Goal: Task Accomplishment & Management: Manage account settings

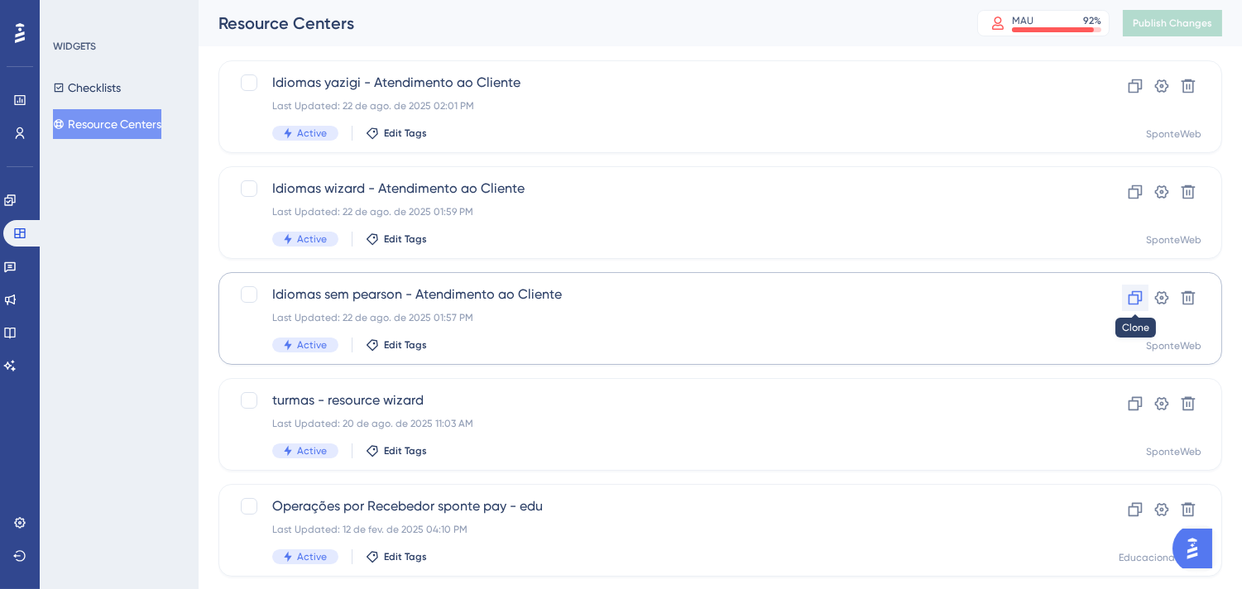
click at [1137, 300] on icon at bounding box center [1135, 298] width 14 height 14
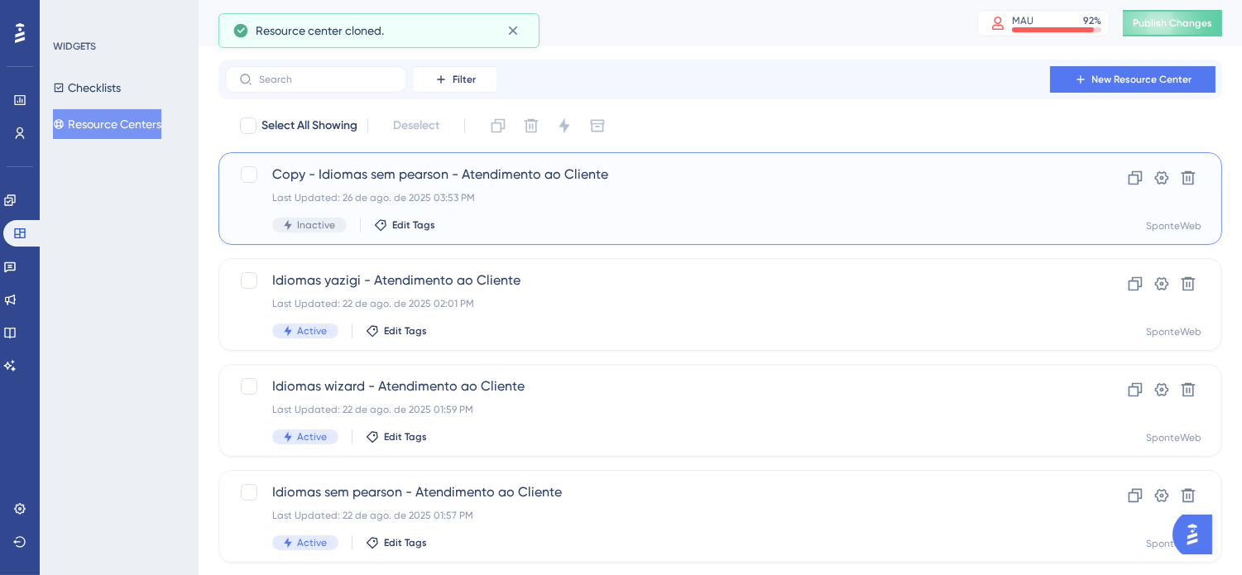
click at [620, 159] on div "Copy - Idiomas sem pearson - Atendimento ao Cliente Last Updated: 26 de ago. de…" at bounding box center [719, 198] width 1003 height 93
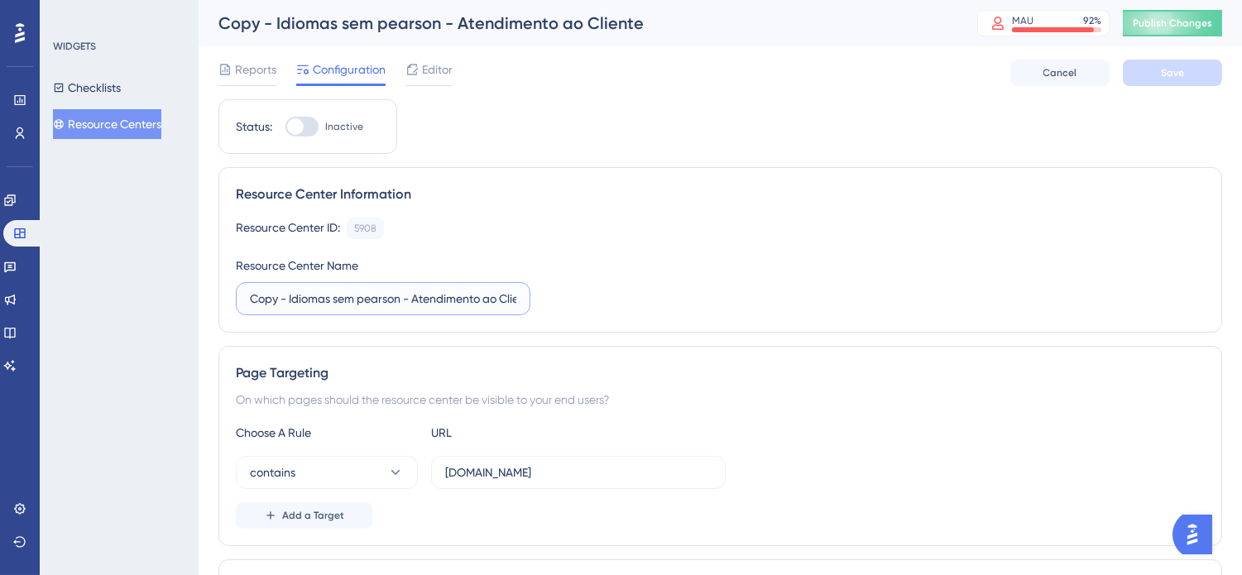
drag, startPoint x: 278, startPoint y: 299, endPoint x: 184, endPoint y: 300, distance: 93.5
click at [199, 299] on div "Performance Users Engagement Widgets Feedback Product Updates Knowledge Base AI…" at bounding box center [720, 558] width 1043 height 1117
type input "PP - Idiomas sem [PERSON_NAME] - Atendimento ao Cliente"
click at [848, 280] on div "Resource Center ID: 5908 Copy Resource Center Name PP - Idiomas sem pearson - A…" at bounding box center [720, 267] width 969 height 98
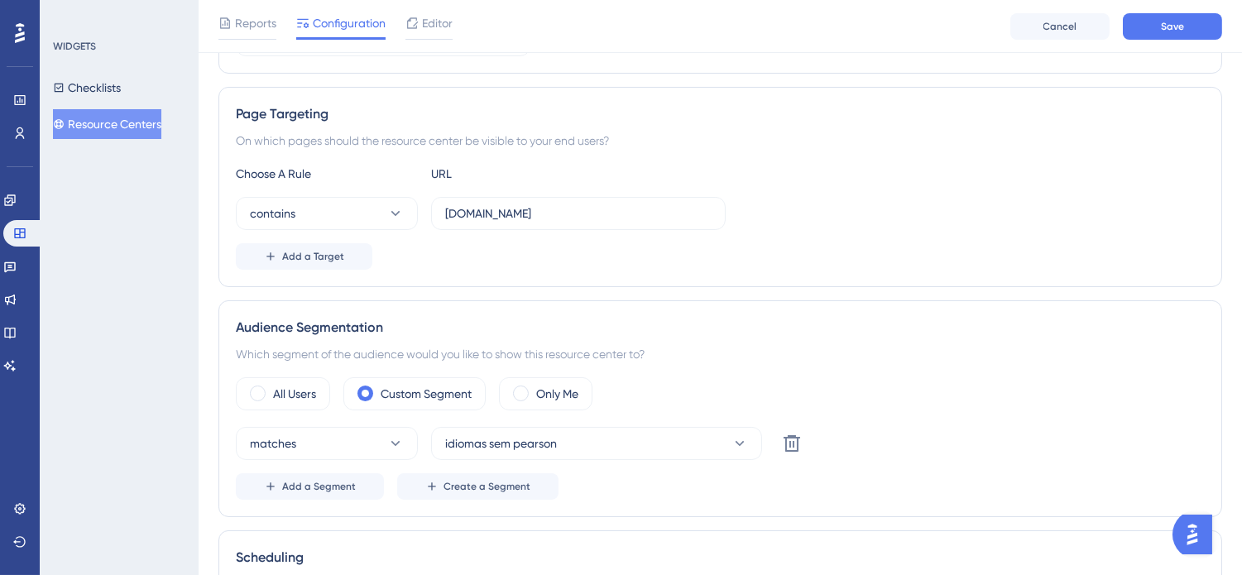
scroll to position [275, 0]
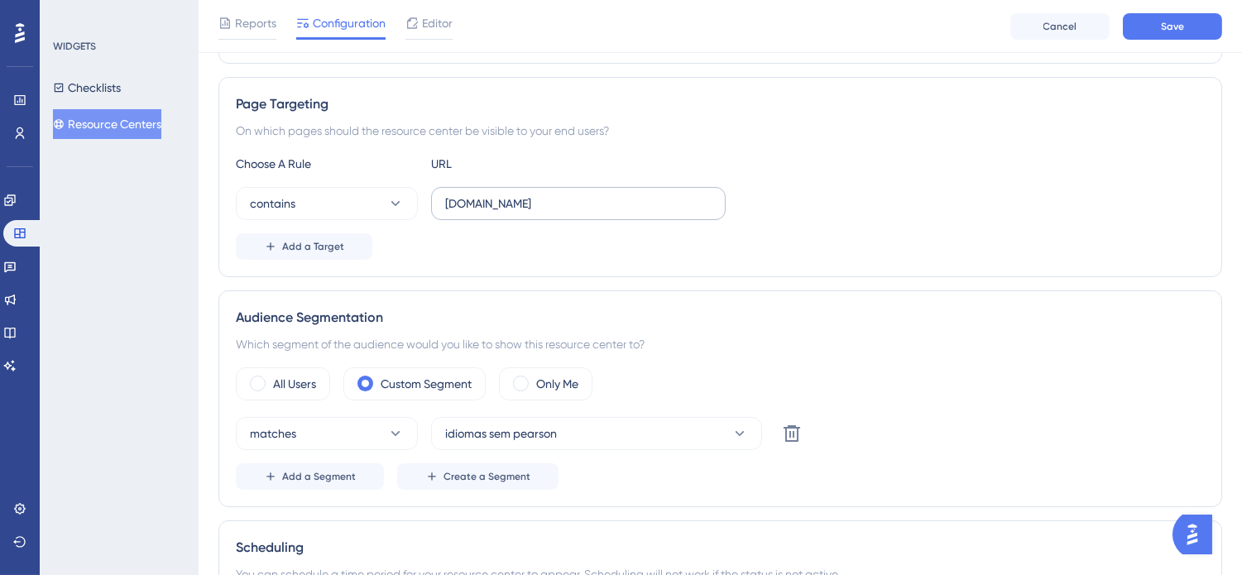
click at [441, 208] on label "[DOMAIN_NAME]" at bounding box center [578, 203] width 295 height 33
click at [445, 208] on input "[DOMAIN_NAME]" at bounding box center [578, 203] width 266 height 18
click at [443, 200] on label "[DOMAIN_NAME]" at bounding box center [578, 203] width 295 height 33
click at [445, 200] on input "[DOMAIN_NAME]" at bounding box center [578, 203] width 266 height 18
click at [448, 204] on input "[DOMAIN_NAME]" at bounding box center [578, 203] width 266 height 18
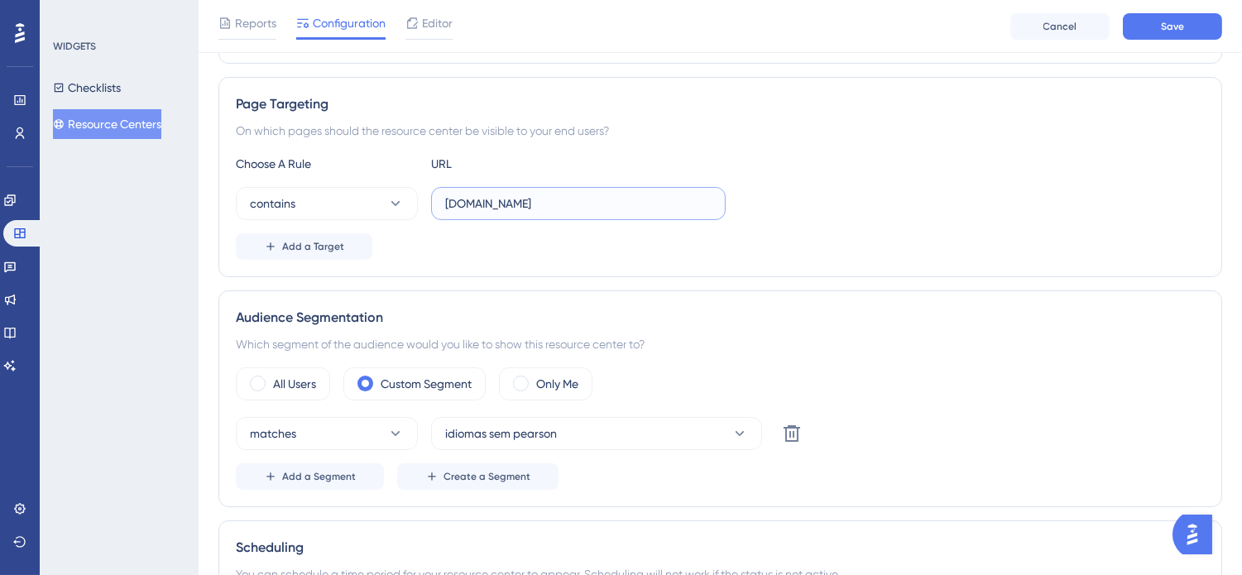
type input "[DOMAIN_NAME]"
click at [779, 246] on div "Add a Target" at bounding box center [720, 246] width 969 height 26
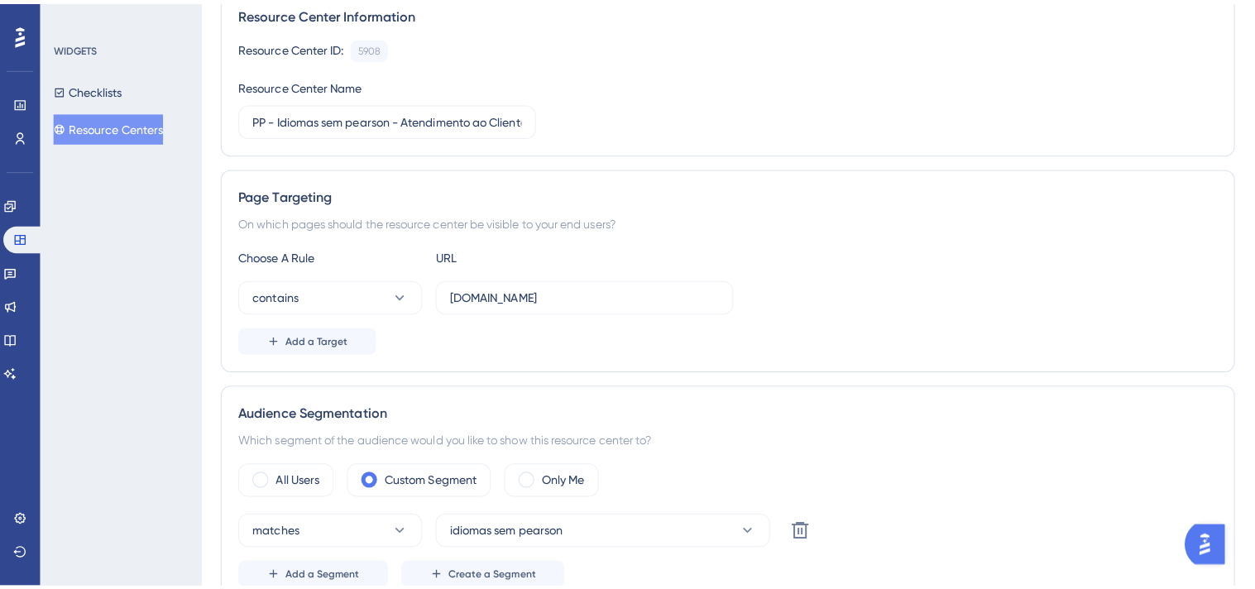
scroll to position [0, 0]
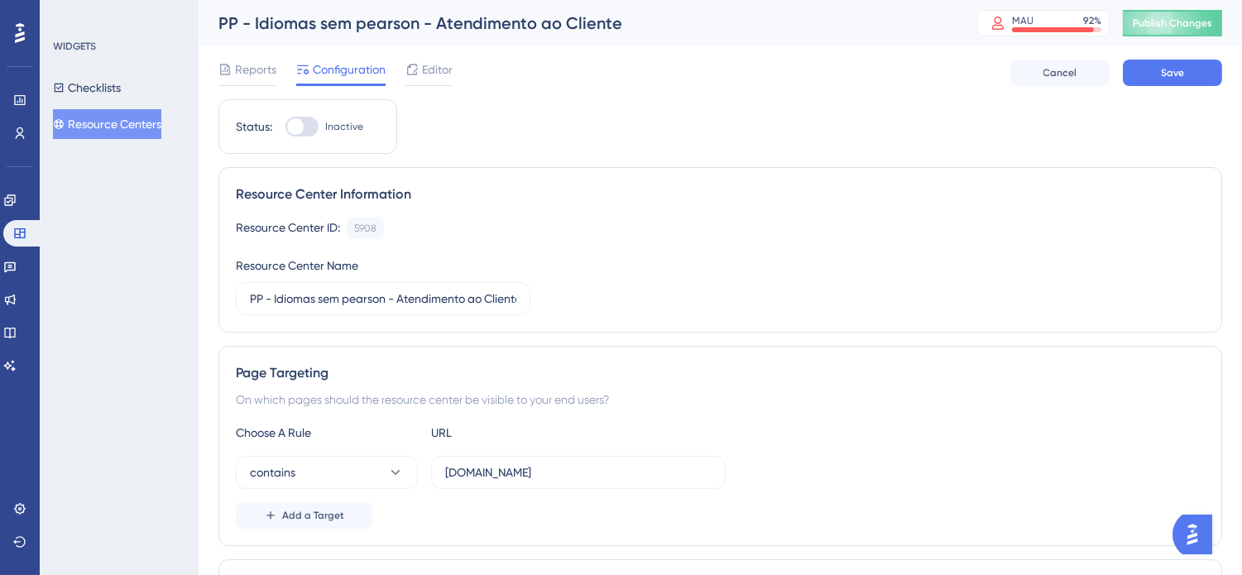
click at [299, 127] on div at bounding box center [295, 126] width 17 height 17
click at [285, 127] on input "Inactive" at bounding box center [285, 127] width 1 height 1
checkbox input "true"
click at [1164, 70] on span "Save" at bounding box center [1172, 72] width 23 height 13
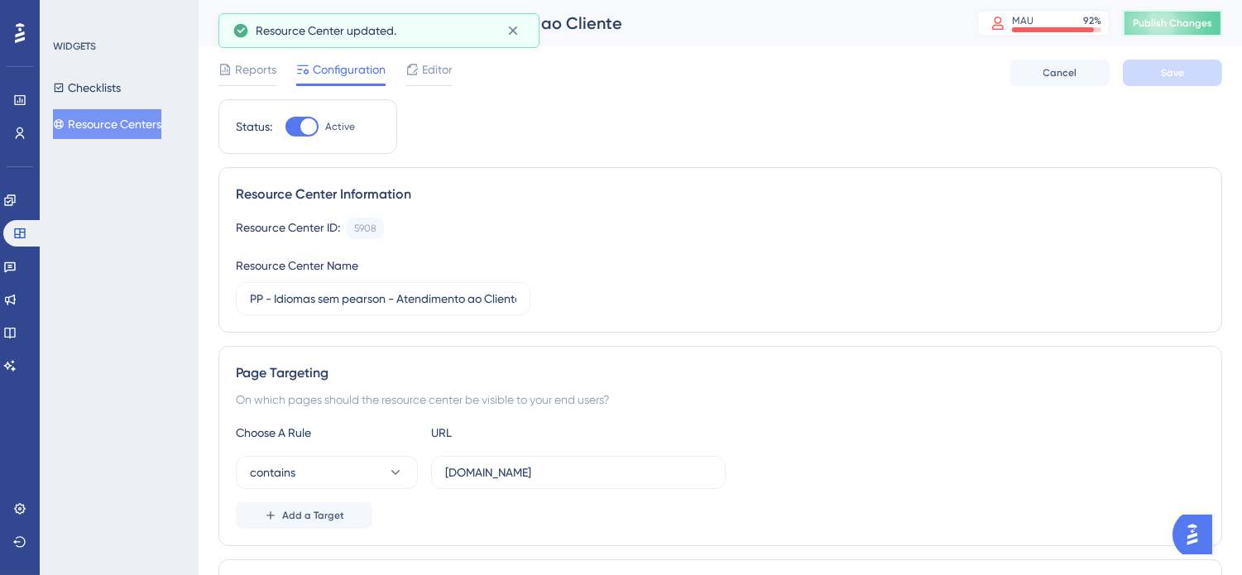
click at [1187, 22] on span "Publish Changes" at bounding box center [1172, 23] width 79 height 13
click at [431, 75] on span "Editor" at bounding box center [437, 70] width 31 height 20
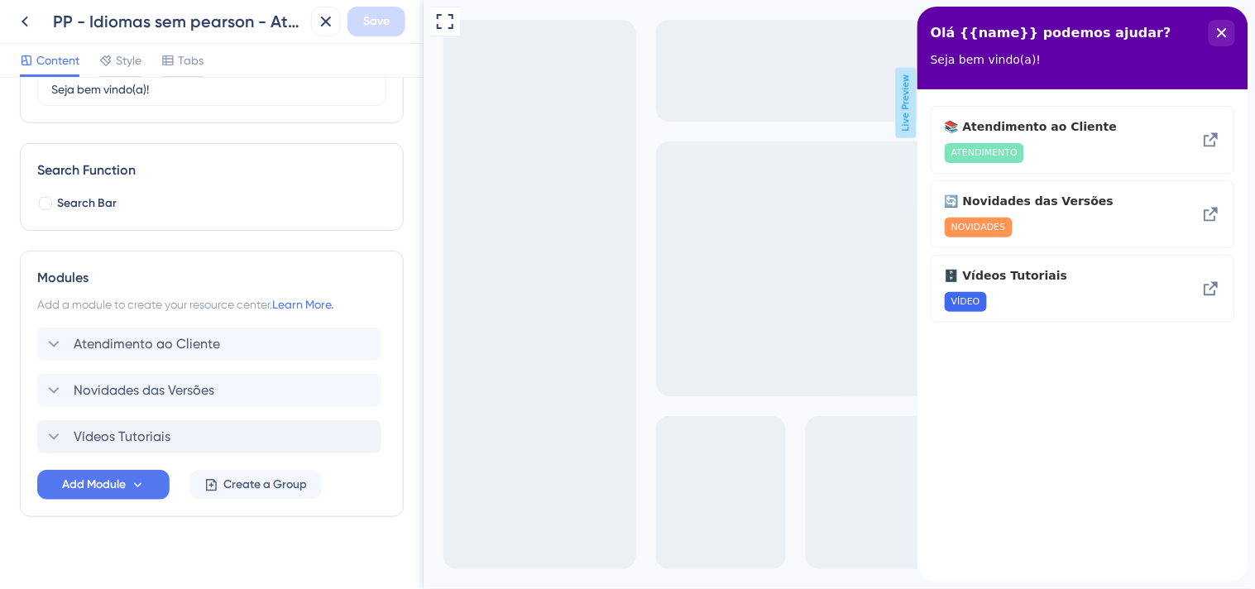
scroll to position [184, 0]
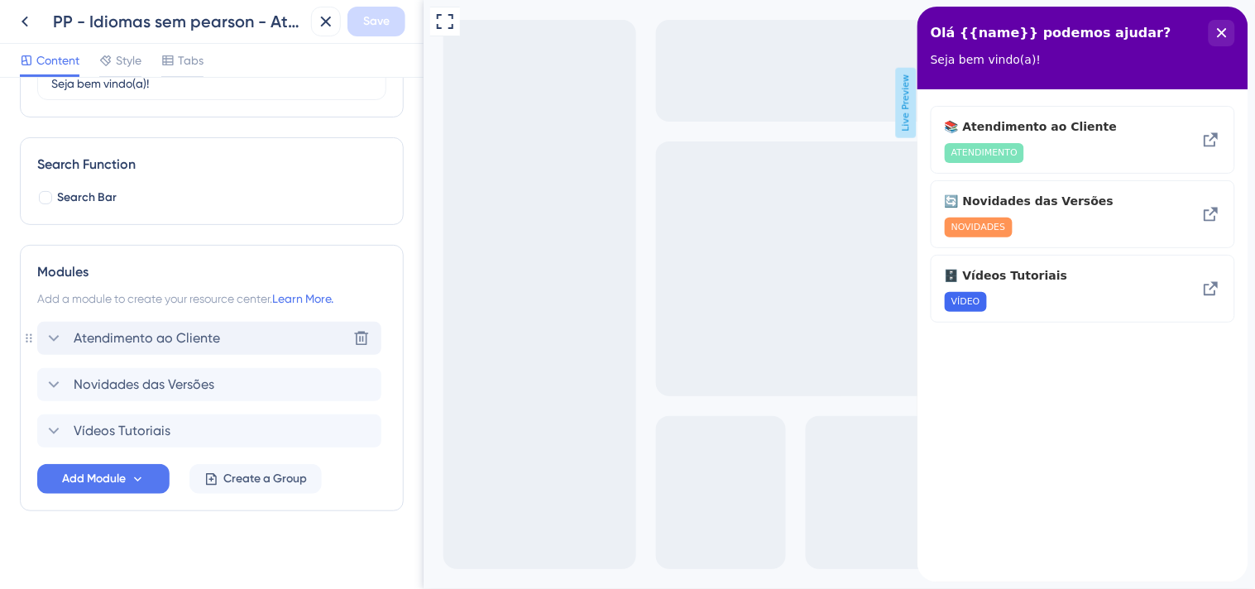
click at [60, 335] on icon at bounding box center [54, 338] width 20 height 20
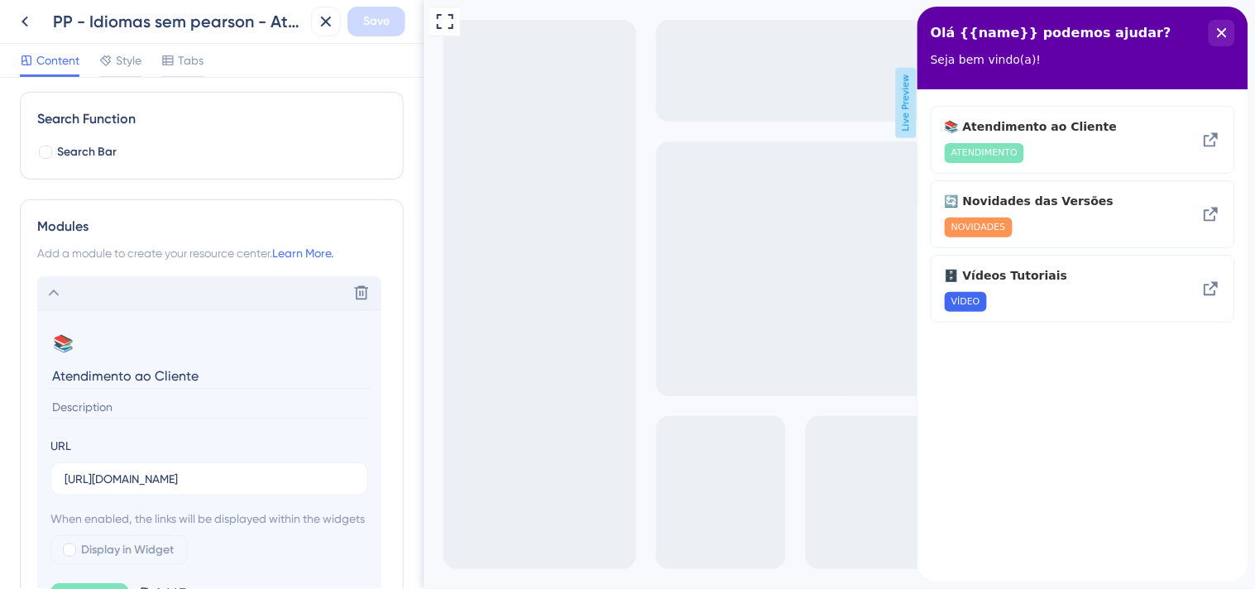
scroll to position [275, 0]
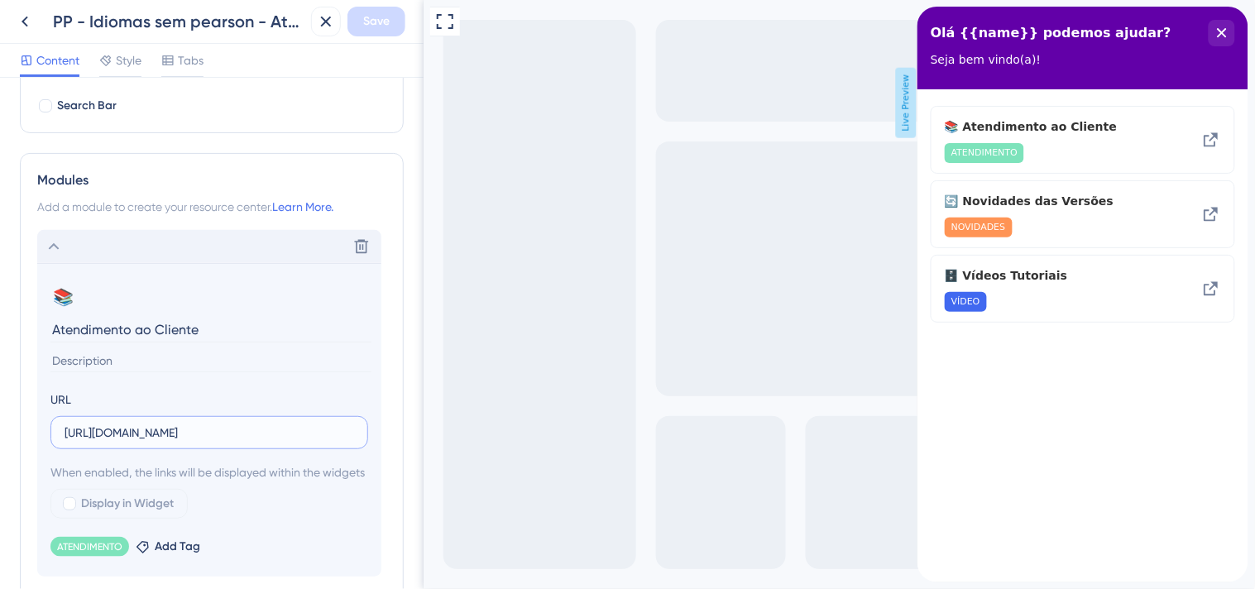
click at [232, 433] on input "[URL][DOMAIN_NAME]" at bounding box center [210, 433] width 290 height 18
paste input "text"
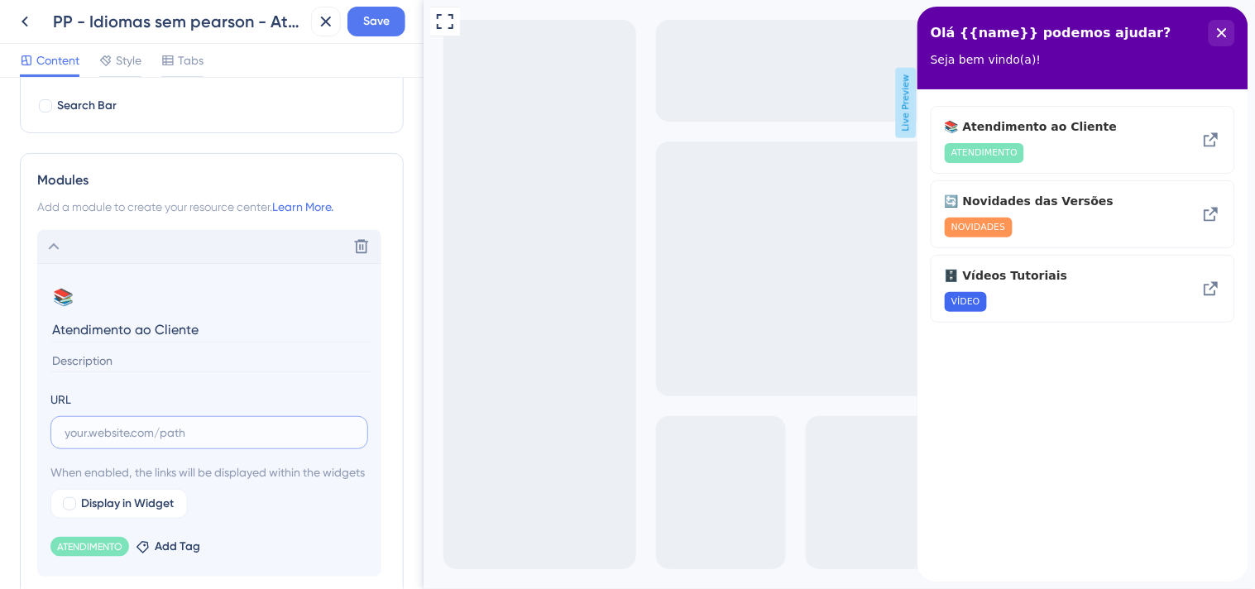
click at [232, 433] on input "text" at bounding box center [210, 433] width 290 height 18
paste input "[URL][DOMAIN_NAME]"
type input "[URL][DOMAIN_NAME]"
drag, startPoint x: 332, startPoint y: 425, endPoint x: 69, endPoint y: 400, distance: 264.2
click at [69, 400] on div "URL https://pp.sponteweb.com.br/Atendimento.aspx" at bounding box center [209, 420] width 318 height 60
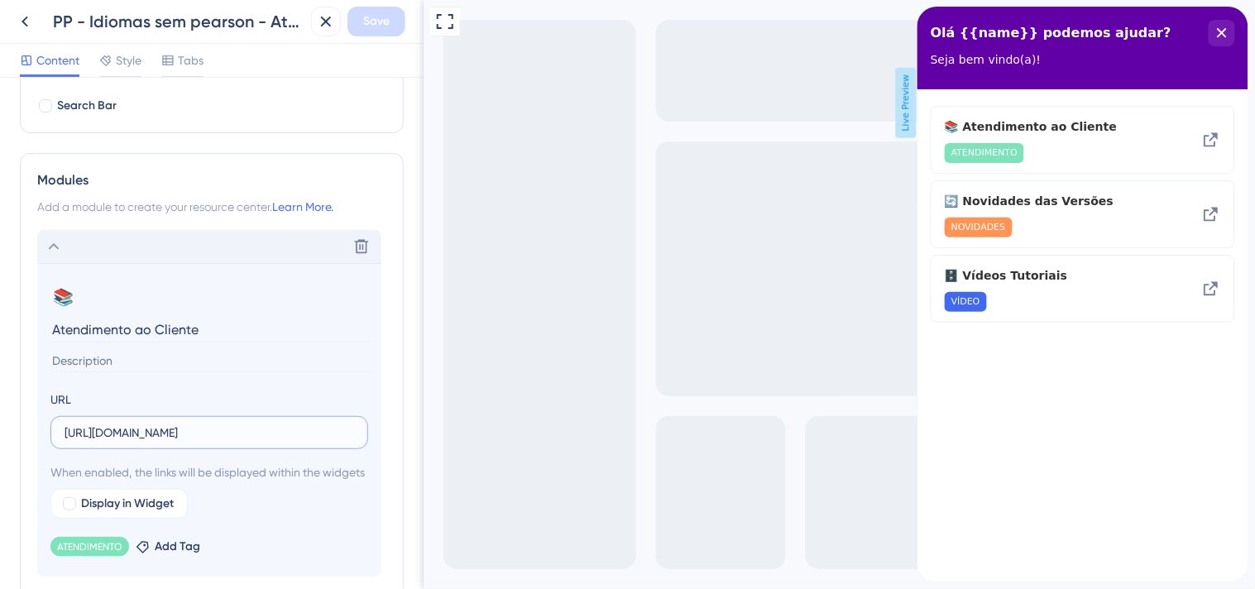
paste input "pp"
type input "[URL][DOMAIN_NAME]"
click at [384, 30] on span "Save" at bounding box center [376, 22] width 26 height 20
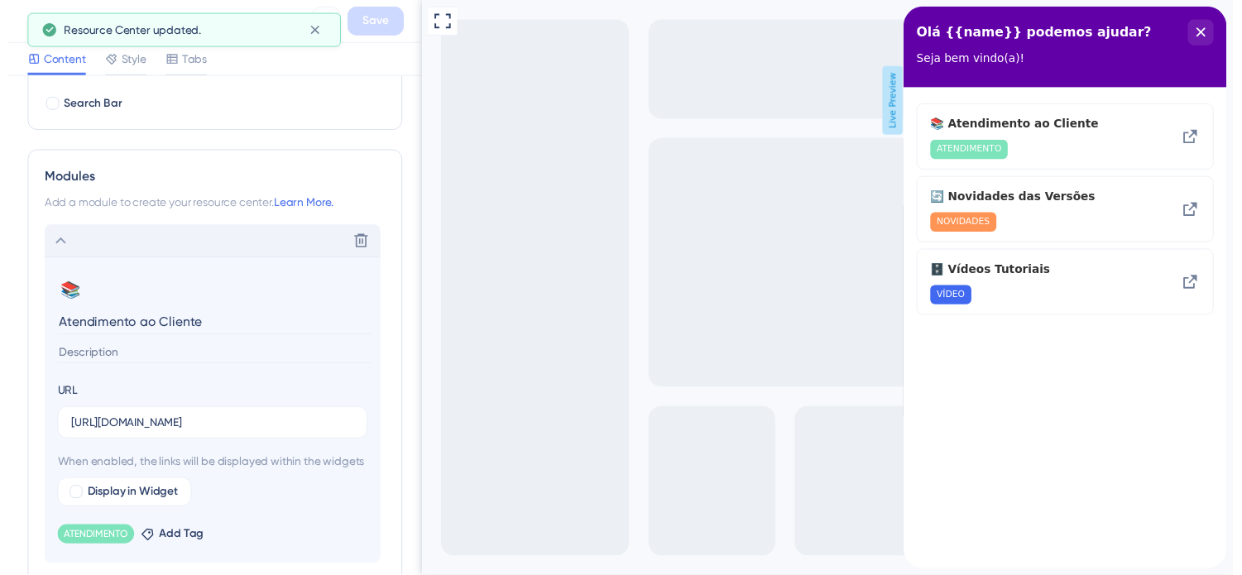
scroll to position [0, 0]
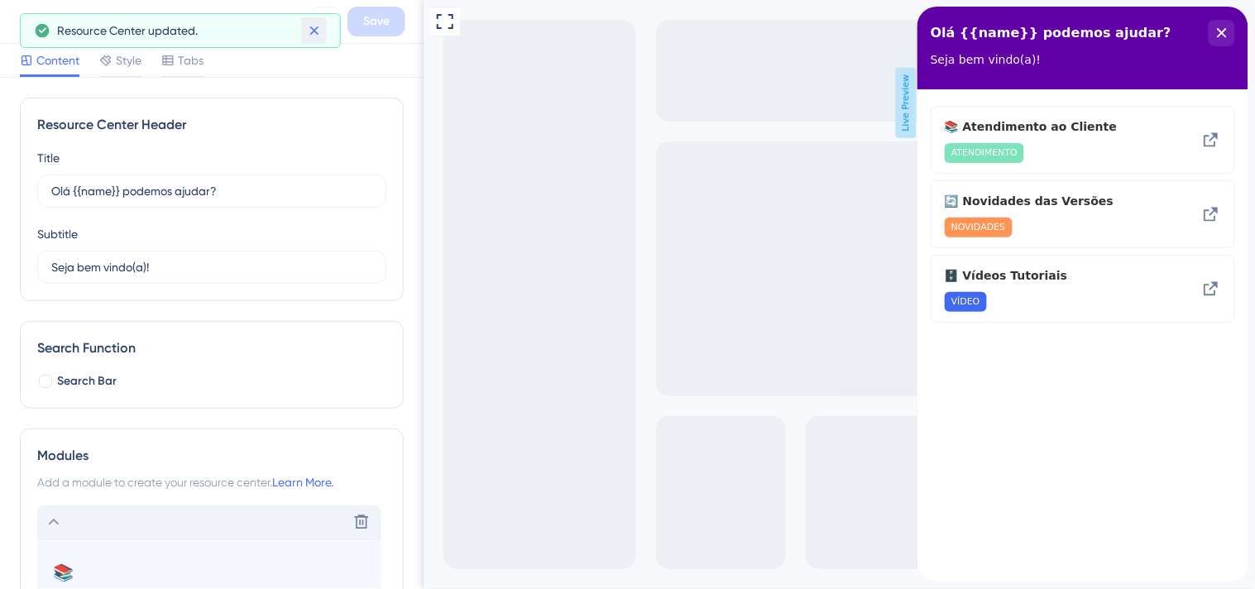
click at [311, 38] on icon at bounding box center [314, 30] width 17 height 17
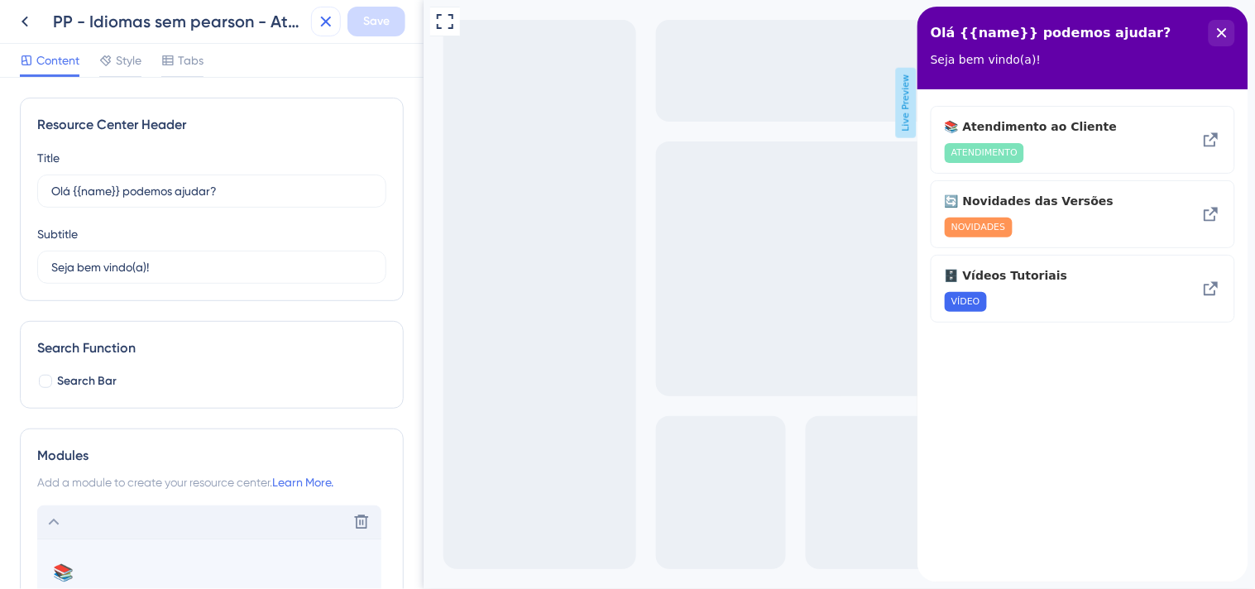
click at [323, 19] on icon at bounding box center [326, 22] width 11 height 11
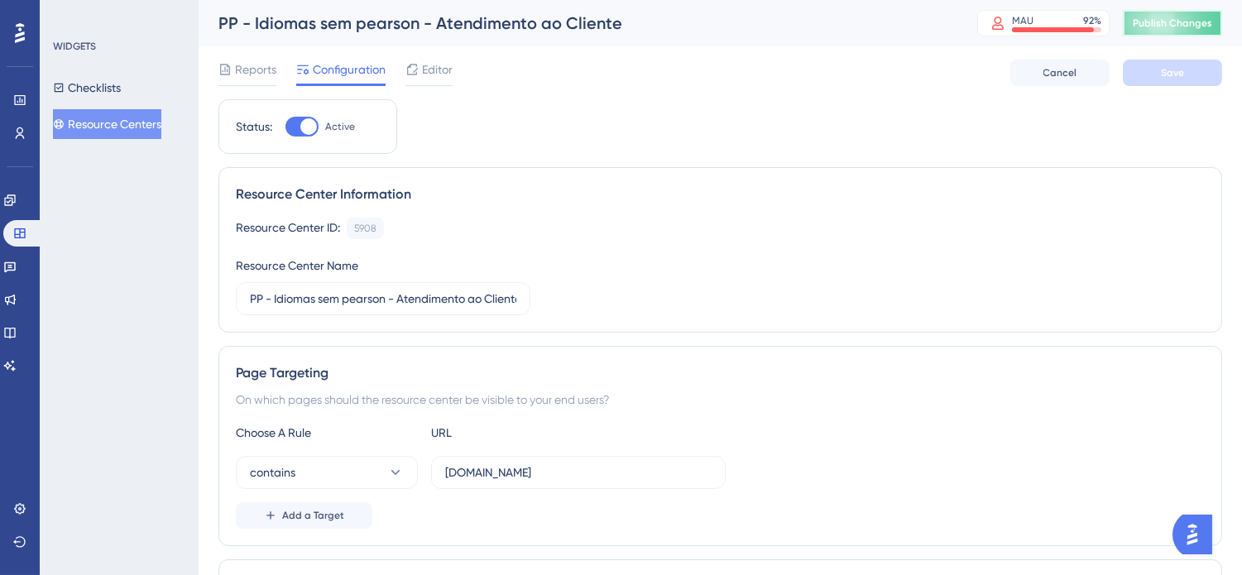
click at [1177, 14] on button "Publish Changes" at bounding box center [1172, 23] width 99 height 26
click at [137, 119] on button "Resource Centers" at bounding box center [107, 124] width 108 height 30
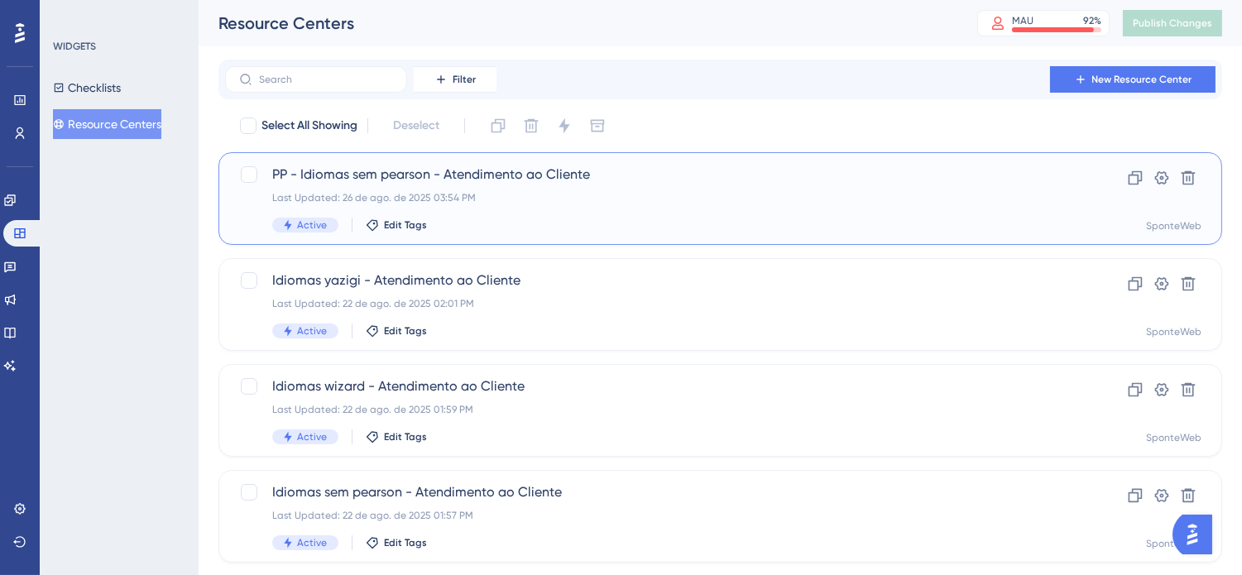
click at [610, 179] on span "PP - Idiomas sem [PERSON_NAME] - Atendimento ao Cliente" at bounding box center [654, 175] width 764 height 20
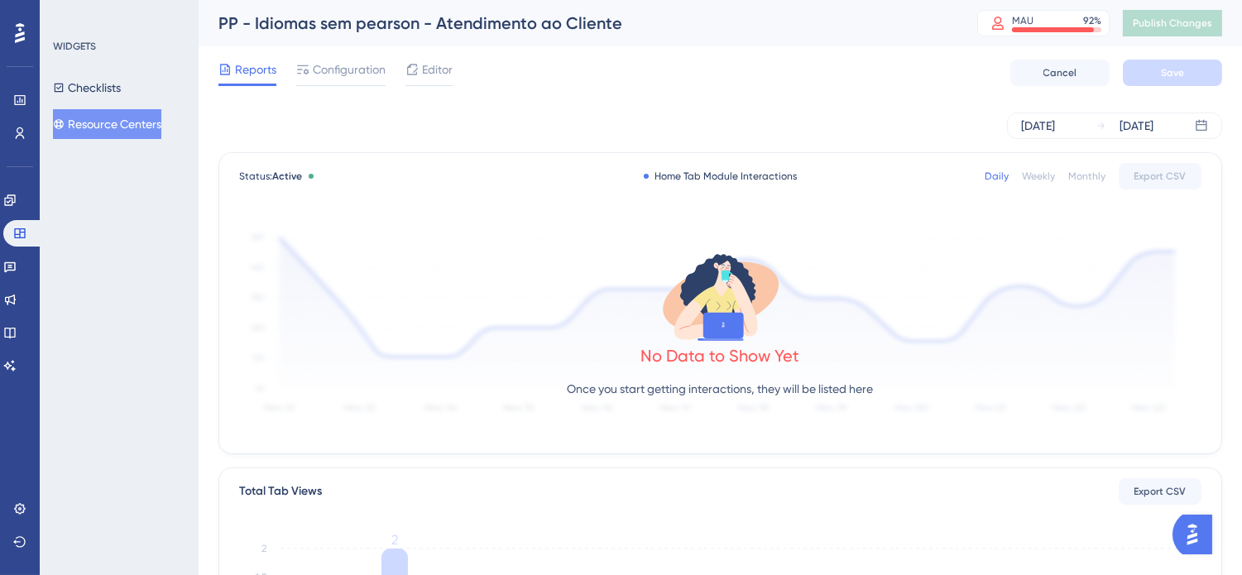
click at [99, 127] on button "Resource Centers" at bounding box center [107, 124] width 108 height 30
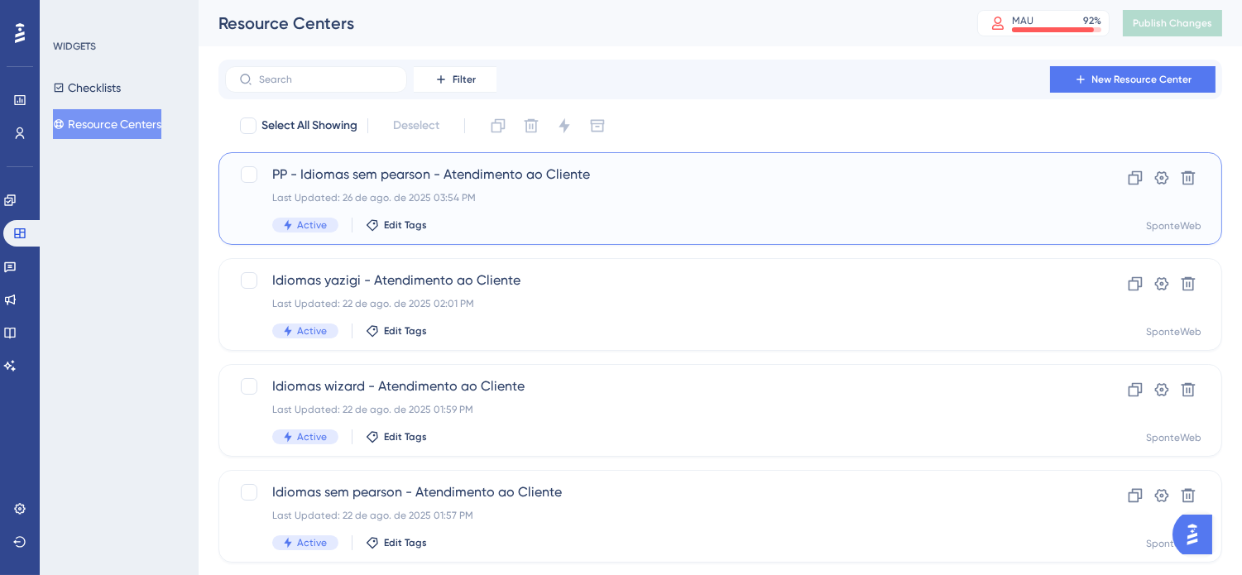
click at [453, 184] on div "PP - Idiomas sem pearson - Atendimento ao Cliente Last Updated: 26 de ago. de 2…" at bounding box center [654, 199] width 764 height 68
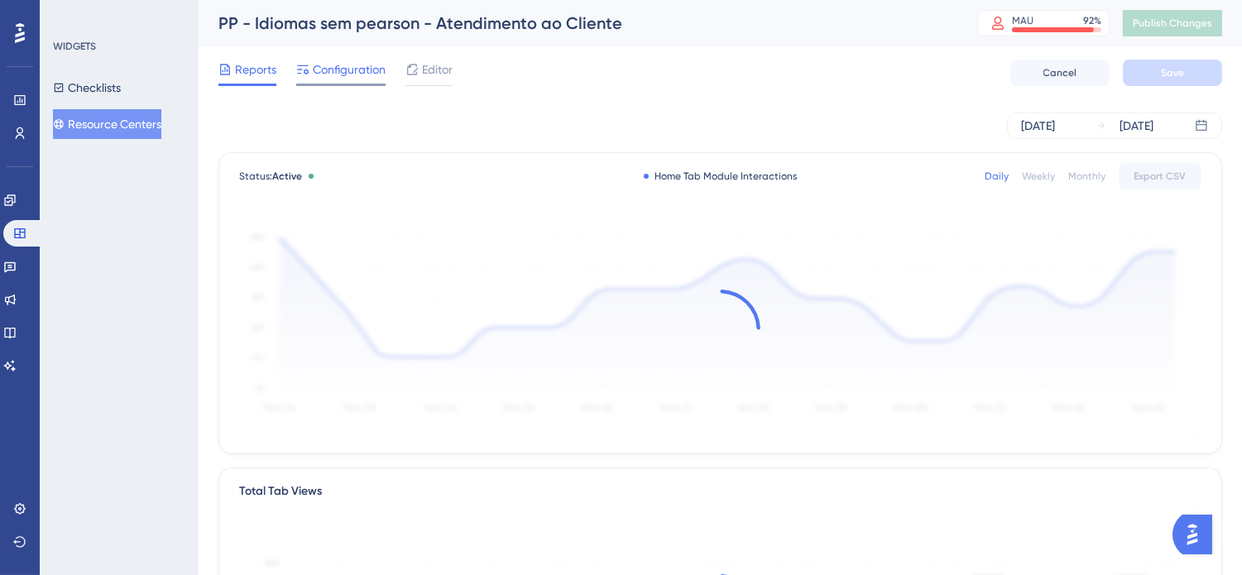
click at [354, 76] on span "Configuration" at bounding box center [349, 70] width 73 height 20
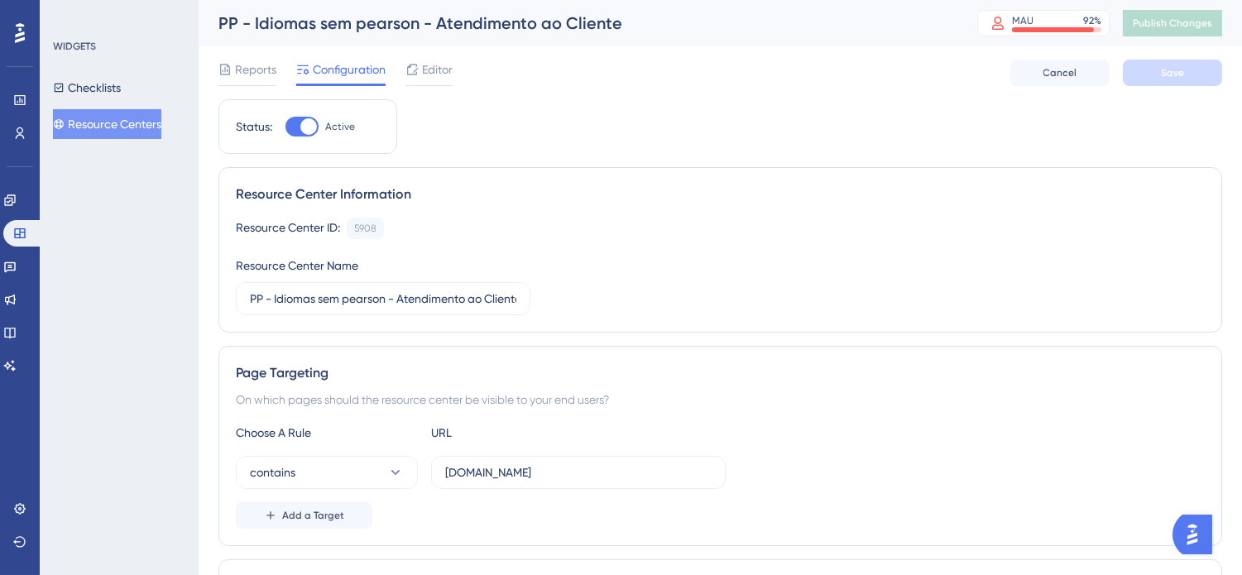
click at [134, 128] on button "Resource Centers" at bounding box center [107, 124] width 108 height 30
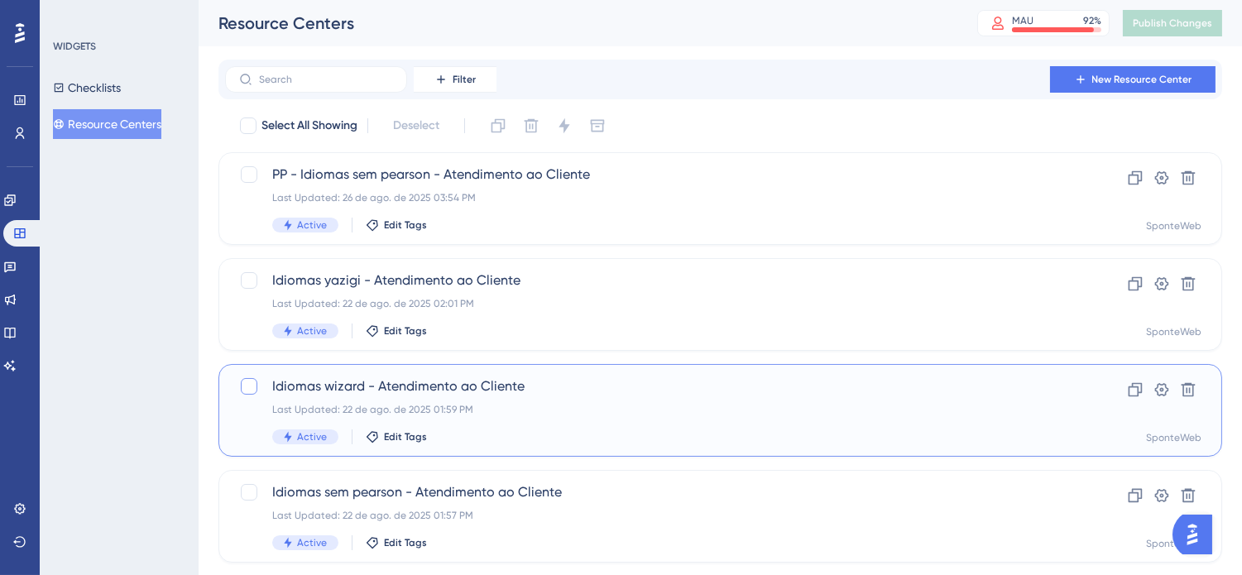
drag, startPoint x: 251, startPoint y: 384, endPoint x: 251, endPoint y: 334, distance: 49.6
click at [251, 384] on div at bounding box center [249, 386] width 17 height 17
checkbox input "true"
click at [249, 284] on div at bounding box center [249, 280] width 17 height 17
checkbox input "true"
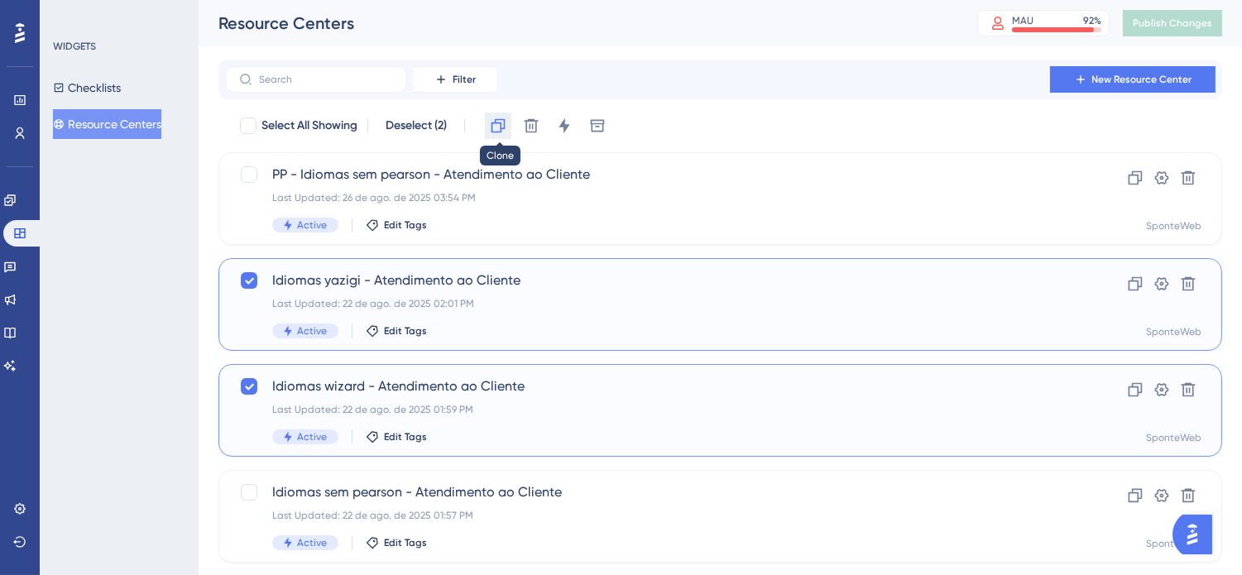
click at [499, 125] on icon at bounding box center [498, 125] width 17 height 17
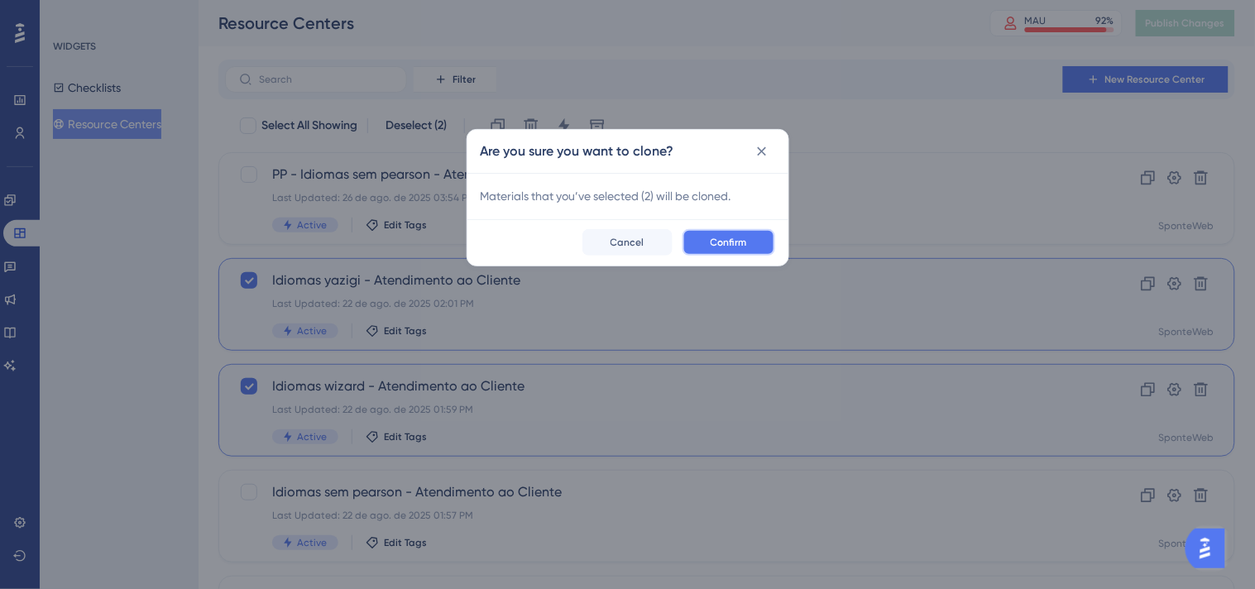
click at [722, 237] on span "Confirm" at bounding box center [729, 242] width 36 height 13
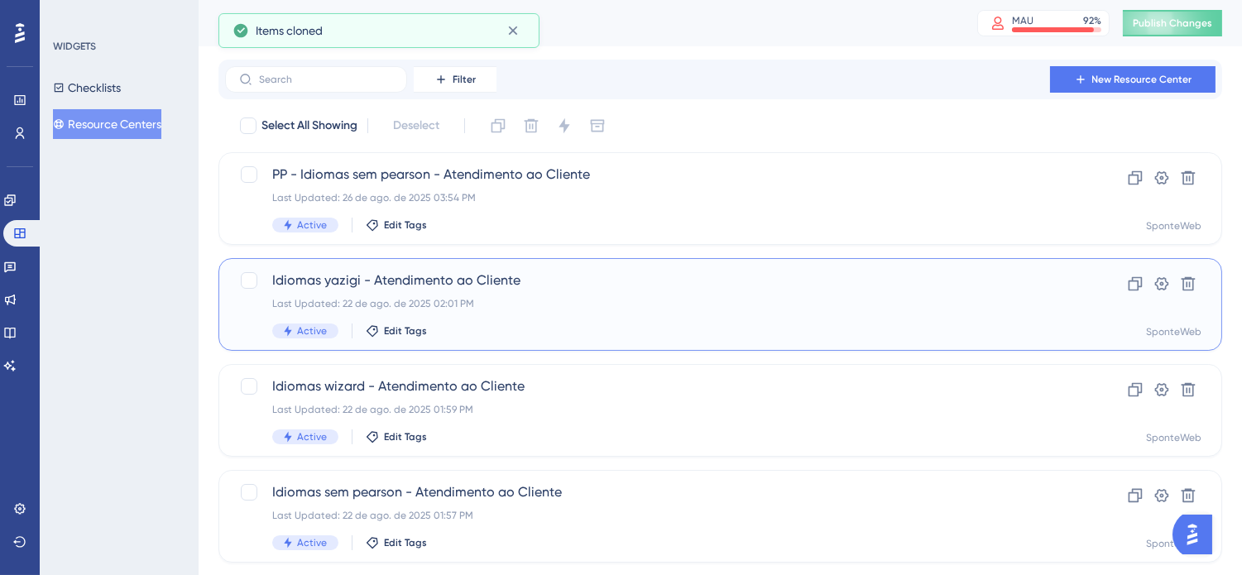
click at [594, 285] on span "Idiomas yazigi - Atendimento ao Cliente" at bounding box center [654, 281] width 764 height 20
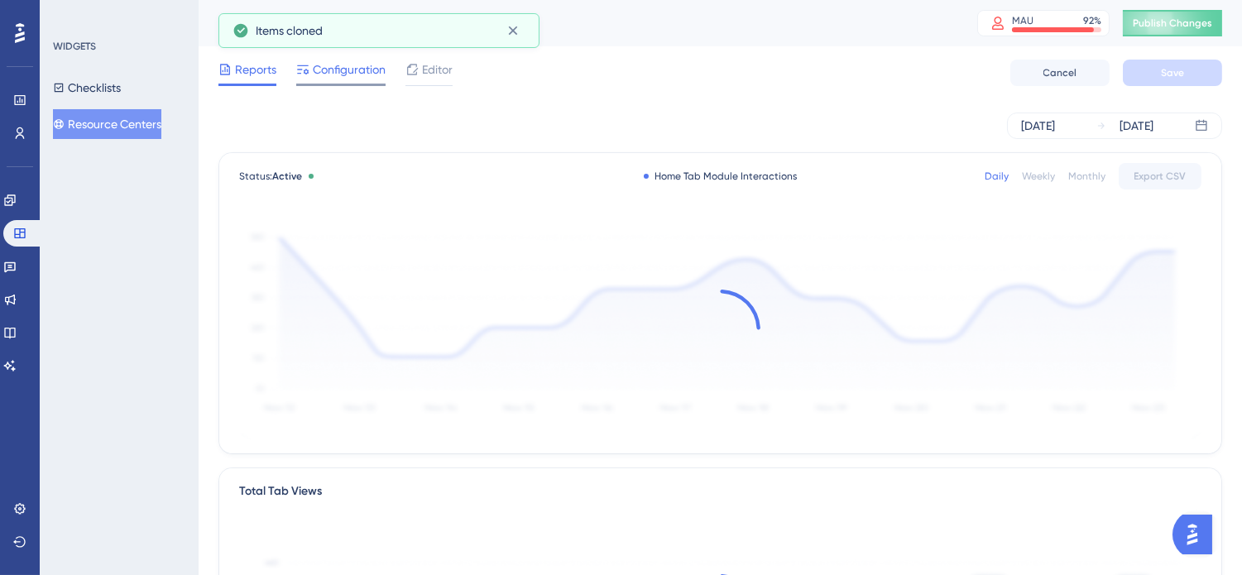
click at [333, 79] on span "Configuration" at bounding box center [349, 70] width 73 height 20
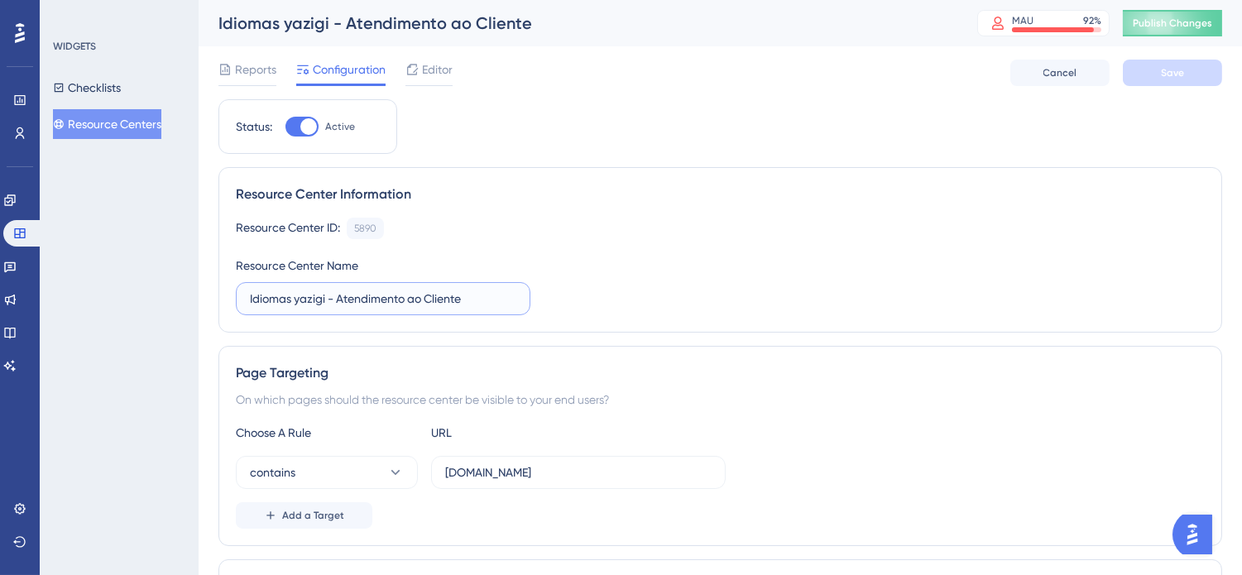
click at [251, 300] on input "Idiomas yazigi - Atendimento ao Cliente" at bounding box center [383, 299] width 266 height 18
click at [133, 117] on button "Resource Centers" at bounding box center [107, 124] width 108 height 30
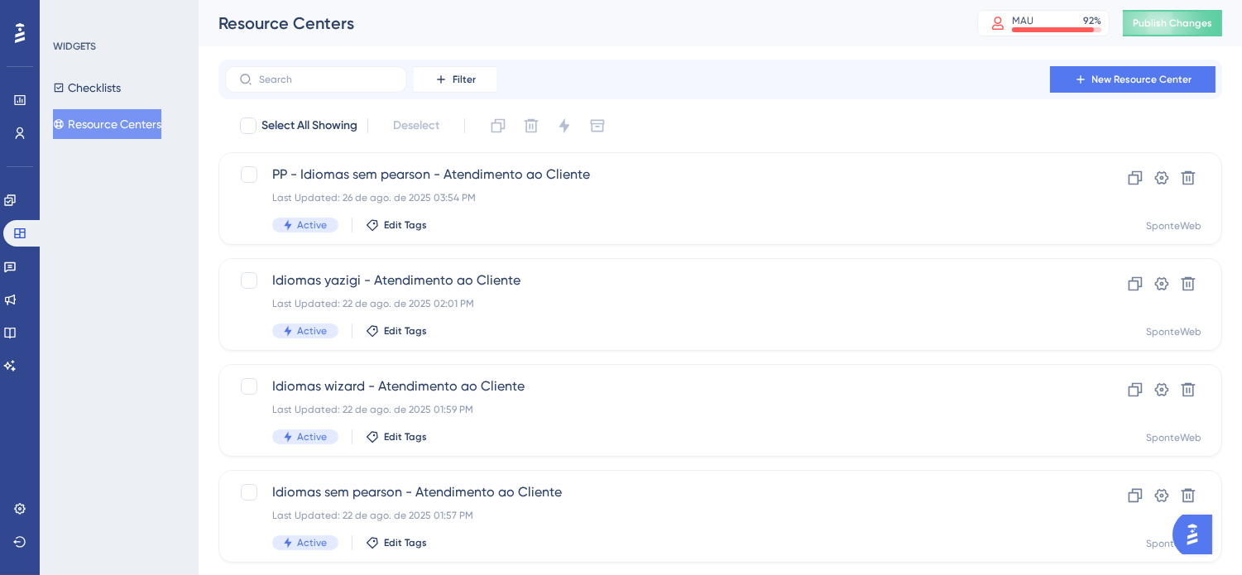
click at [593, 26] on div "Resource Centers" at bounding box center [576, 23] width 717 height 23
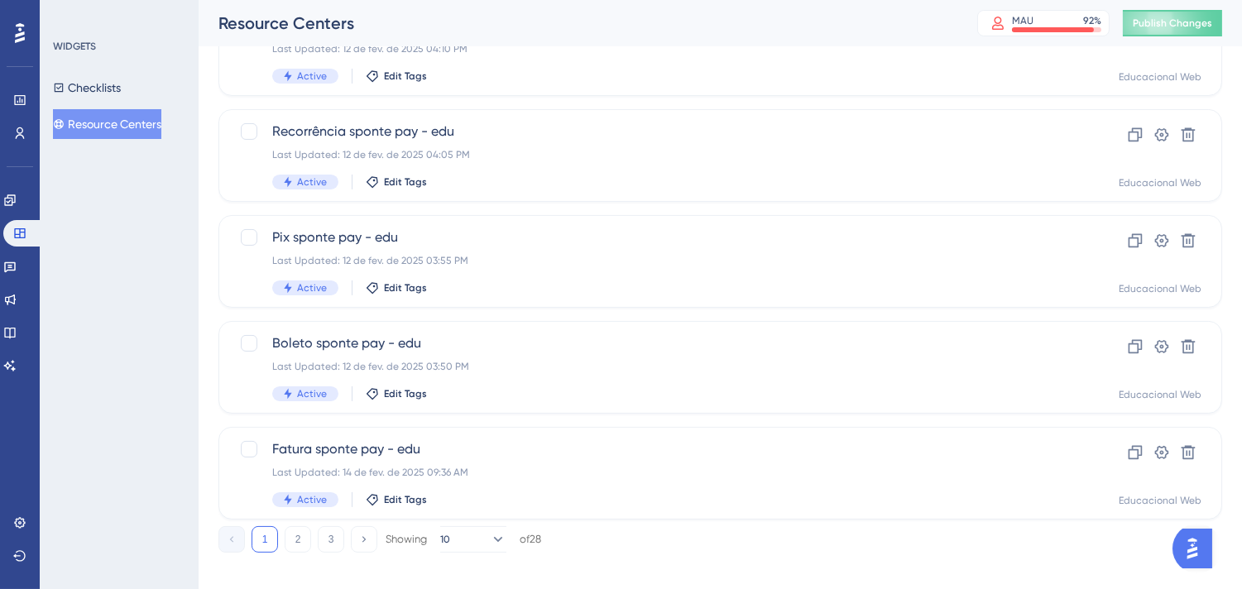
scroll to position [695, 0]
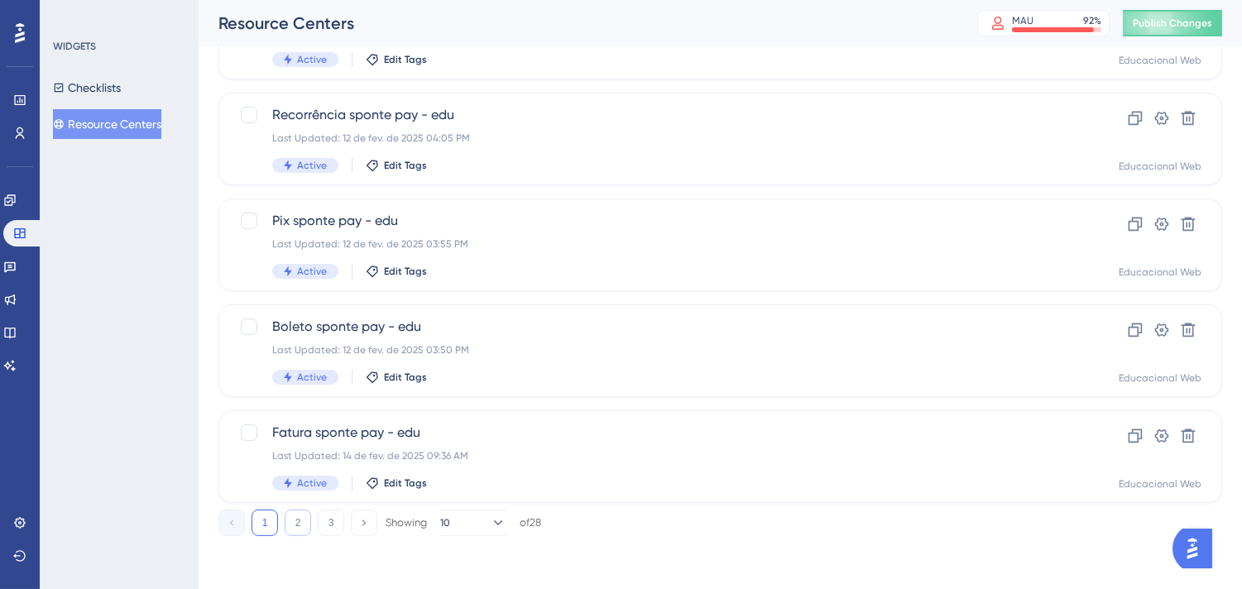
click at [308, 528] on button "2" at bounding box center [298, 523] width 26 height 26
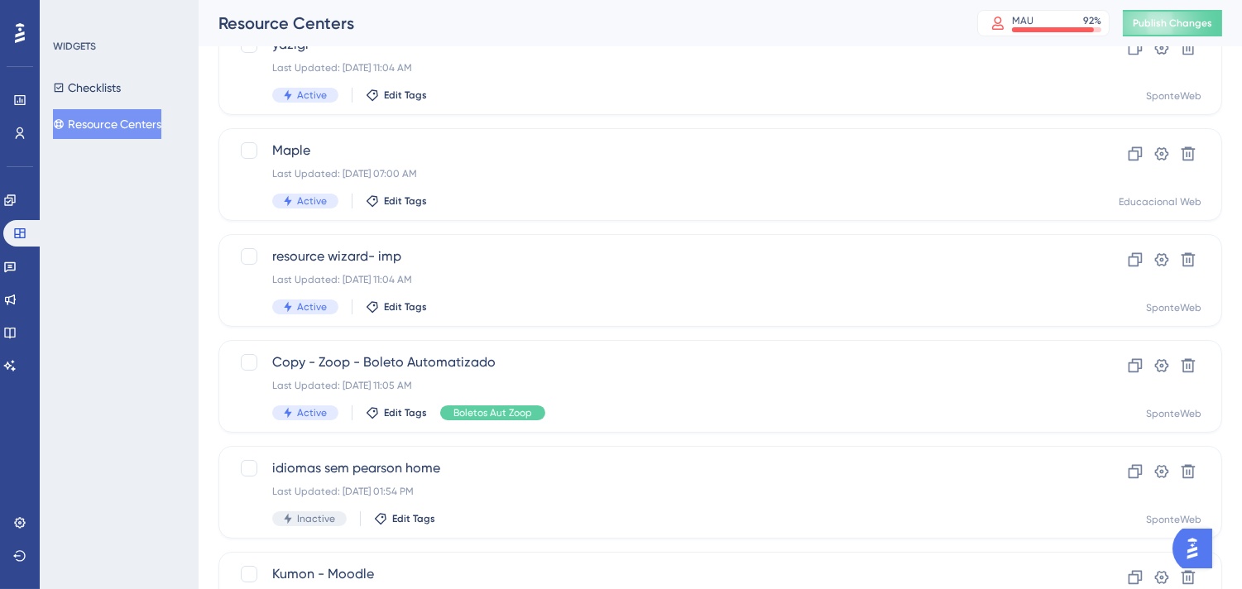
scroll to position [51, 0]
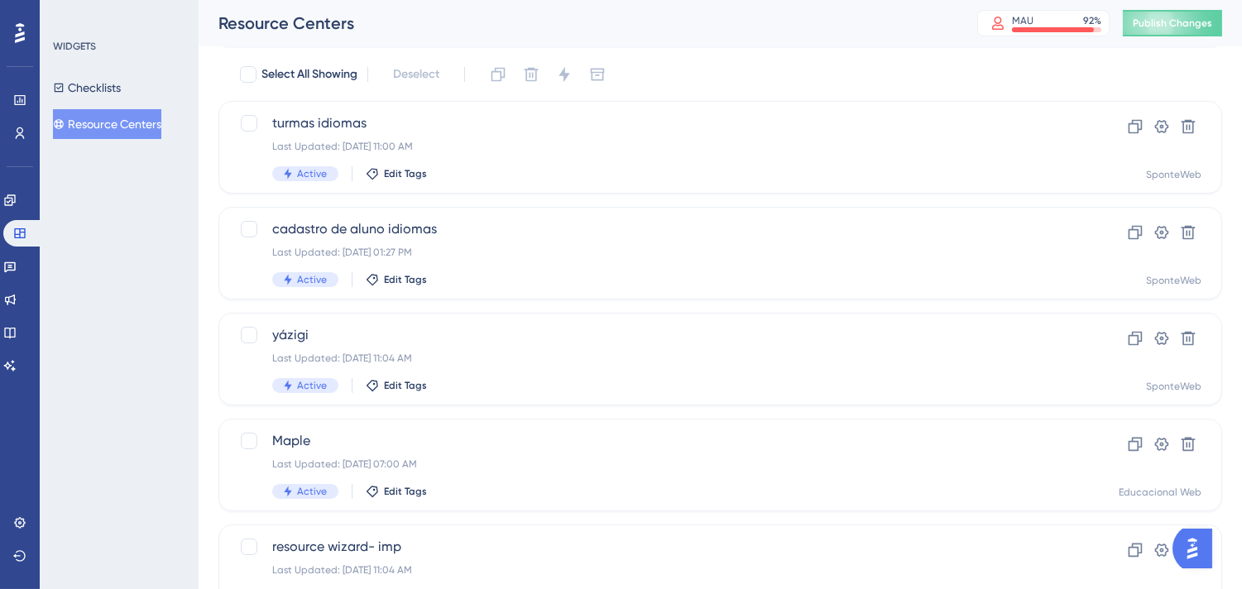
click at [153, 125] on button "Resource Centers" at bounding box center [107, 124] width 108 height 30
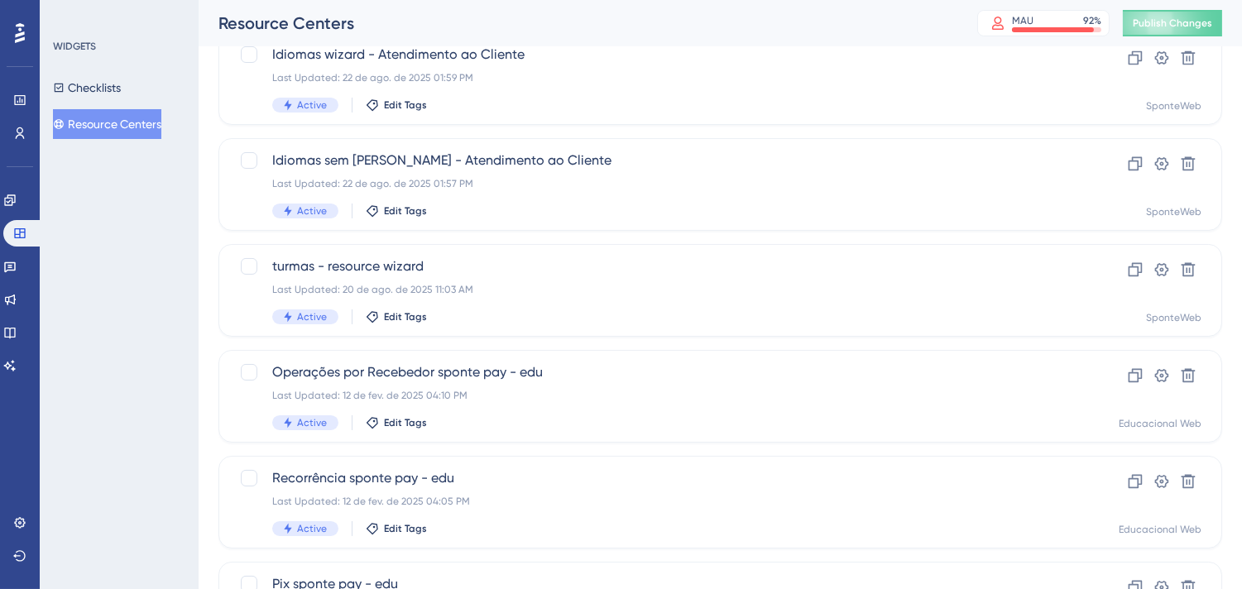
scroll to position [51, 0]
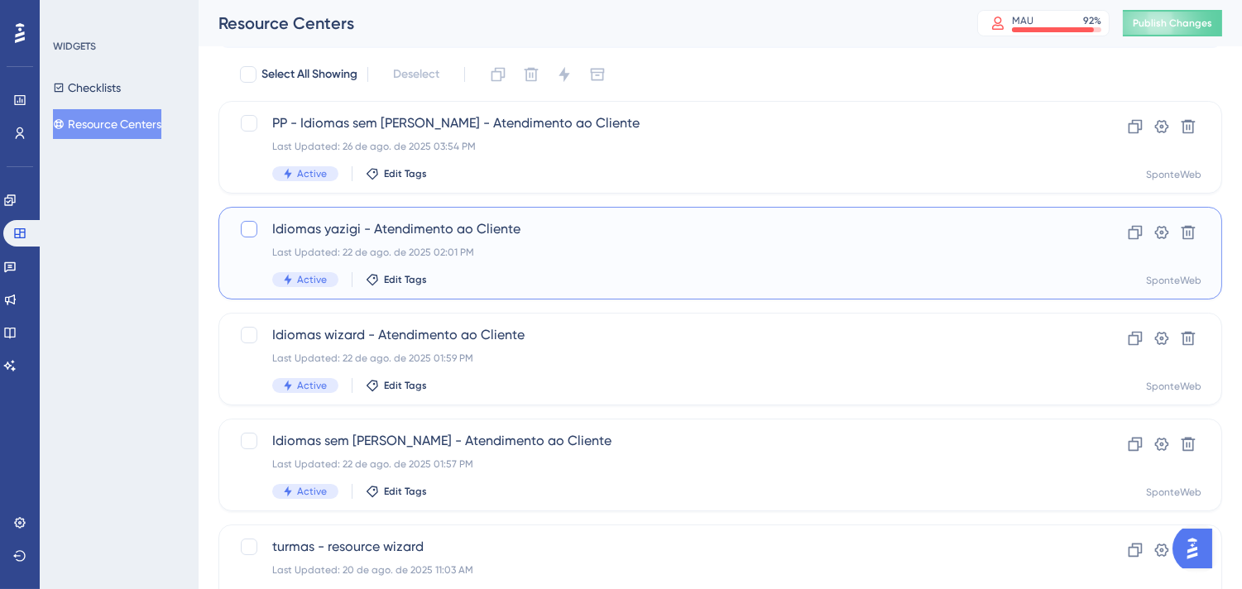
click at [253, 234] on div at bounding box center [249, 229] width 17 height 17
checkbox input "true"
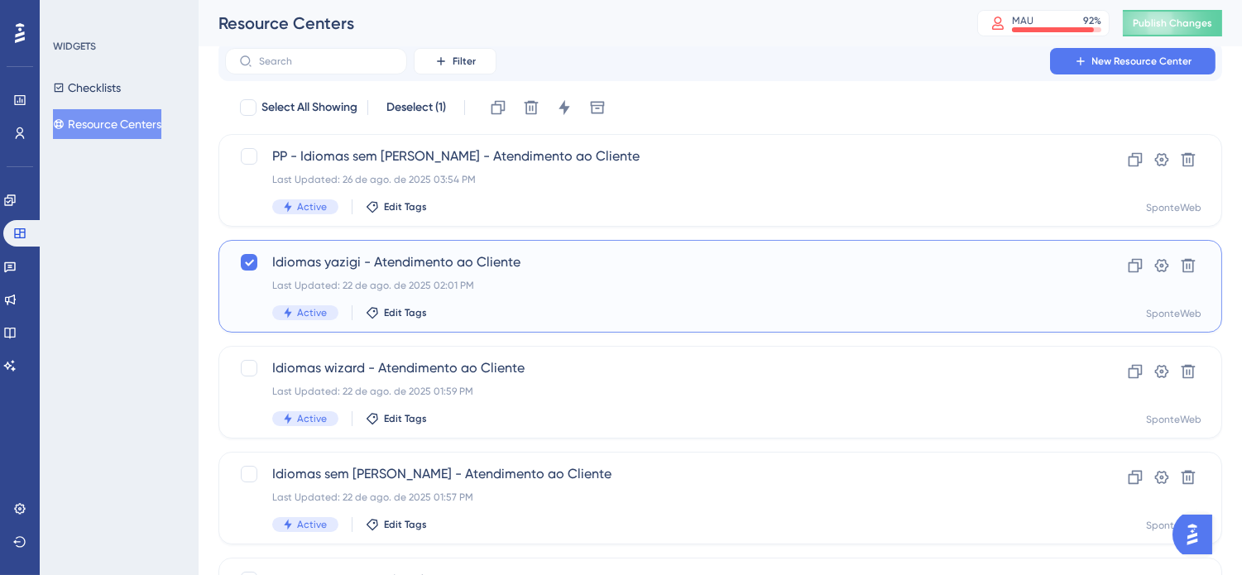
scroll to position [0, 0]
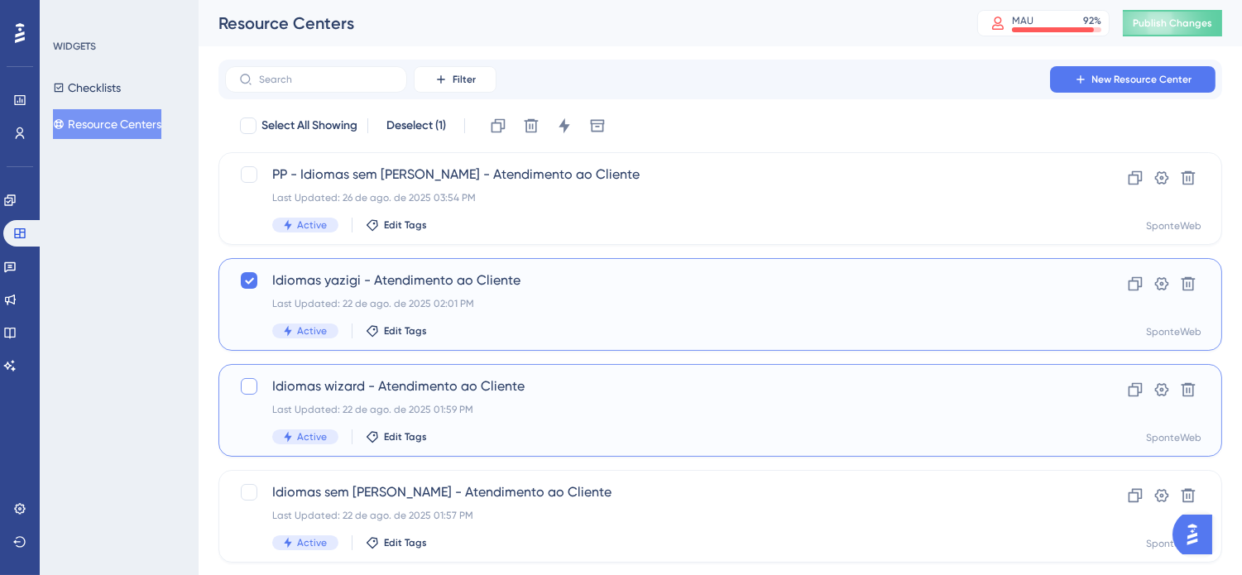
click at [246, 386] on div at bounding box center [249, 386] width 17 height 17
checkbox input "true"
click at [502, 127] on icon at bounding box center [498, 126] width 14 height 14
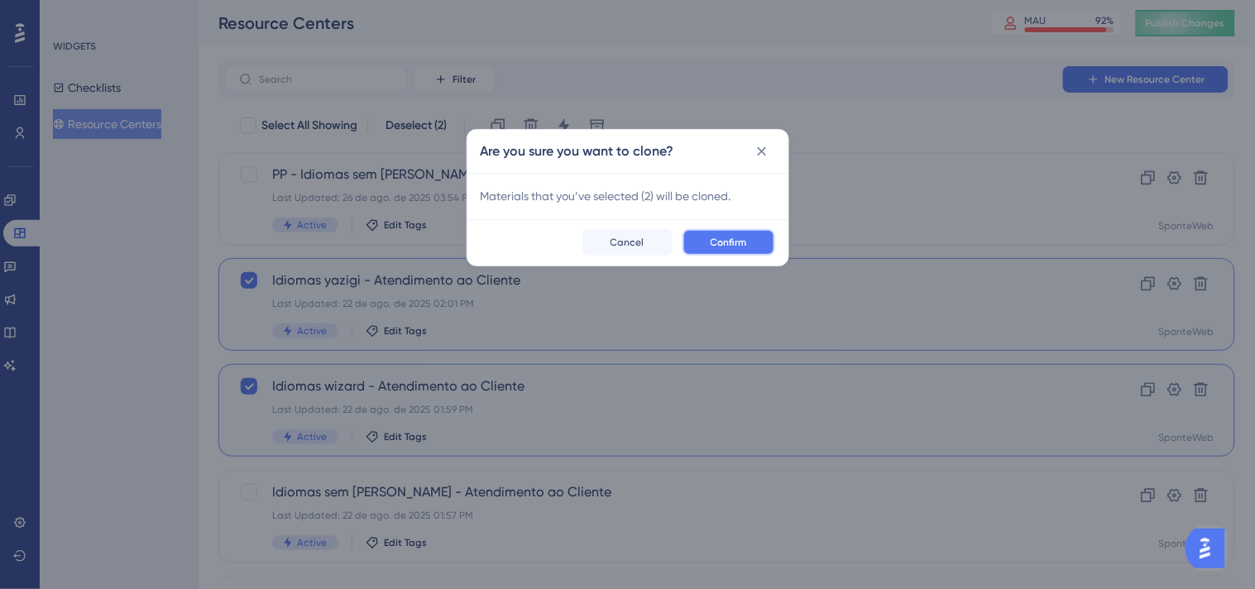
click at [739, 240] on span "Confirm" at bounding box center [729, 242] width 36 height 13
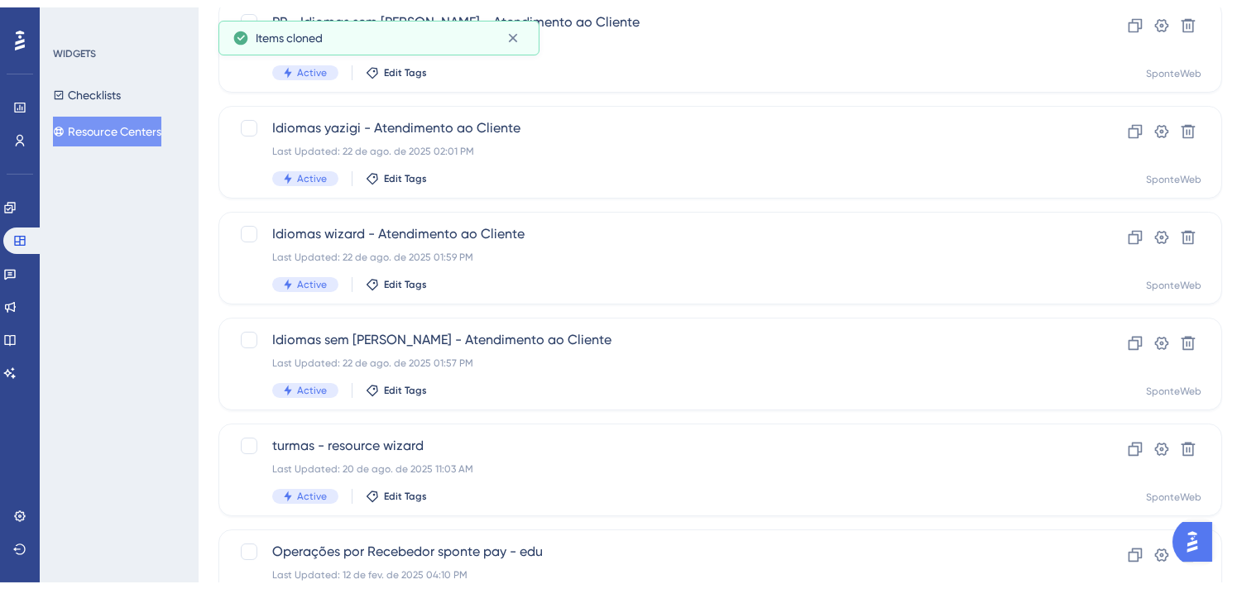
scroll to position [695, 0]
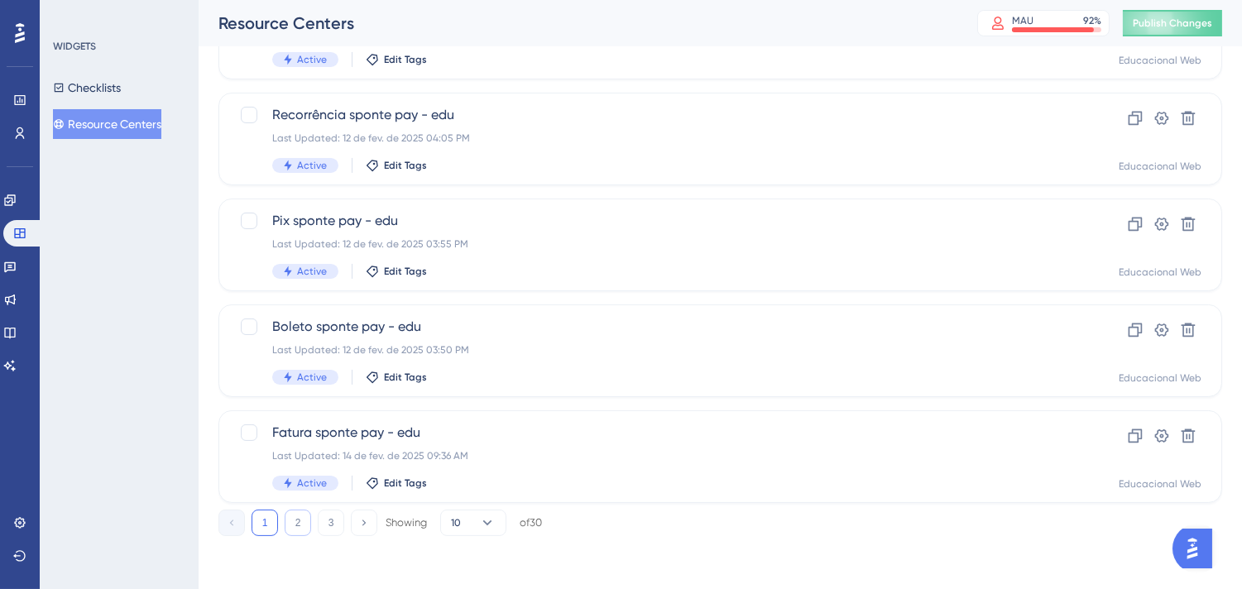
click at [304, 524] on button "2" at bounding box center [298, 523] width 26 height 26
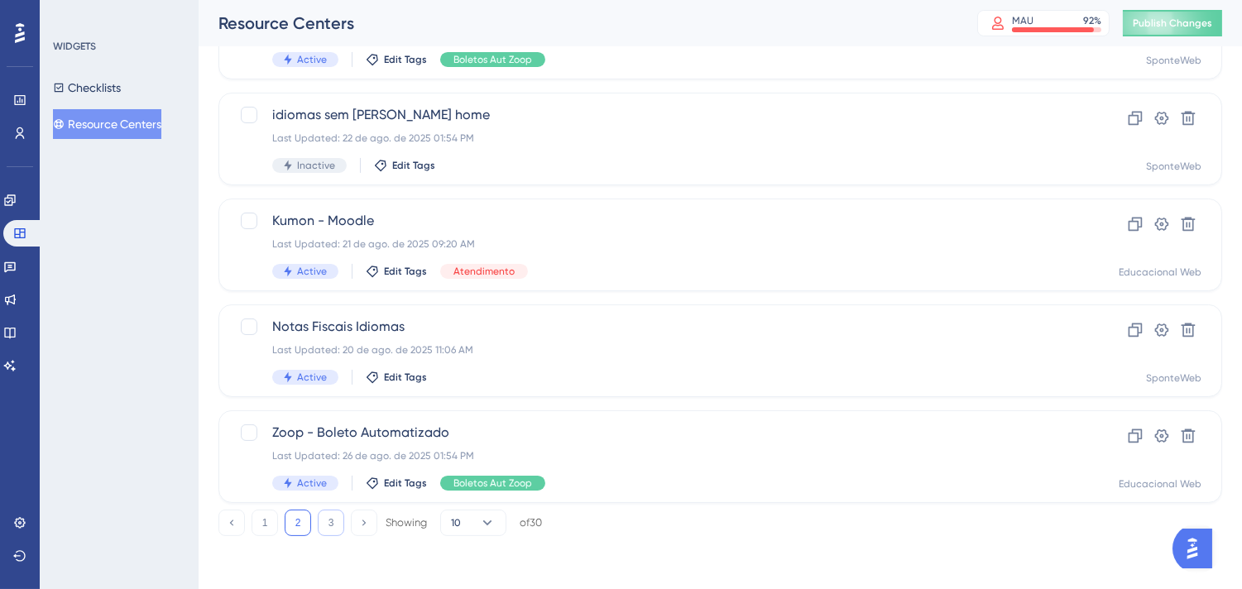
click at [332, 522] on button "3" at bounding box center [331, 523] width 26 height 26
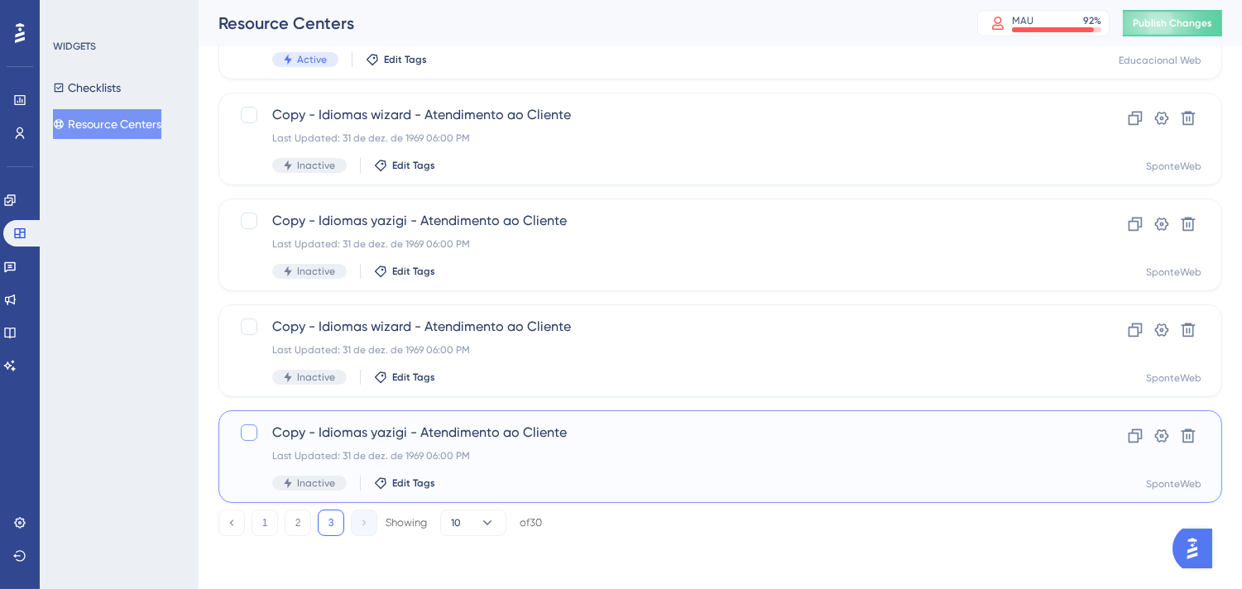
click at [244, 433] on div at bounding box center [249, 432] width 17 height 17
checkbox input "true"
click at [242, 331] on div at bounding box center [249, 326] width 17 height 17
checkbox input "true"
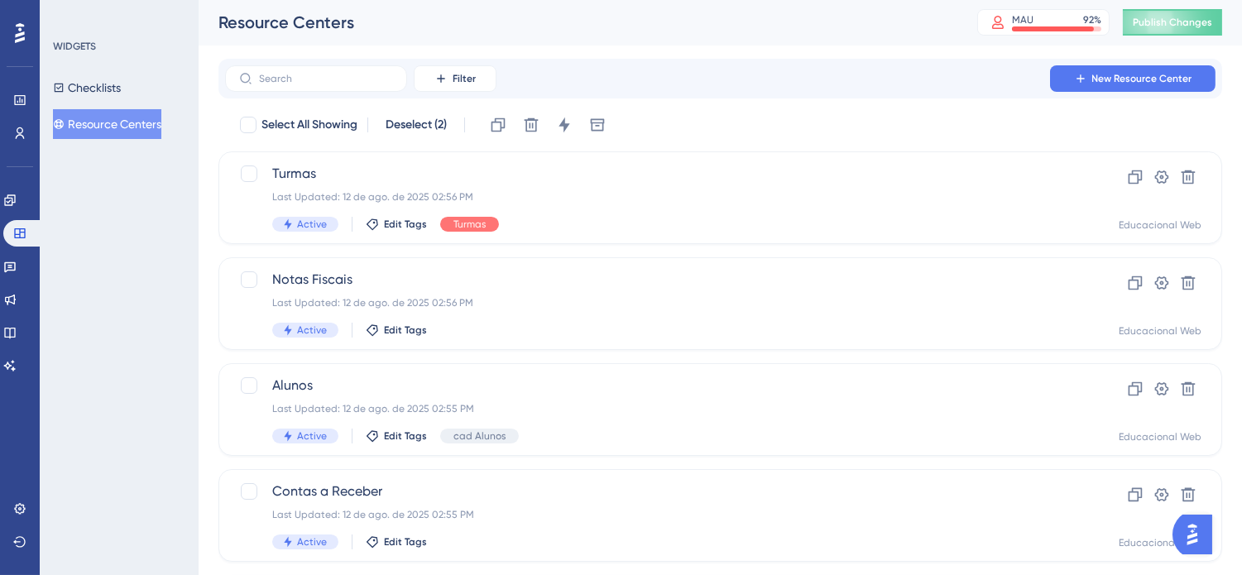
scroll to position [0, 0]
click at [547, 129] on div "Clone Delete Change Status Switch Container" at bounding box center [548, 126] width 126 height 26
click at [534, 127] on icon at bounding box center [531, 126] width 14 height 14
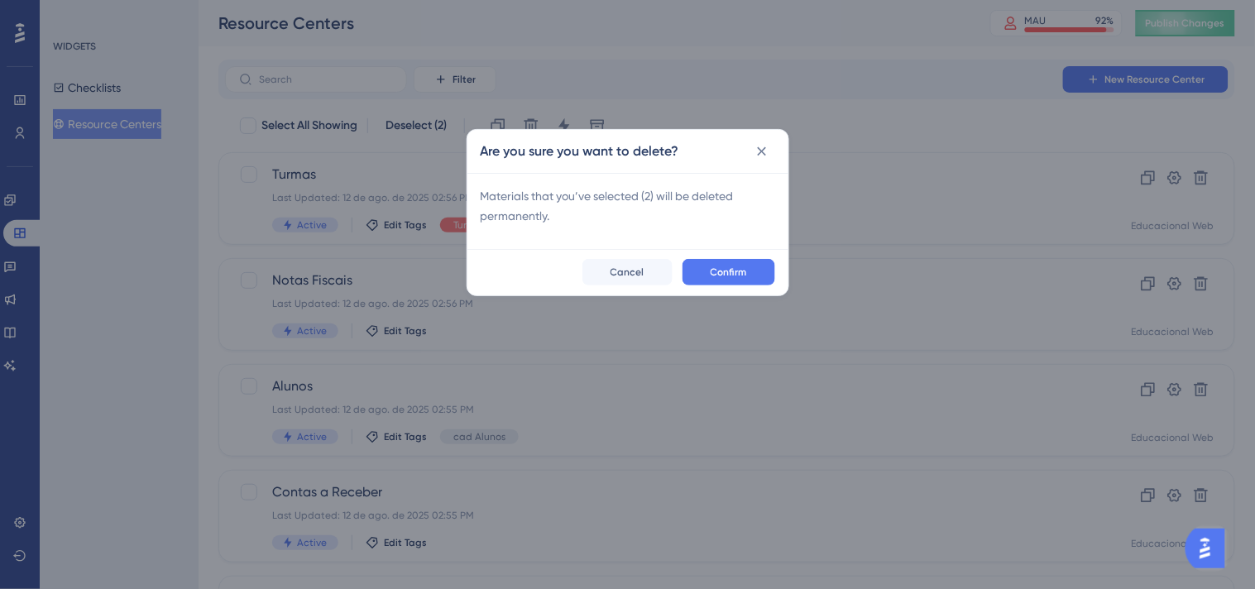
click at [754, 257] on div "Confirm Cancel" at bounding box center [627, 272] width 321 height 46
click at [754, 271] on button "Confirm" at bounding box center [728, 272] width 93 height 26
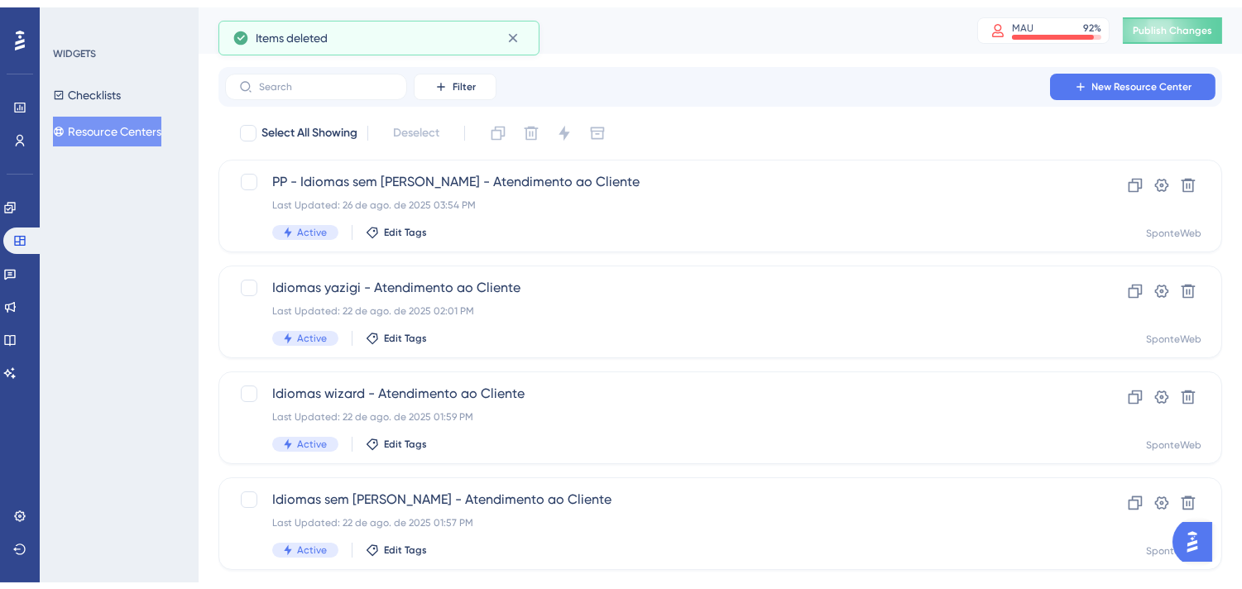
scroll to position [695, 0]
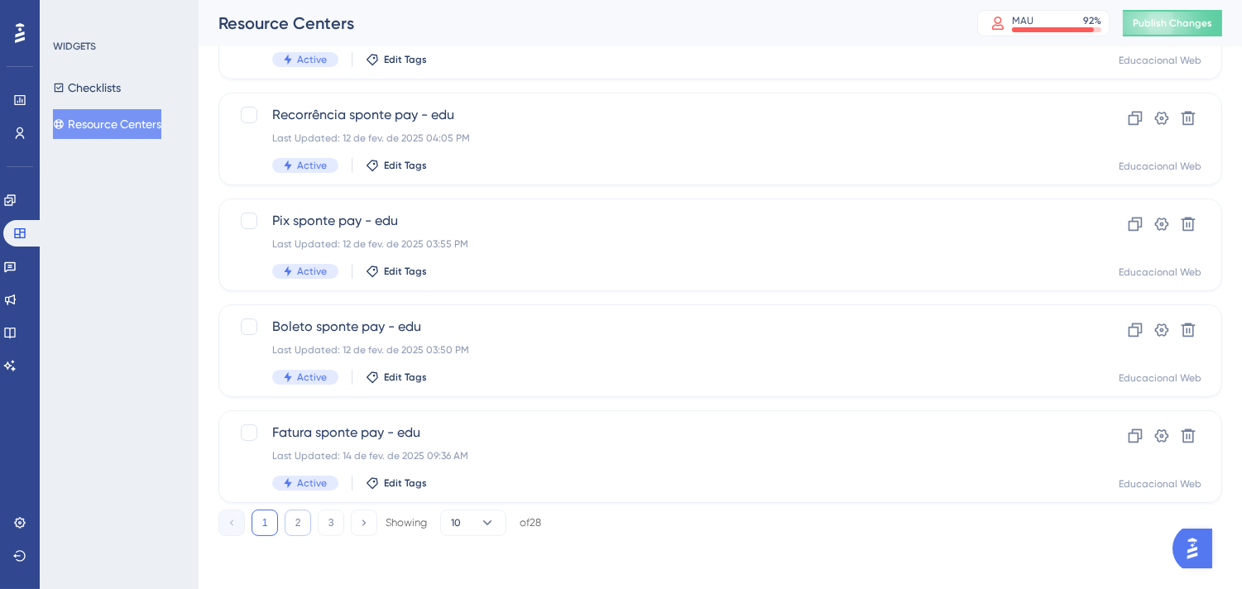
click at [294, 525] on button "2" at bounding box center [298, 523] width 26 height 26
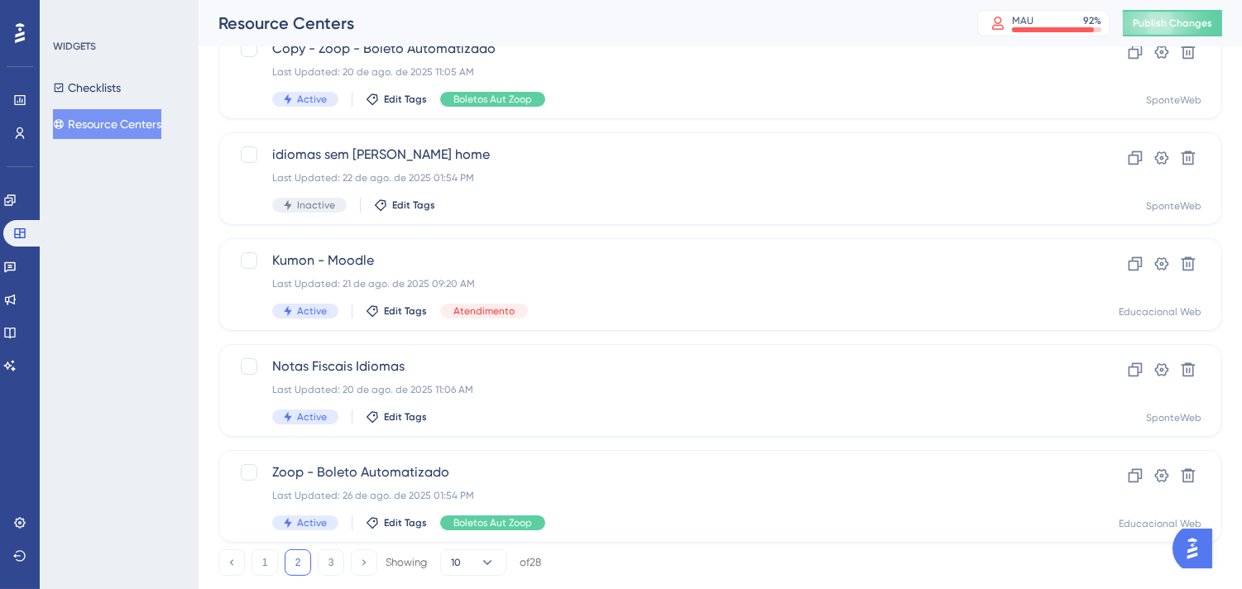
scroll to position [0, 0]
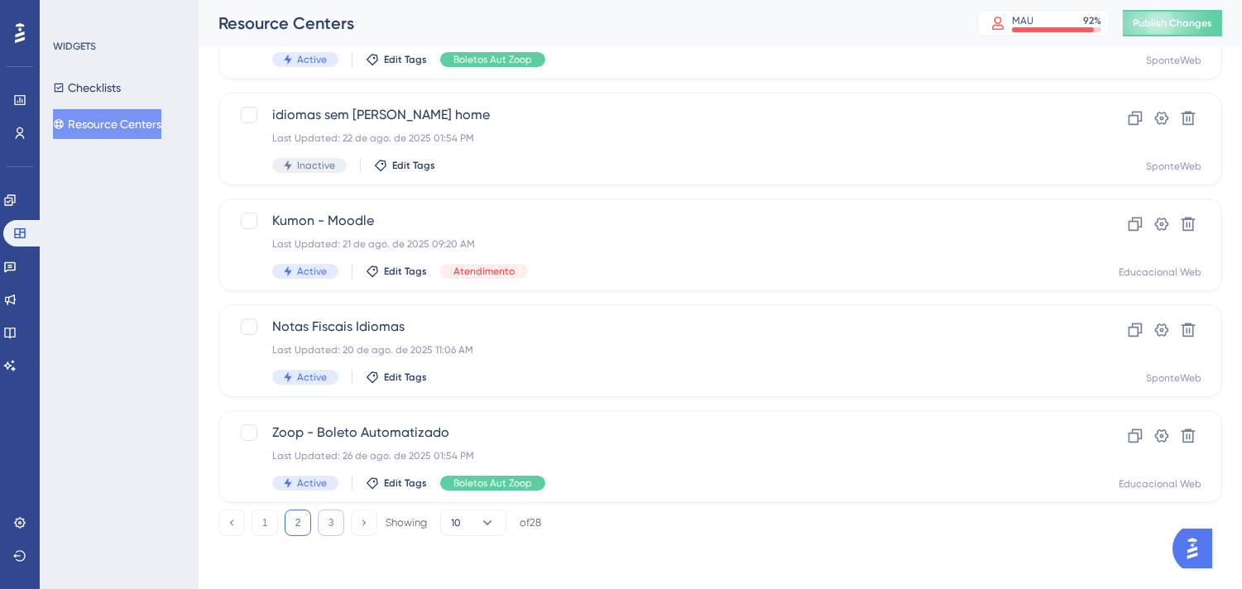
click at [333, 519] on button "3" at bounding box center [331, 523] width 26 height 26
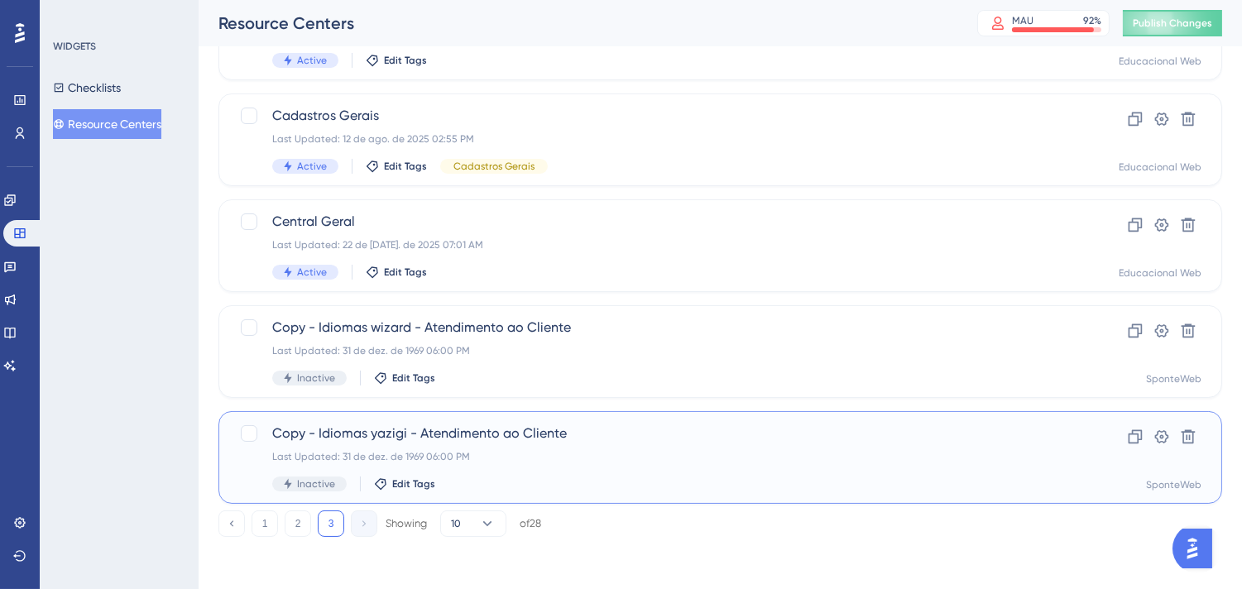
click at [642, 433] on span "Copy - Idiomas yazigi - Atendimento ao Cliente" at bounding box center [654, 434] width 764 height 20
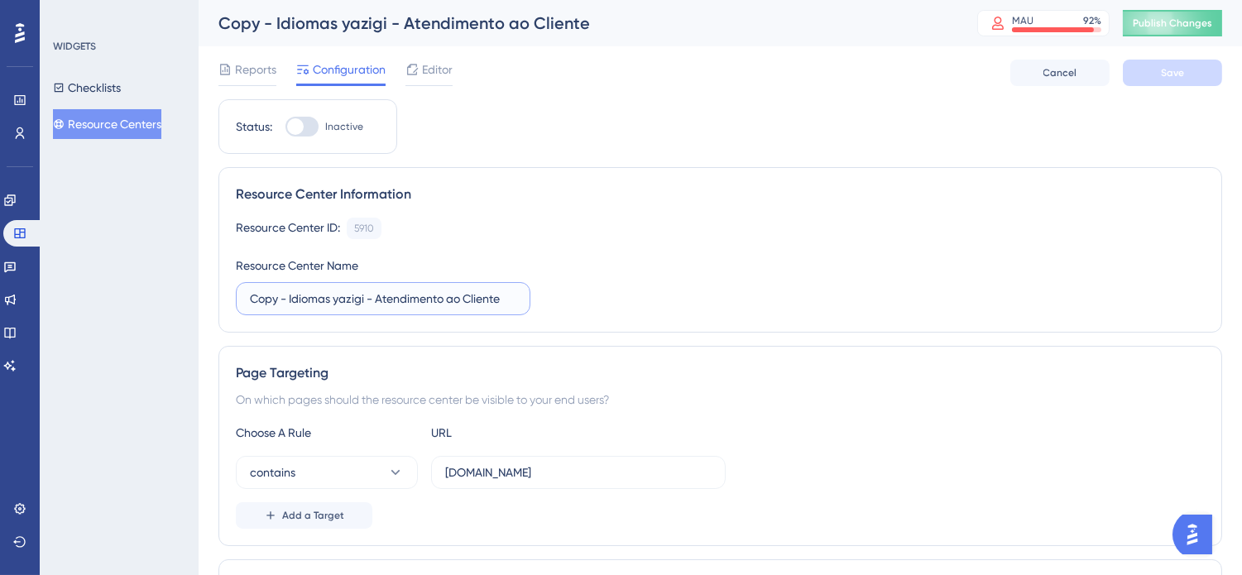
drag, startPoint x: 278, startPoint y: 301, endPoint x: 182, endPoint y: 301, distance: 96.0
click at [0, 0] on div "Performance Users Engagement Widgets Feedback Product Updates Knowledge Base AI…" at bounding box center [0, 0] width 0 height 0
type input "PP - Idiomas yazigi - Atendimento ao Cliente"
click at [838, 269] on div "Resource Center ID: 5910 Copy Resource Center Name PP - Idiomas yazigi - Atendi…" at bounding box center [720, 267] width 969 height 98
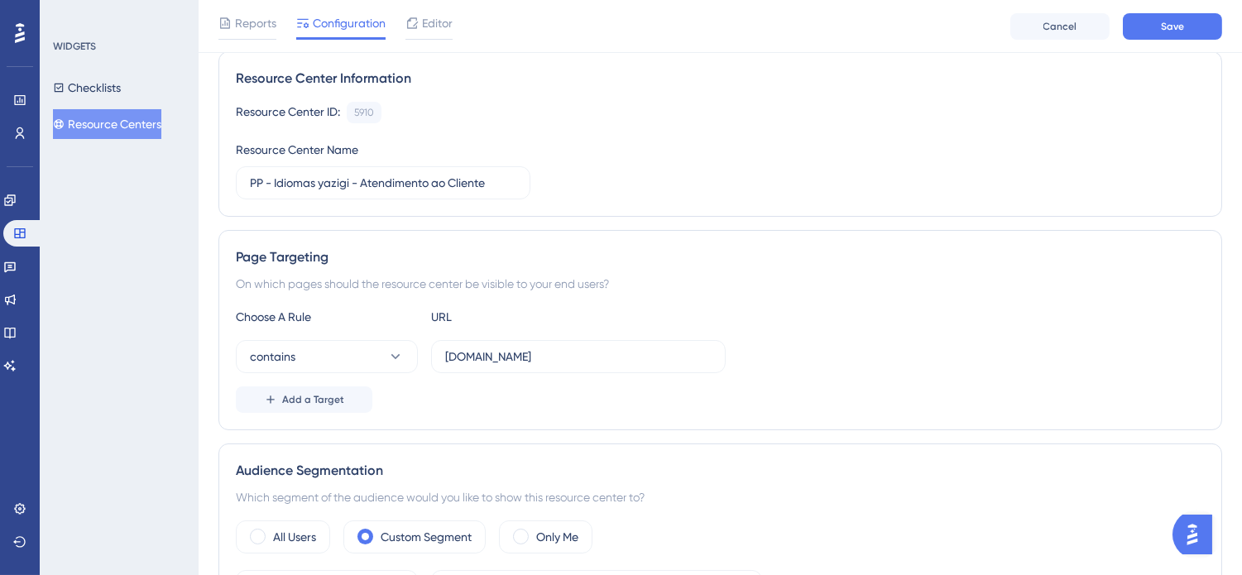
scroll to position [116, 0]
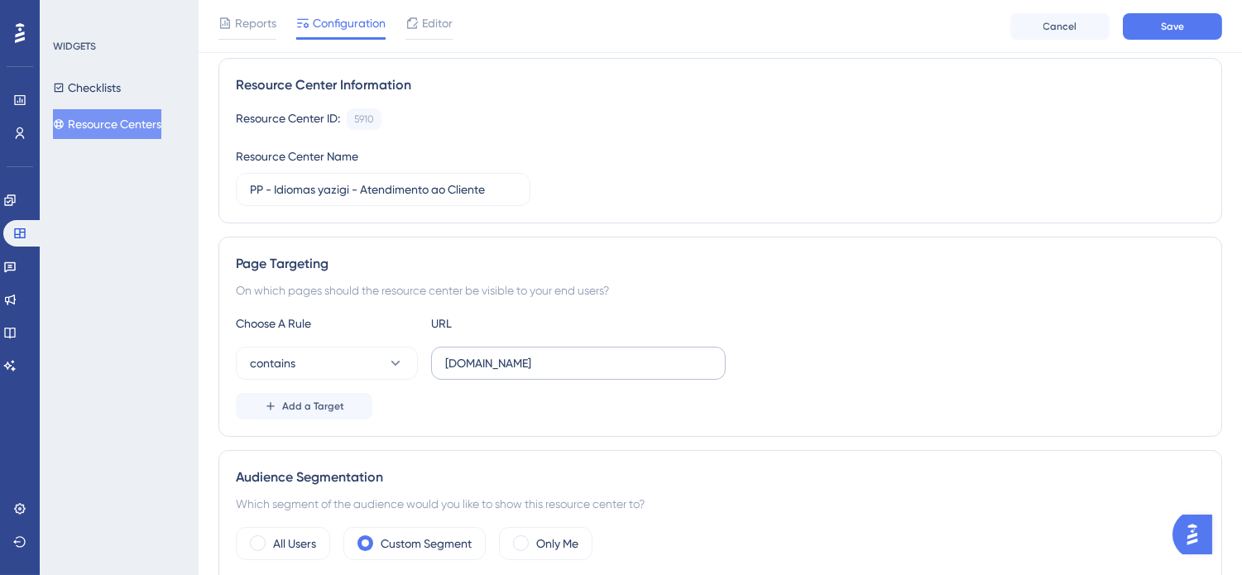
click at [443, 367] on label "[DOMAIN_NAME]" at bounding box center [578, 363] width 295 height 33
click at [445, 367] on input "[DOMAIN_NAME]" at bounding box center [578, 363] width 266 height 18
click at [448, 359] on input "[DOMAIN_NAME]" at bounding box center [578, 363] width 266 height 18
type input "[DOMAIN_NAME]"
click at [1177, 28] on span "Save" at bounding box center [1172, 26] width 23 height 13
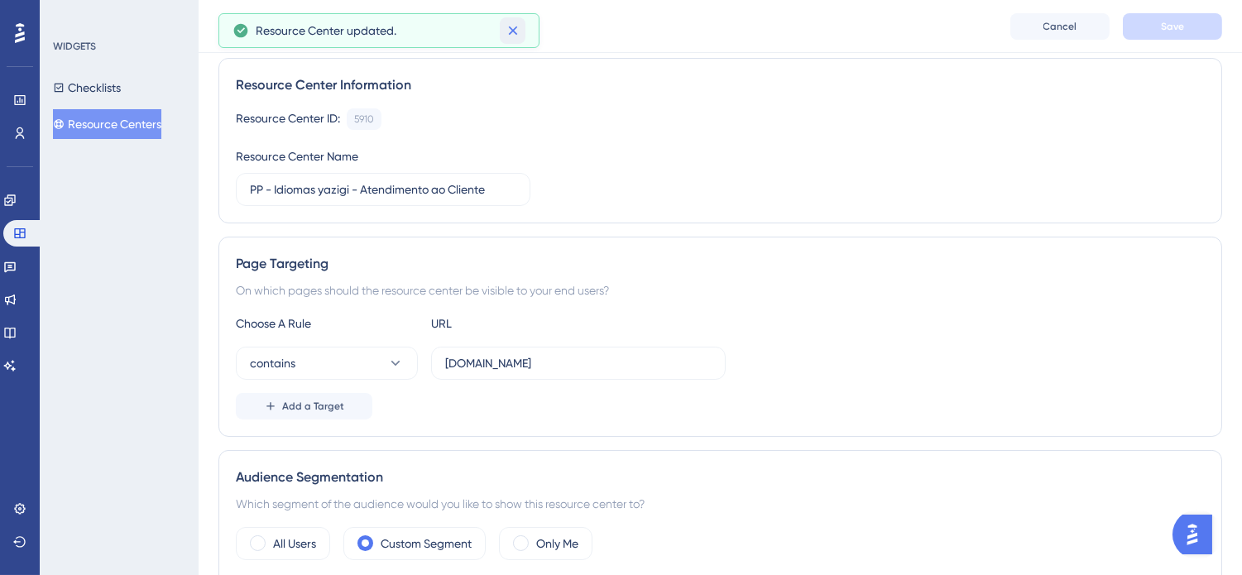
click at [510, 30] on icon at bounding box center [513, 30] width 17 height 17
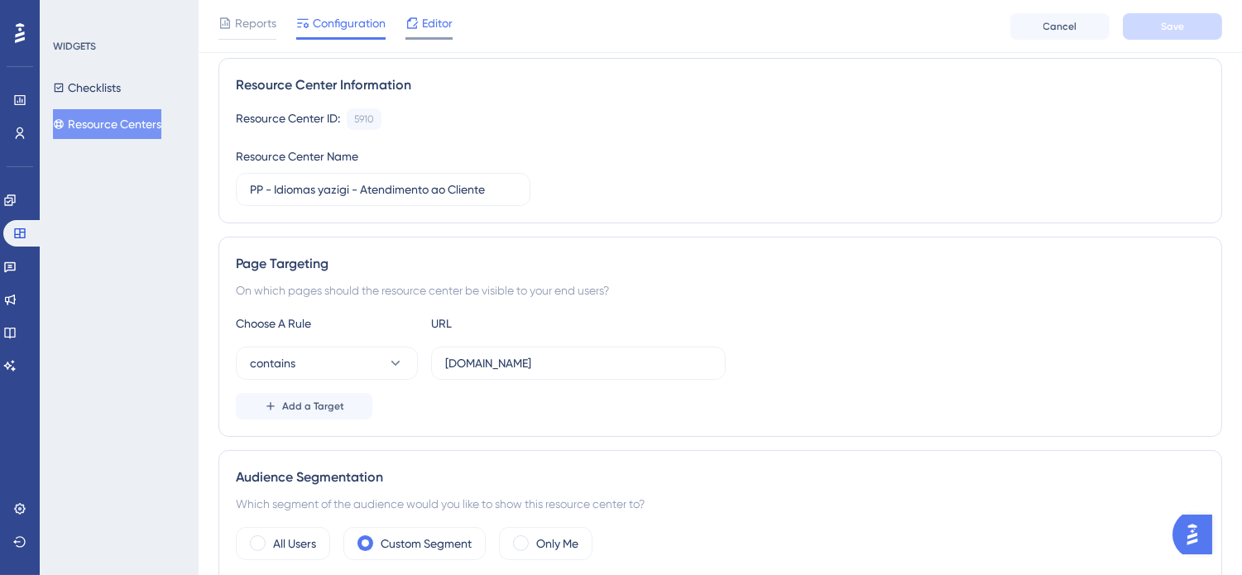
click at [442, 25] on span "Editor" at bounding box center [437, 23] width 31 height 20
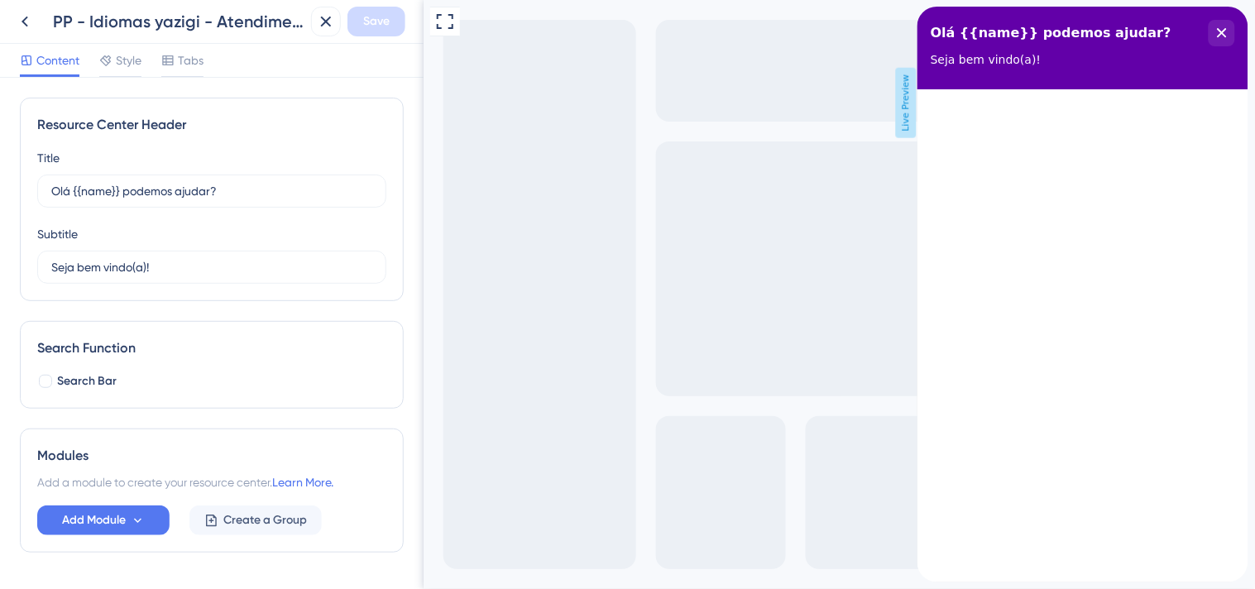
click at [1043, 198] on div at bounding box center [1082, 335] width 331 height 493
click at [27, 22] on icon at bounding box center [25, 22] width 20 height 20
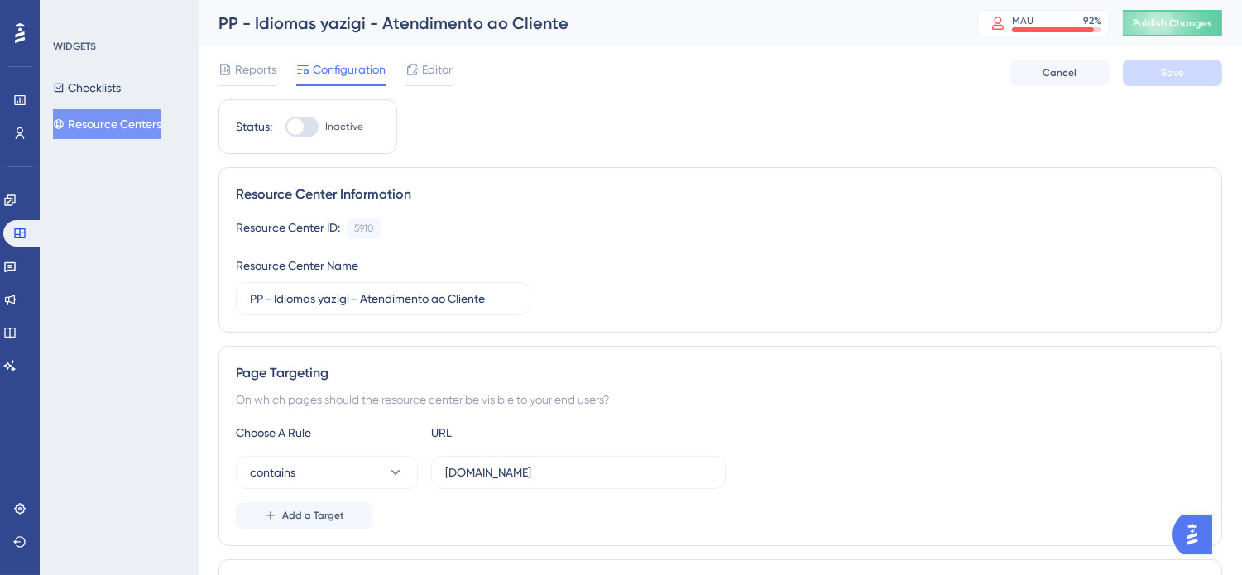
click at [103, 127] on button "Resource Centers" at bounding box center [107, 124] width 108 height 30
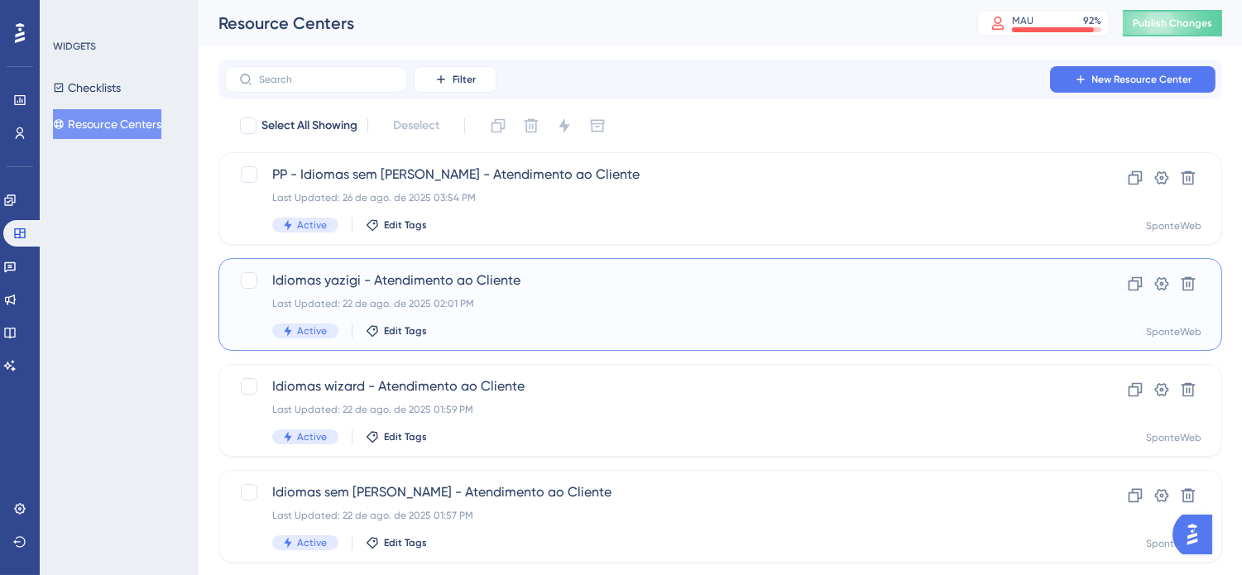
click at [516, 304] on div "Last Updated: 22 de ago. de 2025 02:01 PM" at bounding box center [654, 303] width 764 height 13
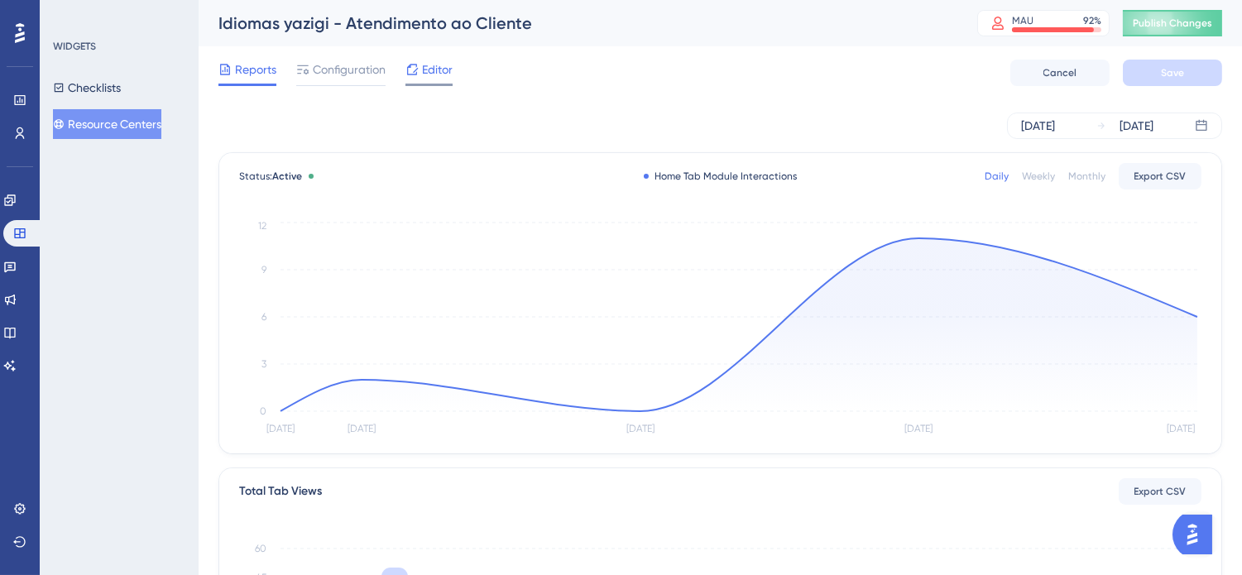
click at [433, 68] on span "Editor" at bounding box center [437, 70] width 31 height 20
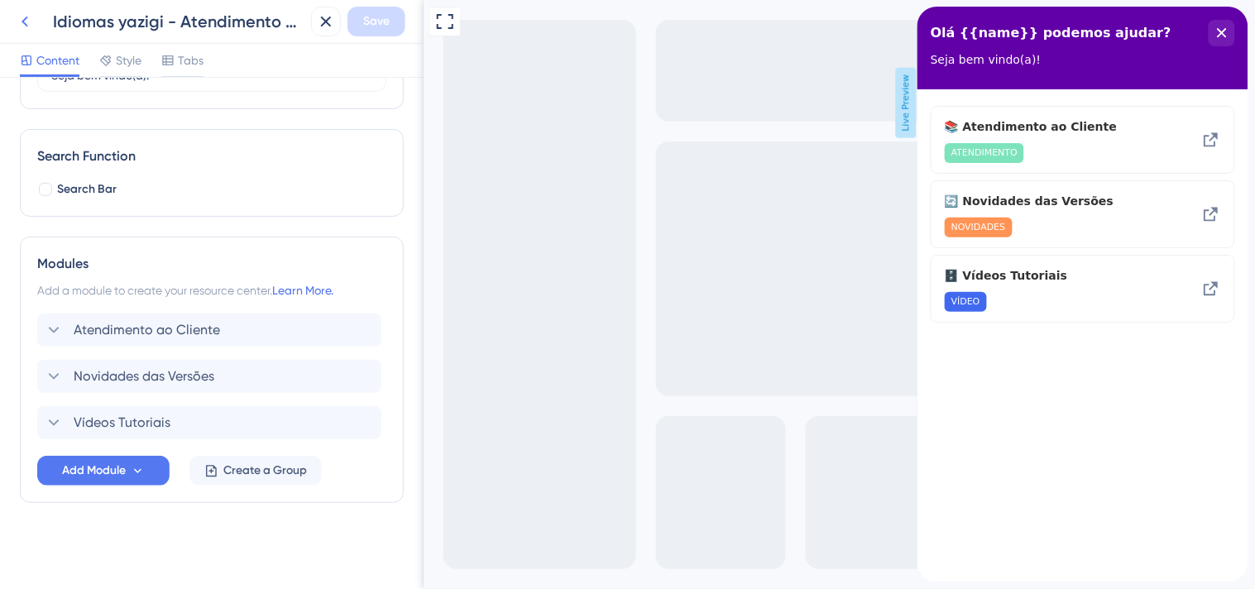
click at [29, 27] on icon at bounding box center [25, 22] width 20 height 20
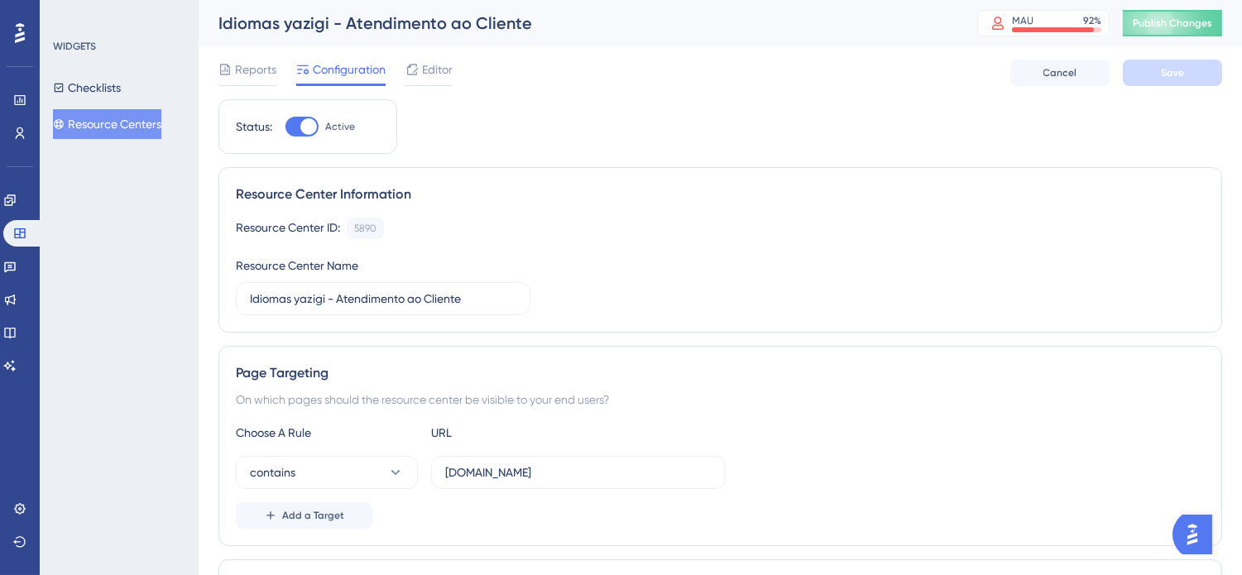
click at [145, 119] on button "Resource Centers" at bounding box center [107, 124] width 108 height 30
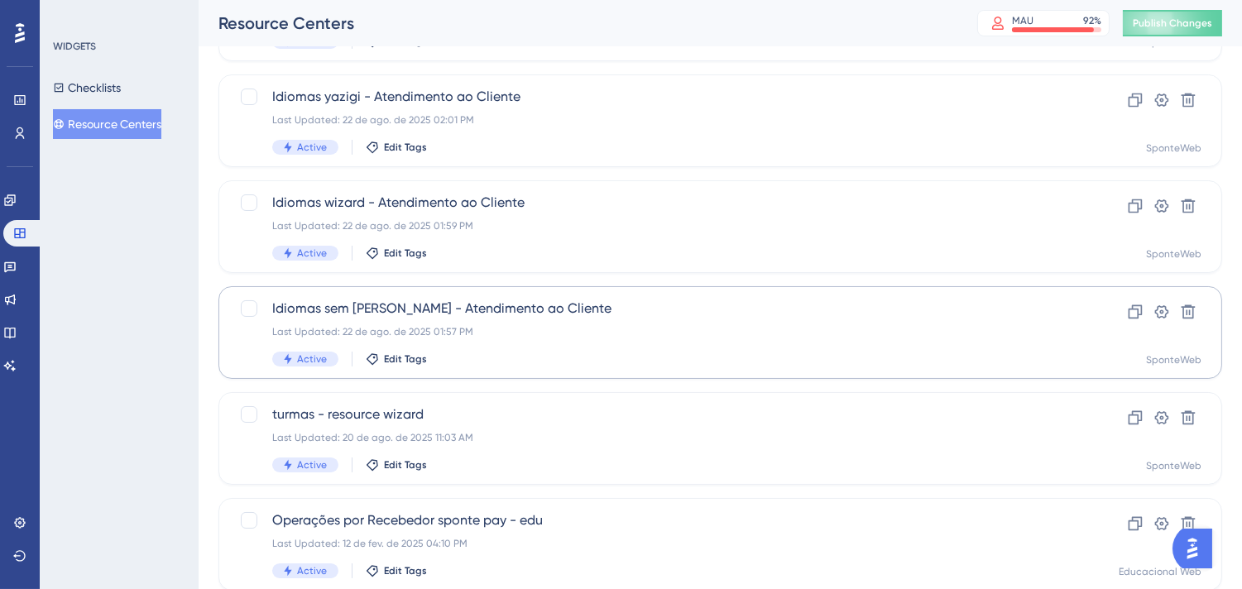
scroll to position [58, 0]
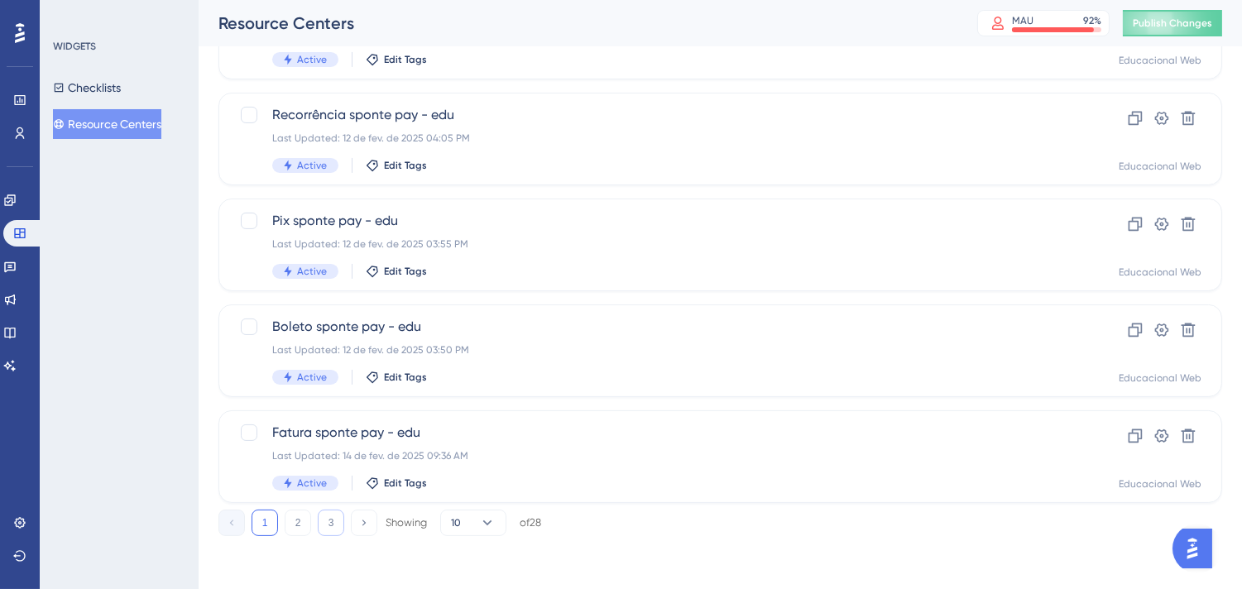
click at [339, 518] on button "3" at bounding box center [331, 523] width 26 height 26
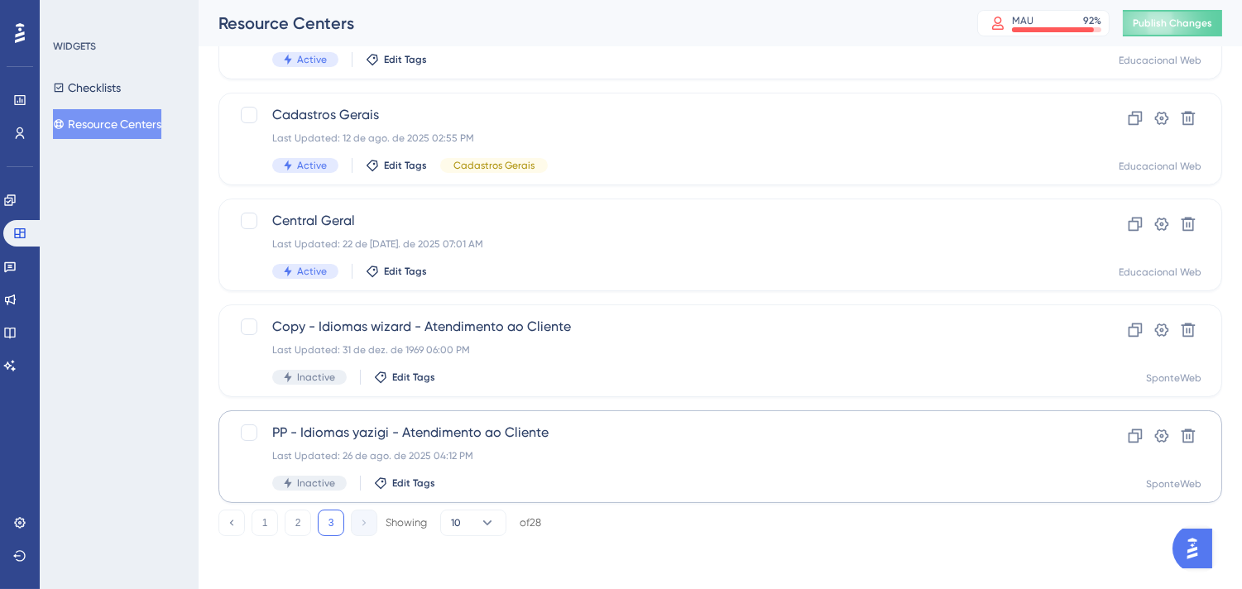
scroll to position [482, 0]
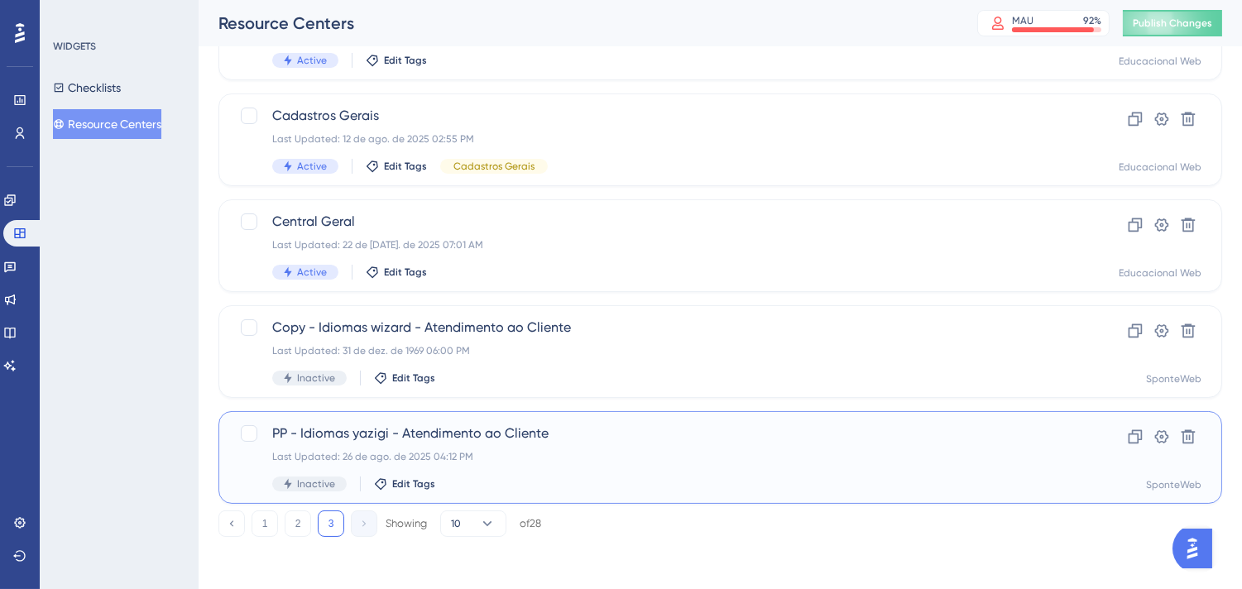
click at [467, 431] on span "PP - Idiomas yazigi - Atendimento ao Cliente" at bounding box center [654, 434] width 764 height 20
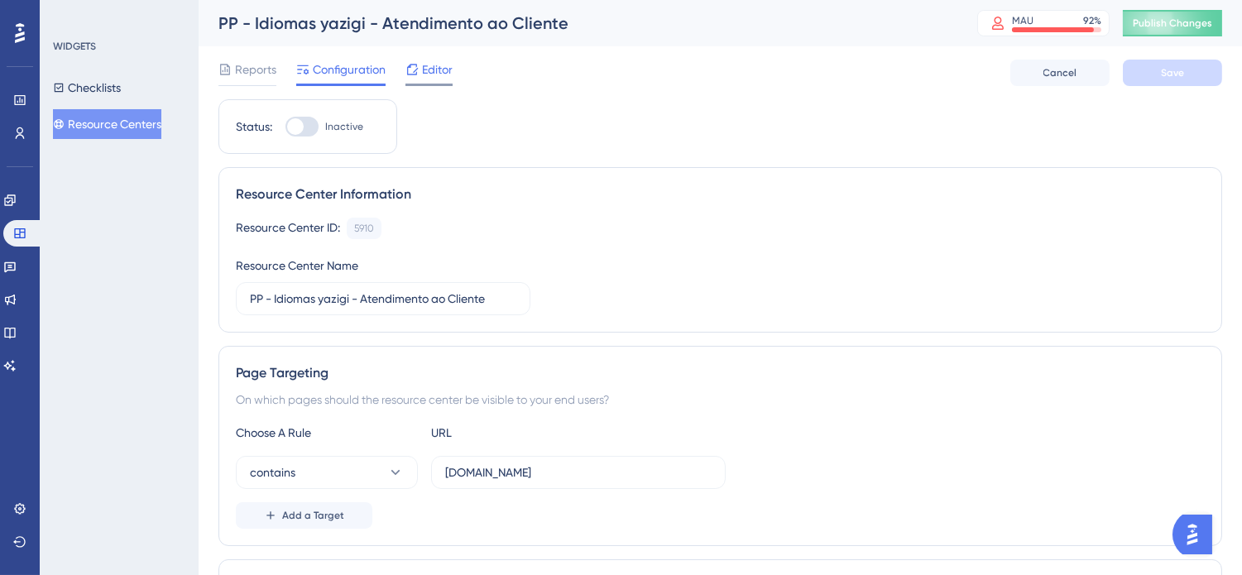
click at [434, 72] on span "Editor" at bounding box center [437, 70] width 31 height 20
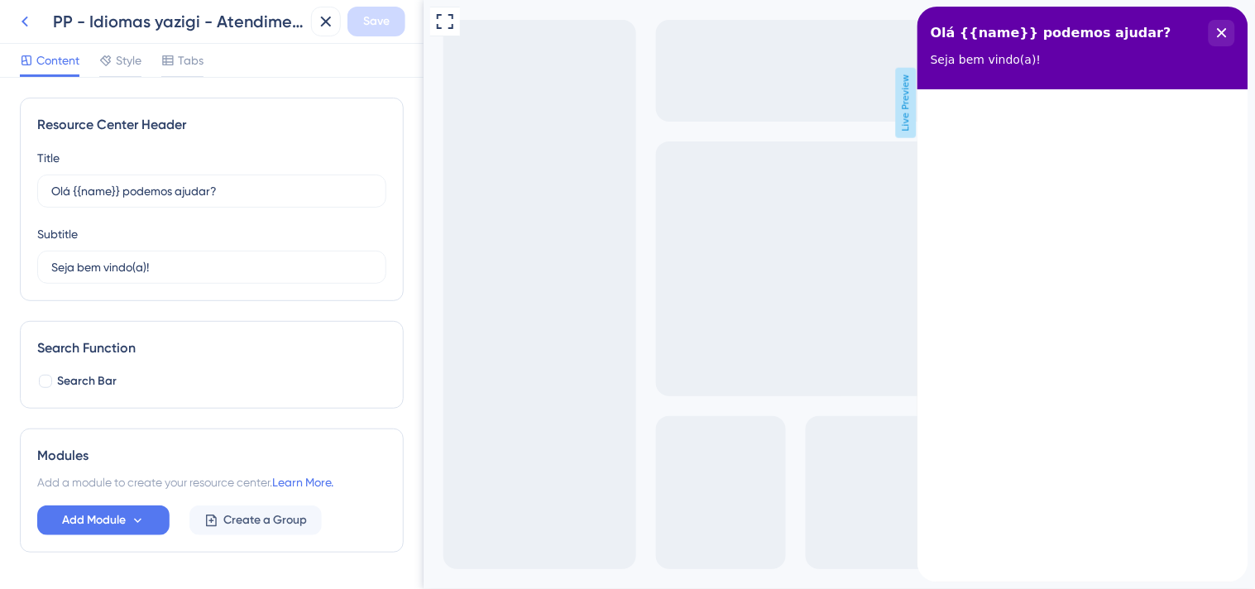
click at [28, 26] on icon at bounding box center [25, 22] width 20 height 20
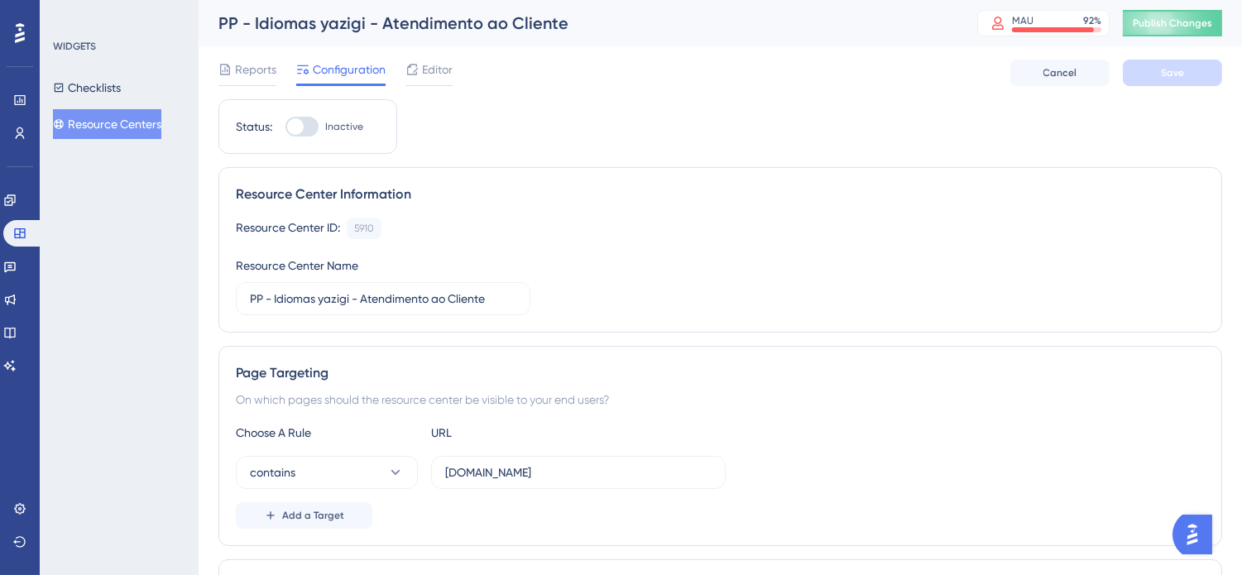
click at [120, 121] on button "Resource Centers" at bounding box center [107, 124] width 108 height 30
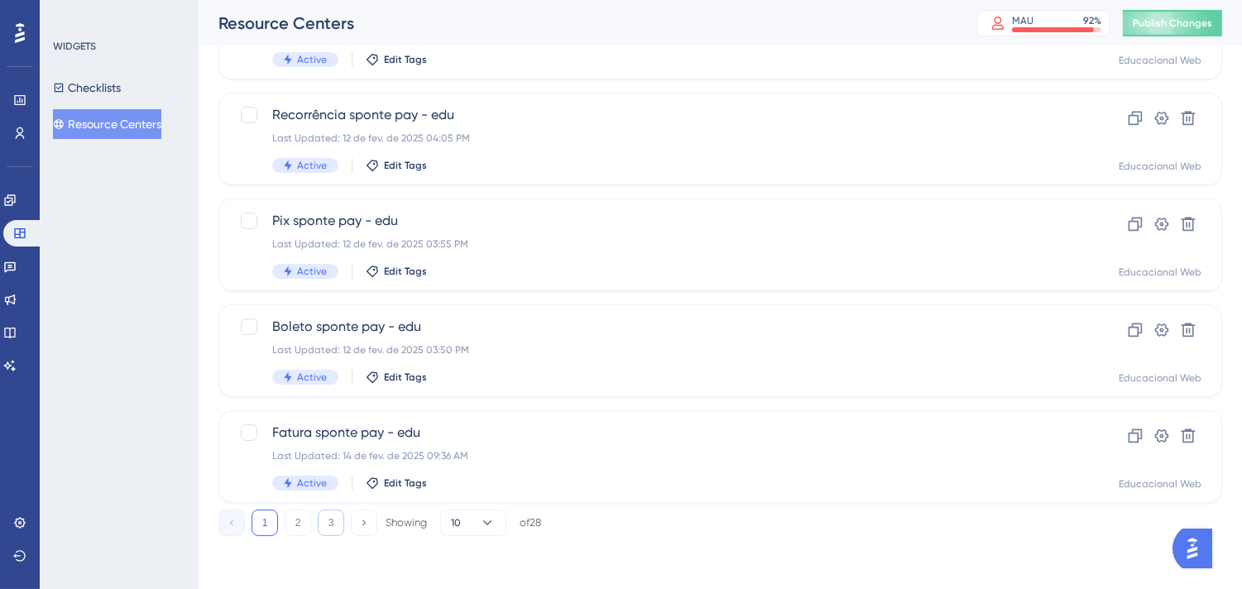
click at [327, 519] on button "3" at bounding box center [331, 523] width 26 height 26
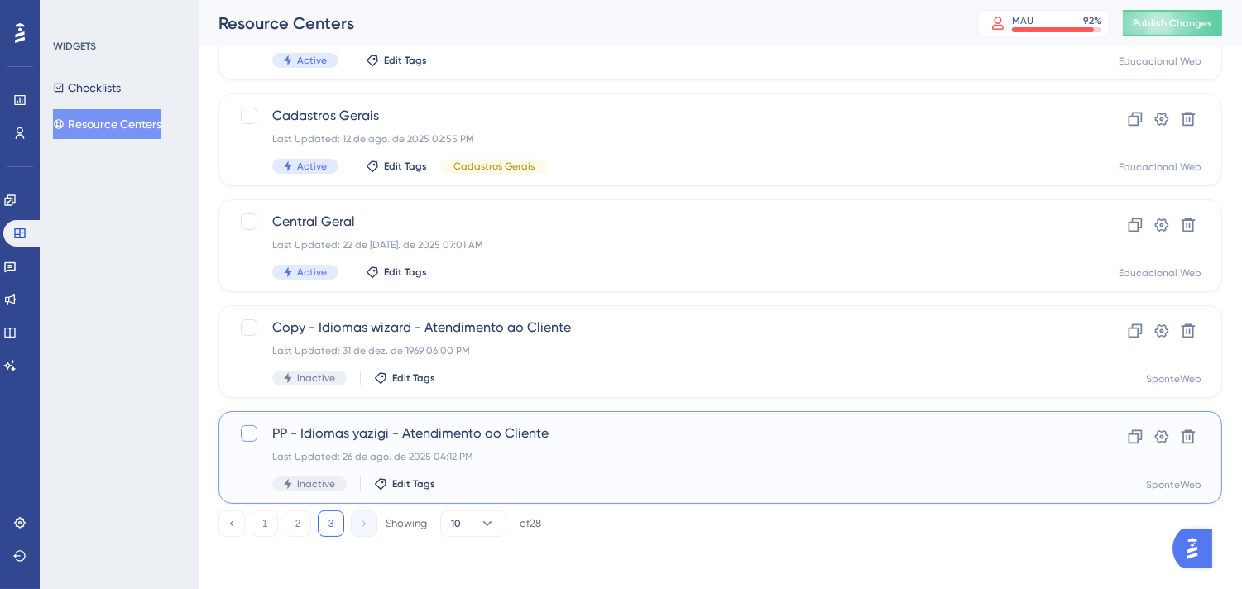
click at [245, 432] on div at bounding box center [249, 433] width 17 height 17
checkbox input "true"
click at [250, 321] on div at bounding box center [249, 327] width 17 height 17
checkbox input "true"
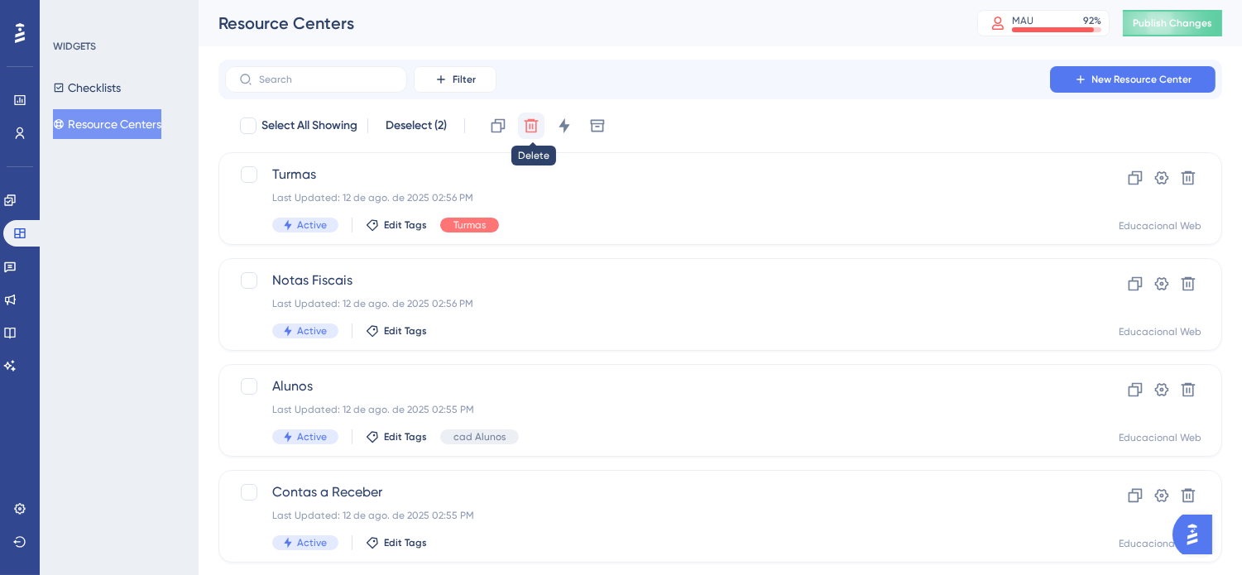
click at [539, 127] on icon at bounding box center [531, 125] width 17 height 17
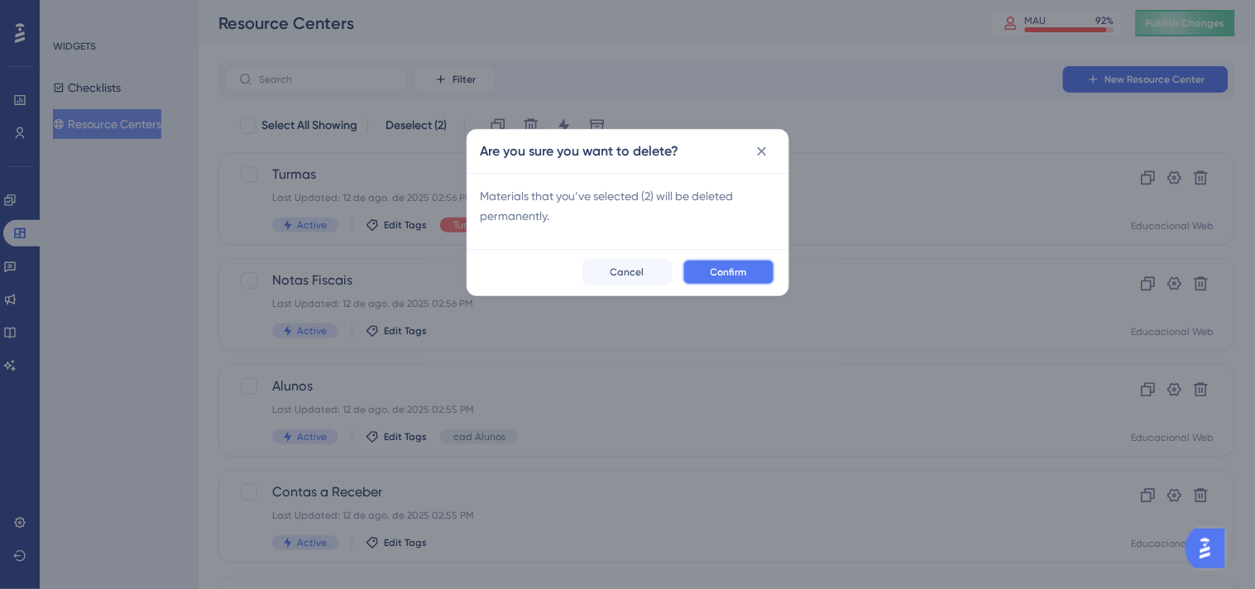
click at [742, 271] on span "Confirm" at bounding box center [729, 272] width 36 height 13
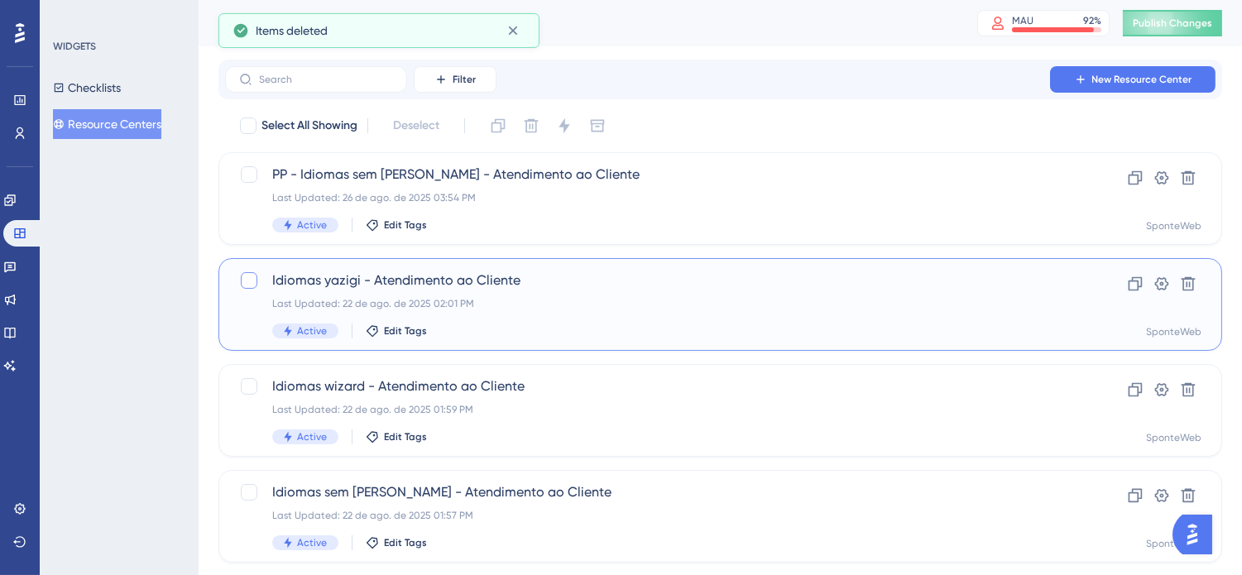
click at [247, 275] on div at bounding box center [249, 280] width 17 height 17
checkbox input "true"
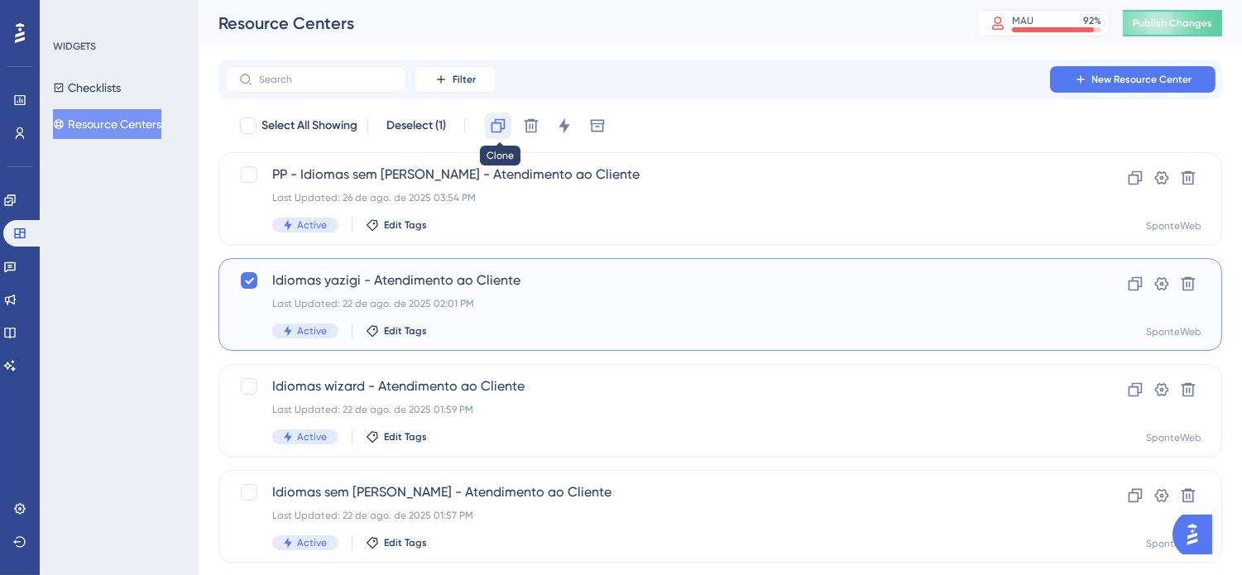
click at [510, 127] on button at bounding box center [498, 126] width 26 height 26
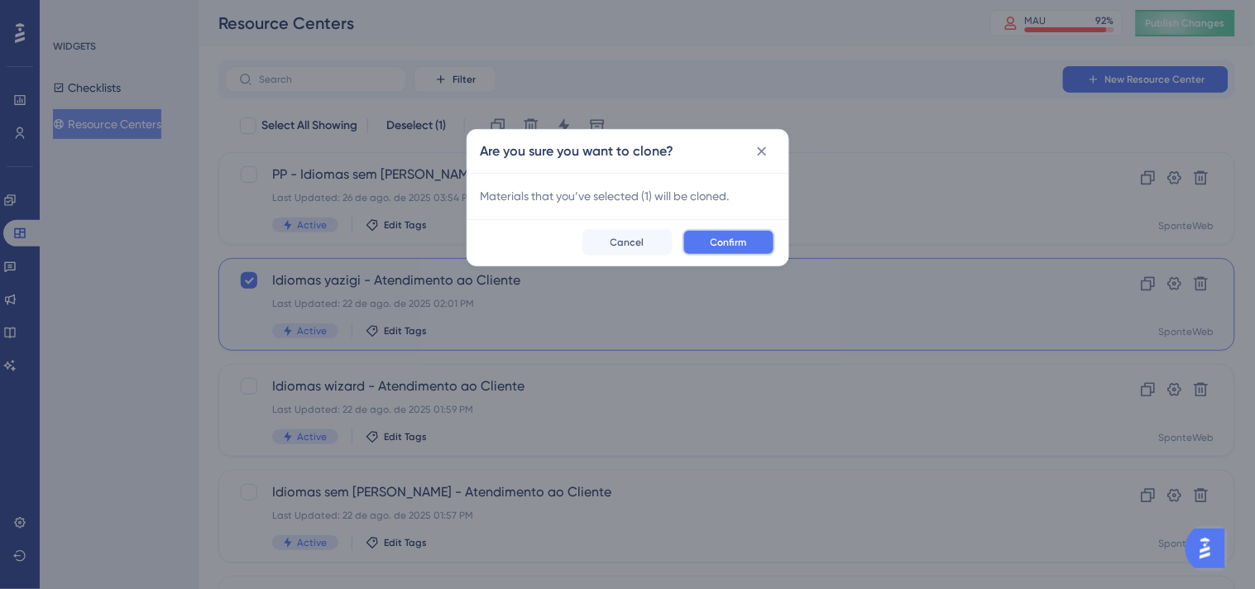
click at [722, 241] on span "Confirm" at bounding box center [729, 242] width 36 height 13
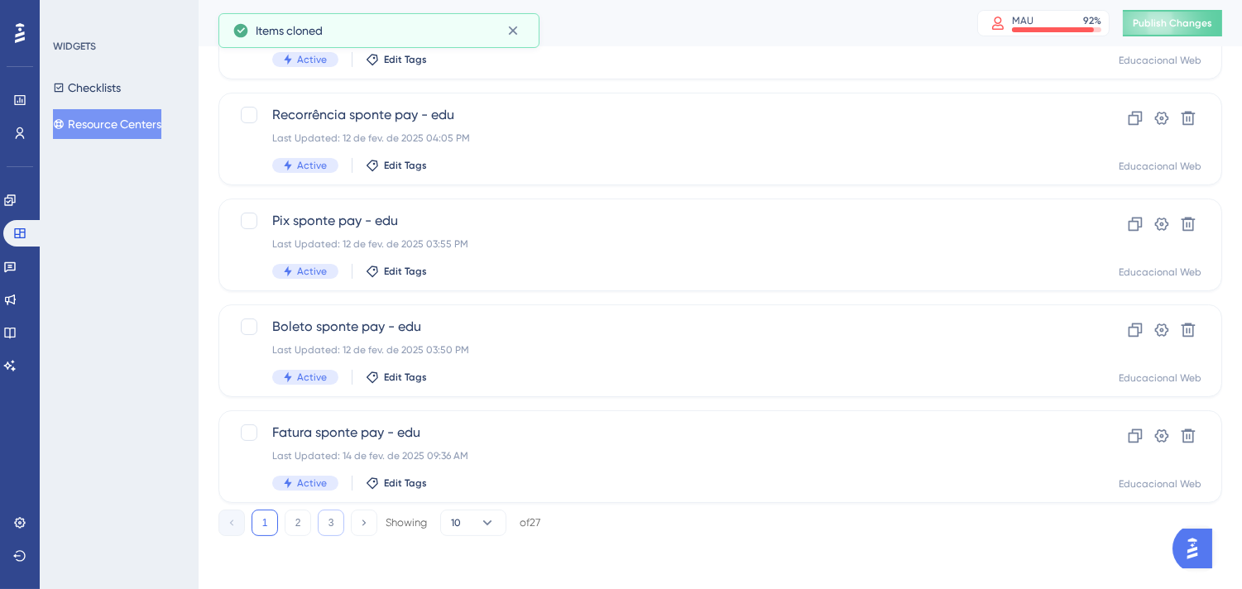
click at [338, 517] on button "3" at bounding box center [331, 523] width 26 height 26
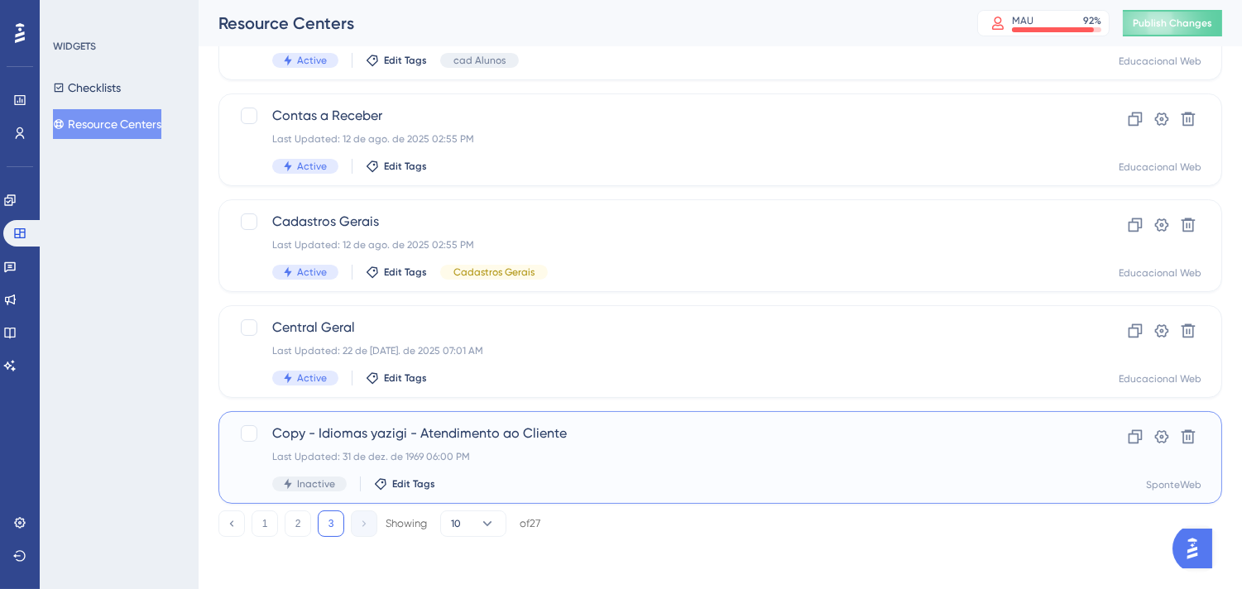
click at [604, 442] on span "Copy - Idiomas yazigi - Atendimento ao Cliente" at bounding box center [654, 434] width 764 height 20
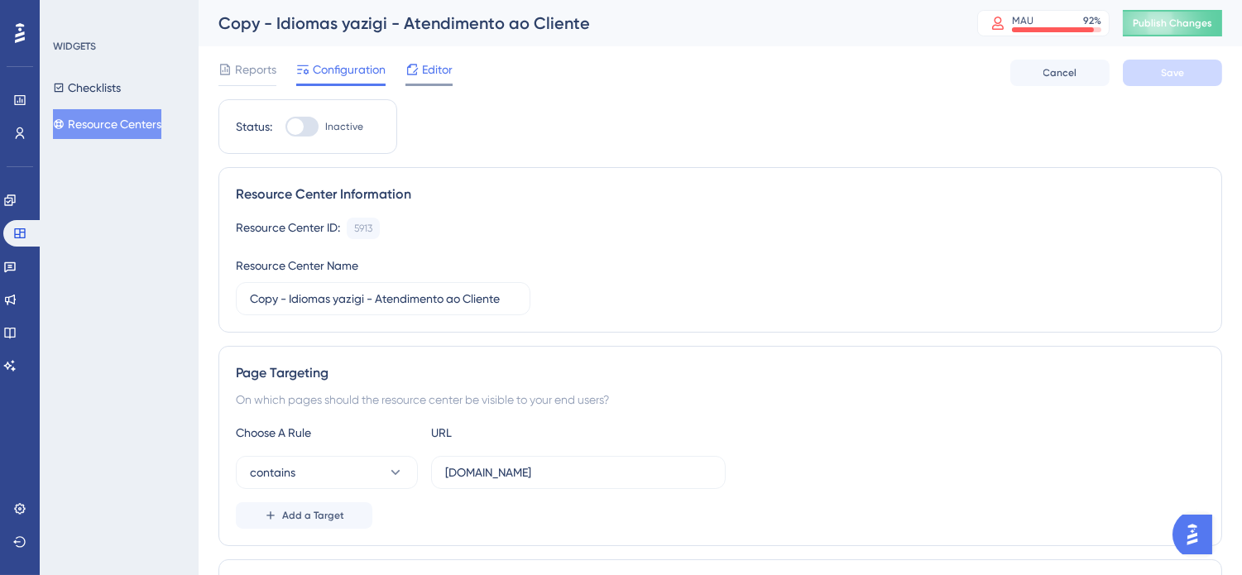
click at [431, 73] on span "Editor" at bounding box center [437, 70] width 31 height 20
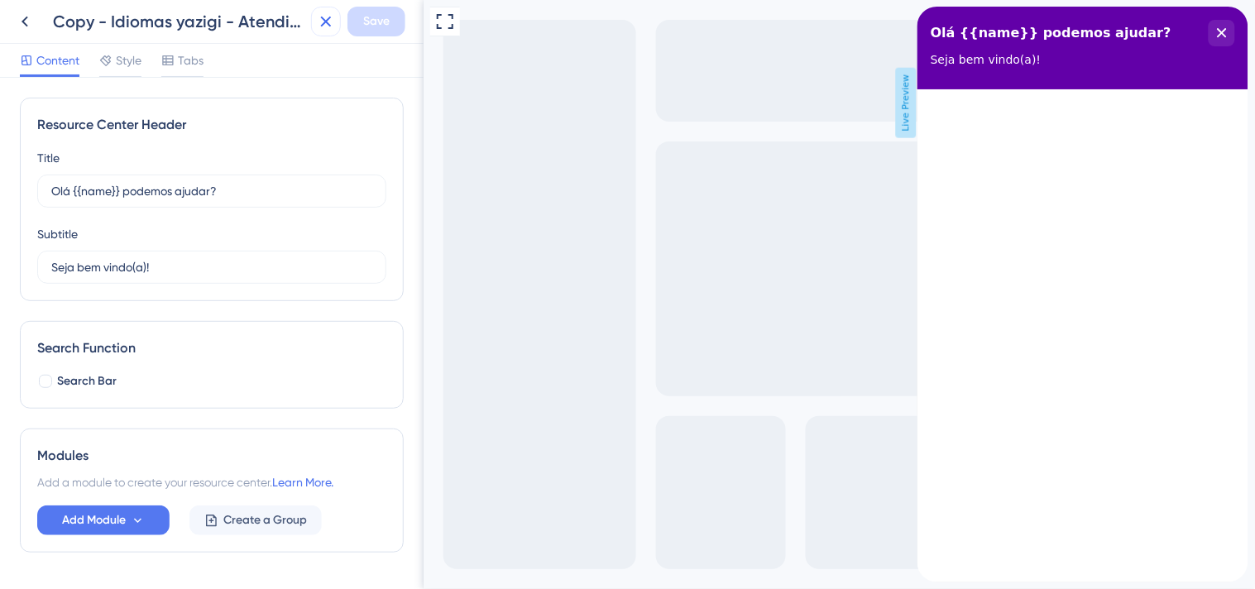
click at [319, 22] on icon at bounding box center [326, 22] width 20 height 20
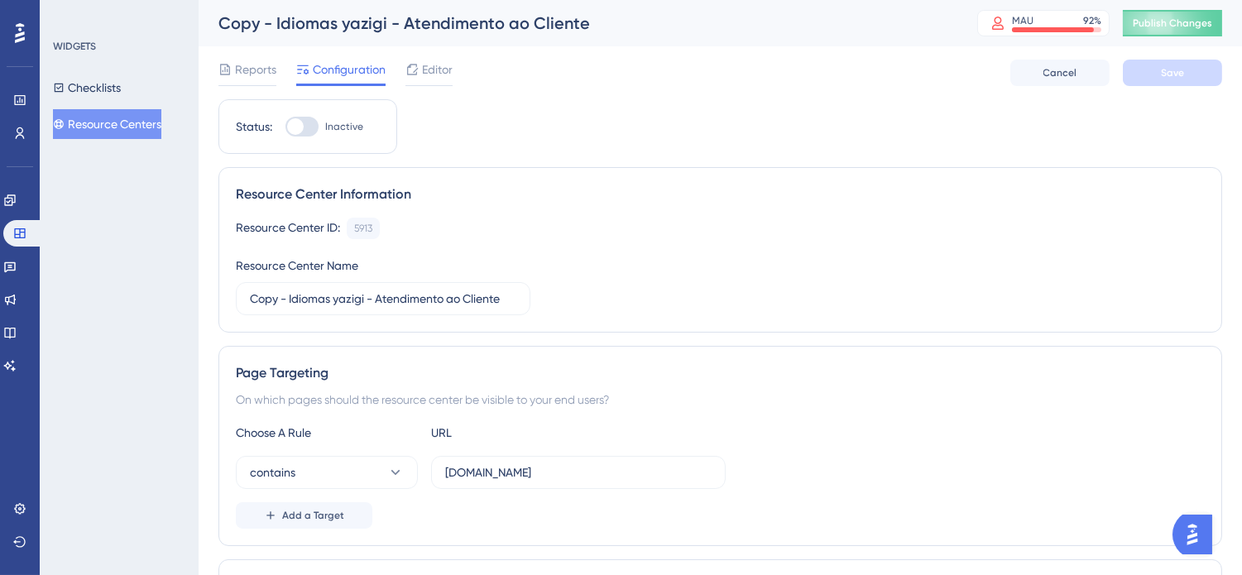
click at [161, 122] on button "Resource Centers" at bounding box center [107, 124] width 108 height 30
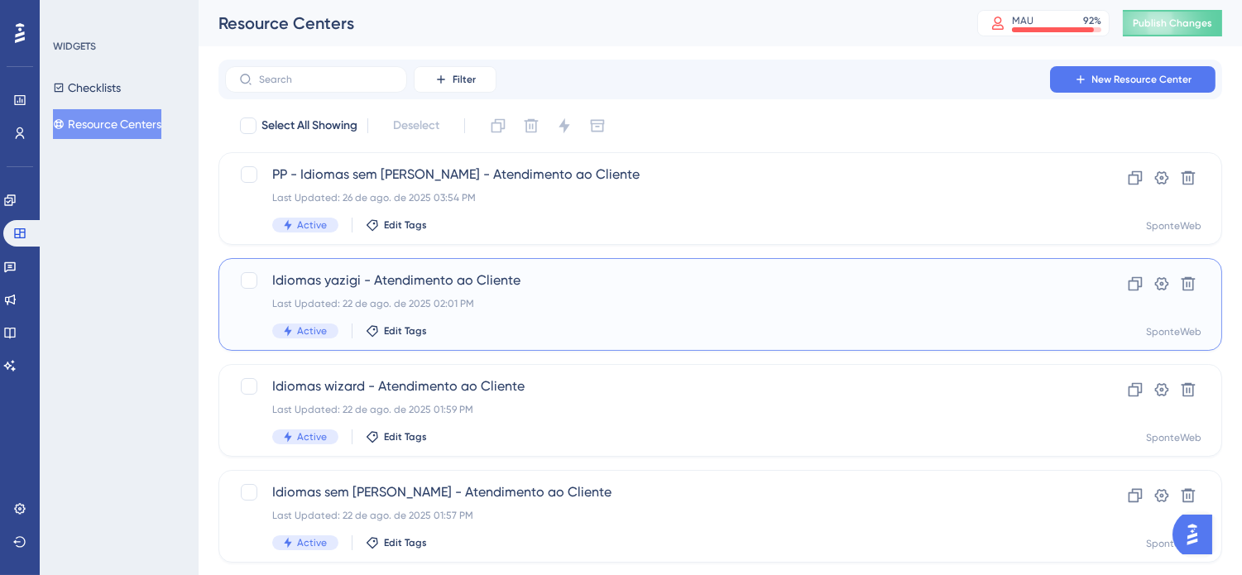
click at [525, 284] on span "Idiomas yazigi - Atendimento ao Cliente" at bounding box center [654, 281] width 764 height 20
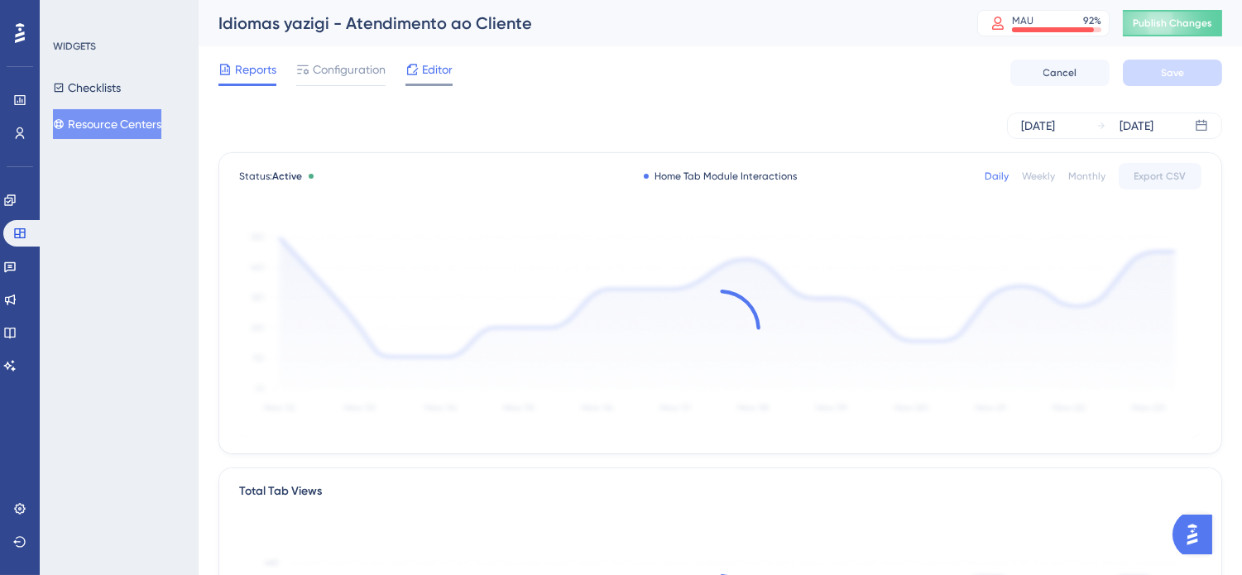
click at [439, 79] on span "Editor" at bounding box center [437, 70] width 31 height 20
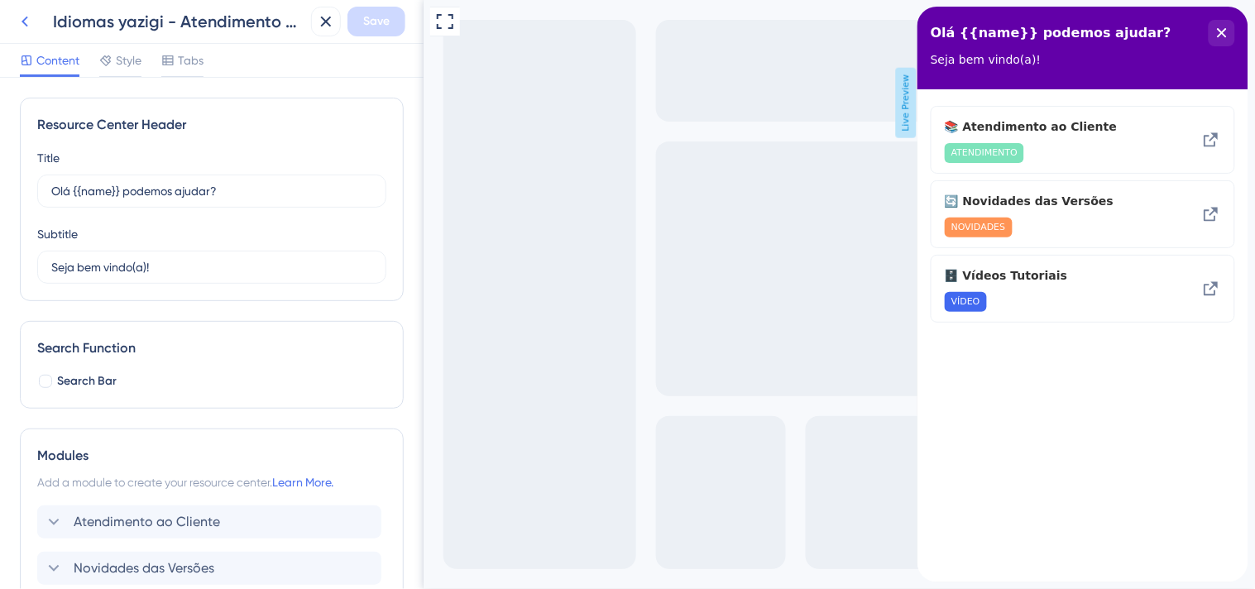
click at [27, 28] on icon at bounding box center [25, 22] width 20 height 20
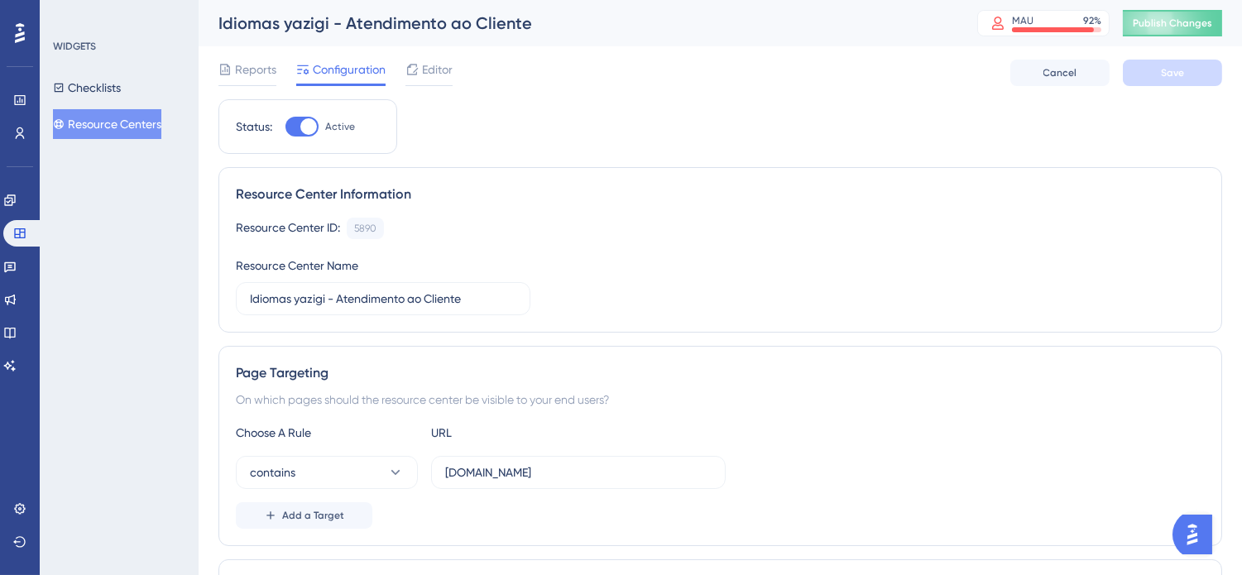
click at [145, 121] on button "Resource Centers" at bounding box center [107, 124] width 108 height 30
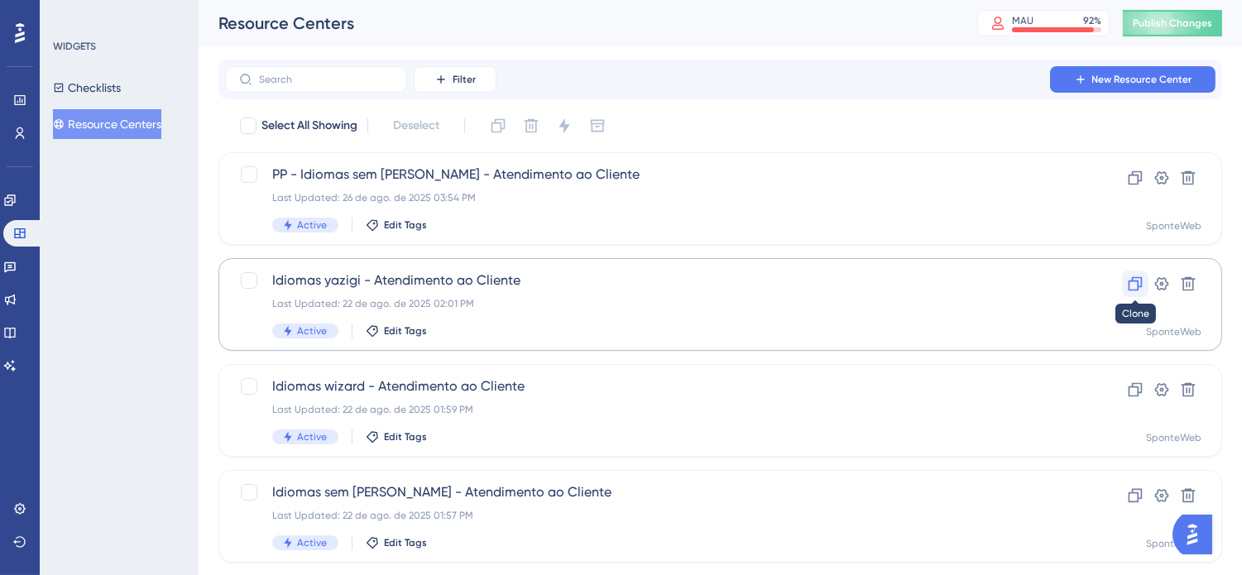
click at [1142, 282] on icon at bounding box center [1135, 283] width 17 height 17
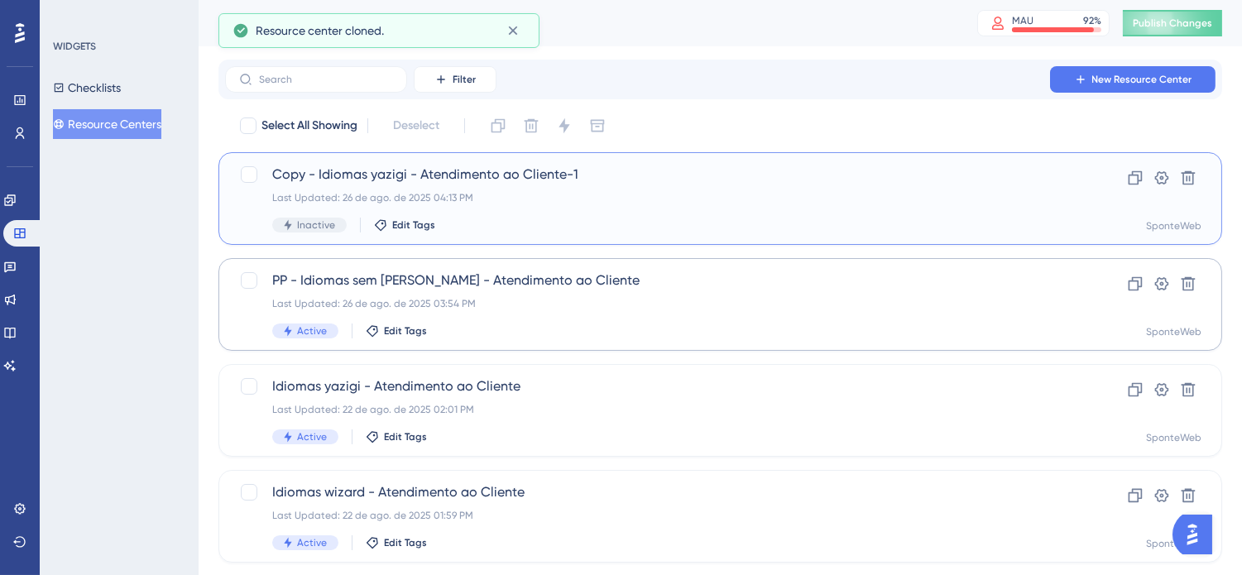
click at [524, 188] on div "Copy - Idiomas yazigi - Atendimento ao Cliente-1 Last Updated: 26 de ago. de 20…" at bounding box center [654, 199] width 764 height 68
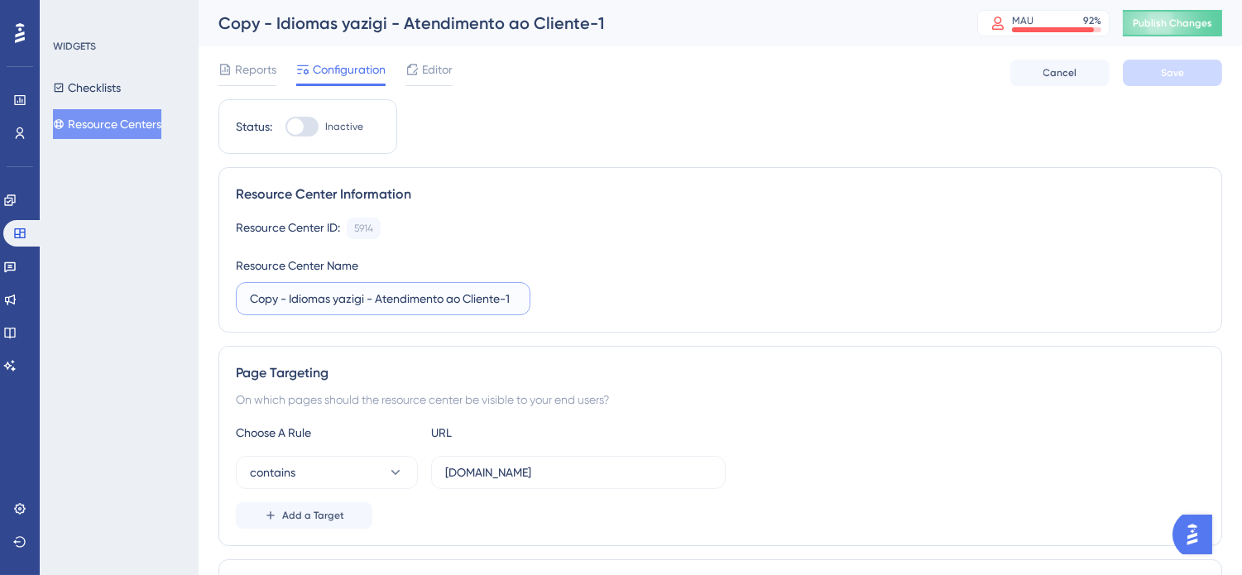
drag, startPoint x: 502, startPoint y: 296, endPoint x: 566, endPoint y: 303, distance: 64.0
click at [566, 303] on div "Resource Center ID: 5914 Copy Resource Center Name Copy - Idiomas yazigi - Aten…" at bounding box center [720, 267] width 969 height 98
drag, startPoint x: 277, startPoint y: 298, endPoint x: 176, endPoint y: 295, distance: 101.0
click at [199, 295] on div "Performance Users Engagement Widgets Feedback Product Updates Knowledge Base AI…" at bounding box center [720, 558] width 1043 height 1117
type input "PP - Idiomas yazigi - Atendimento ao Cliente"
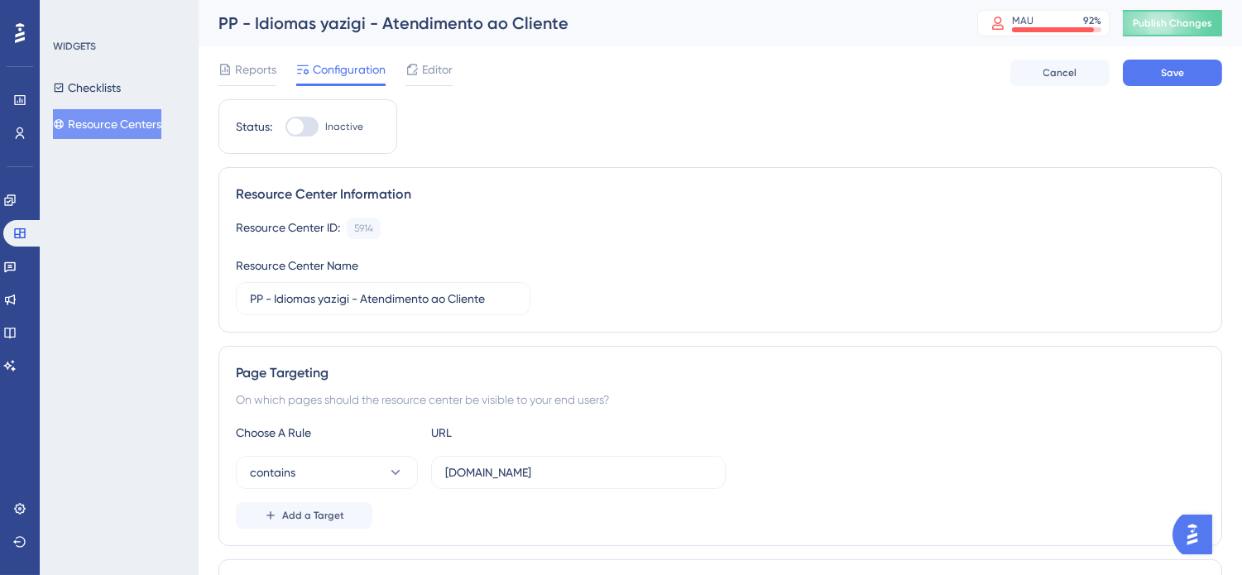
click at [779, 280] on div "Resource Center ID: 5914 Copy Resource Center Name PP - Idiomas yazigi - Atendi…" at bounding box center [720, 267] width 969 height 98
click at [445, 472] on input "[DOMAIN_NAME]" at bounding box center [578, 472] width 266 height 18
type input "[DOMAIN_NAME]"
click at [811, 402] on div "On which pages should the resource center be visible to your end users?" at bounding box center [720, 400] width 969 height 20
click at [1172, 69] on span "Save" at bounding box center [1172, 72] width 23 height 13
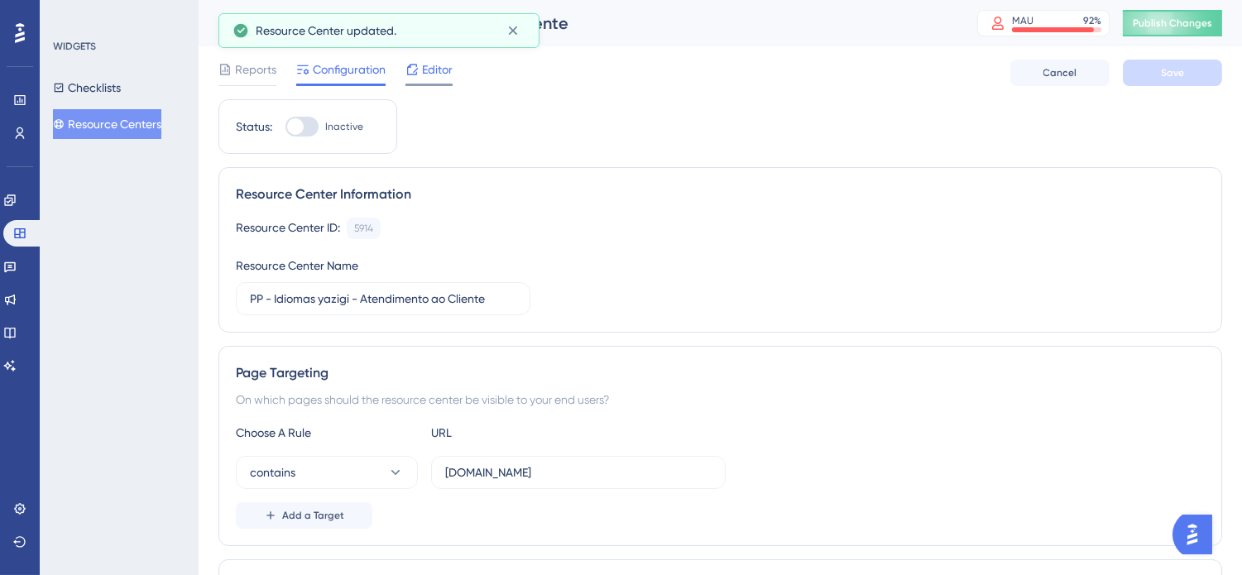
click at [431, 64] on span "Editor" at bounding box center [437, 70] width 31 height 20
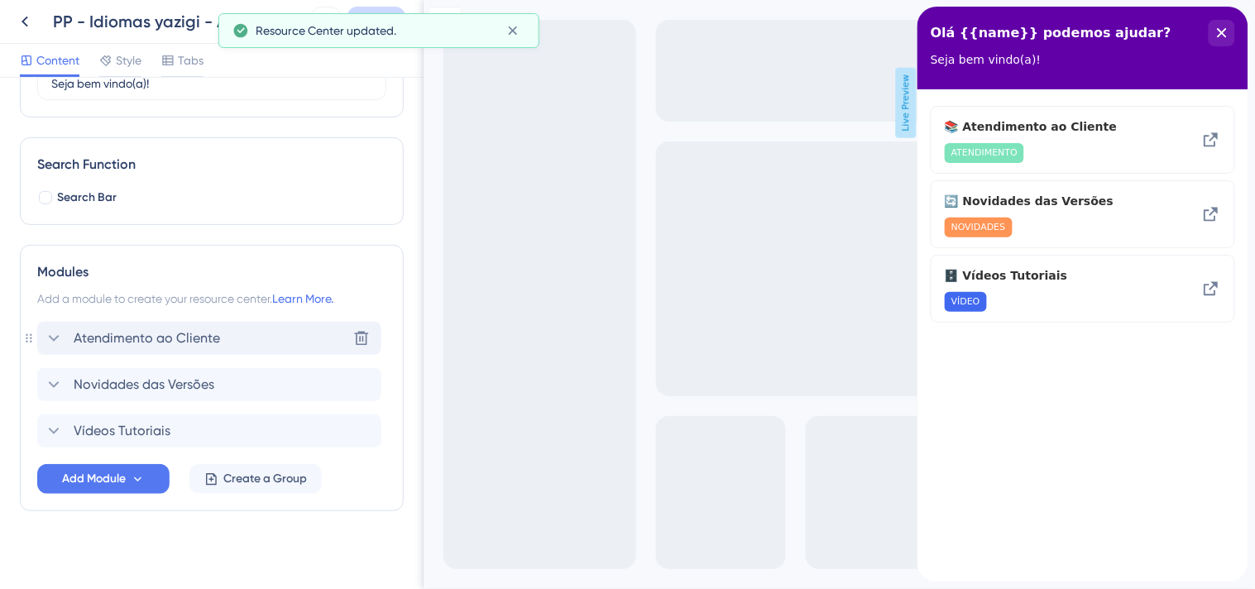
click at [64, 335] on div "Atendimento ao Cliente" at bounding box center [132, 338] width 176 height 20
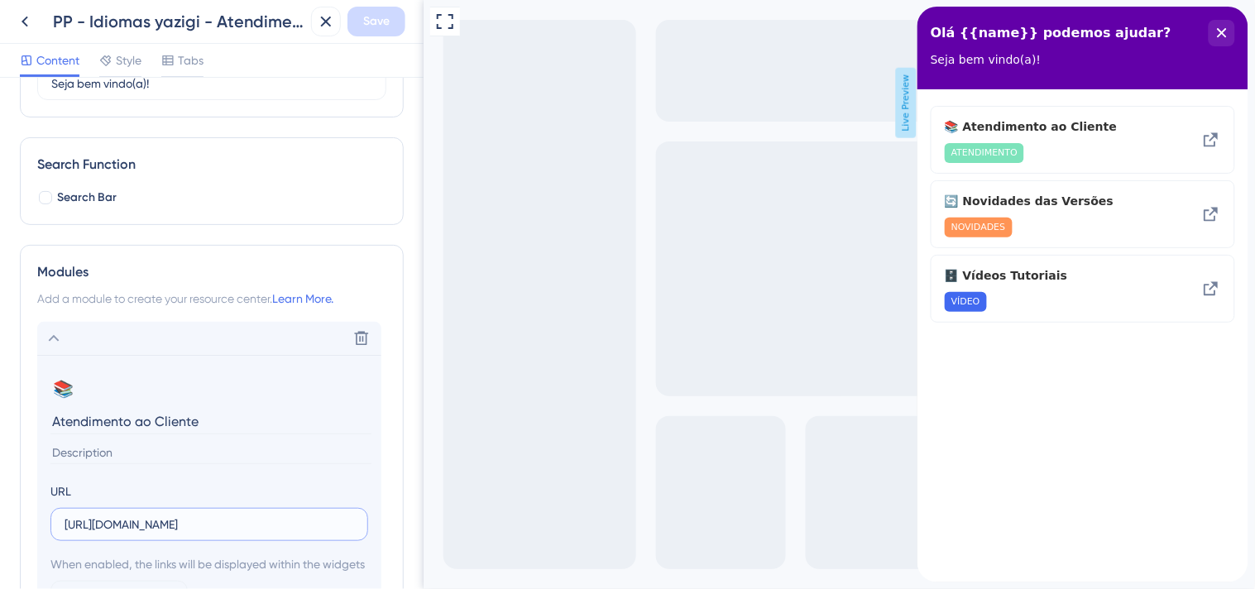
click at [250, 524] on input "[URL][DOMAIN_NAME]" at bounding box center [210, 524] width 290 height 18
paste input "[URL][DOMAIN_NAME]"
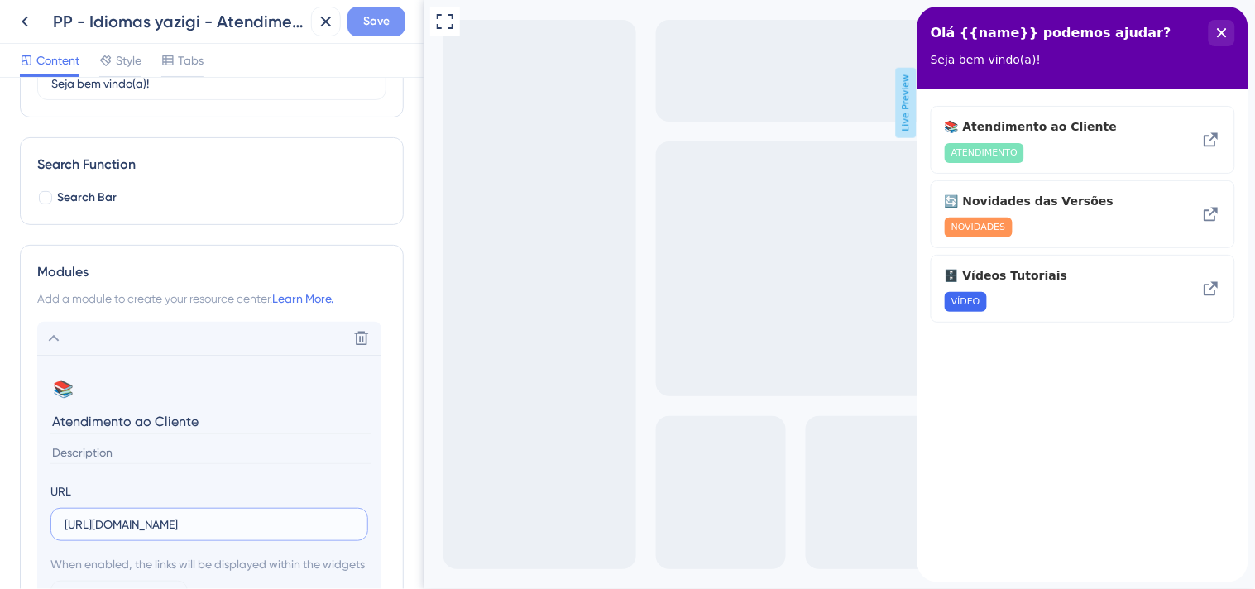
type input "[URL][DOMAIN_NAME]"
click at [376, 22] on span "Save" at bounding box center [376, 22] width 26 height 20
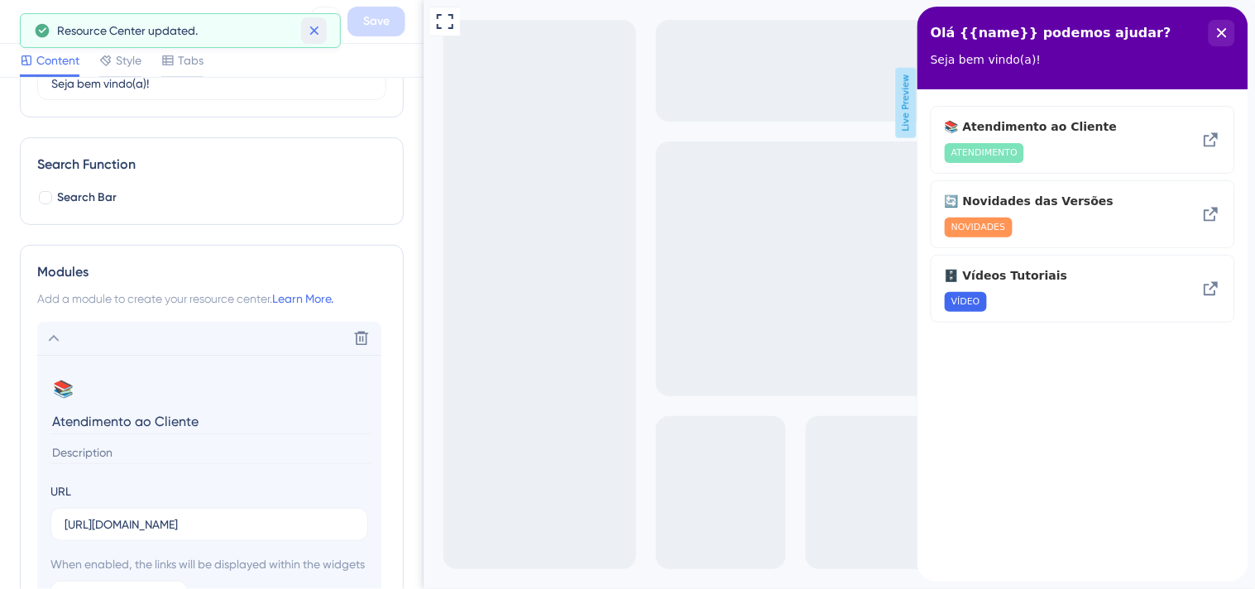
click at [313, 33] on icon at bounding box center [314, 30] width 17 height 17
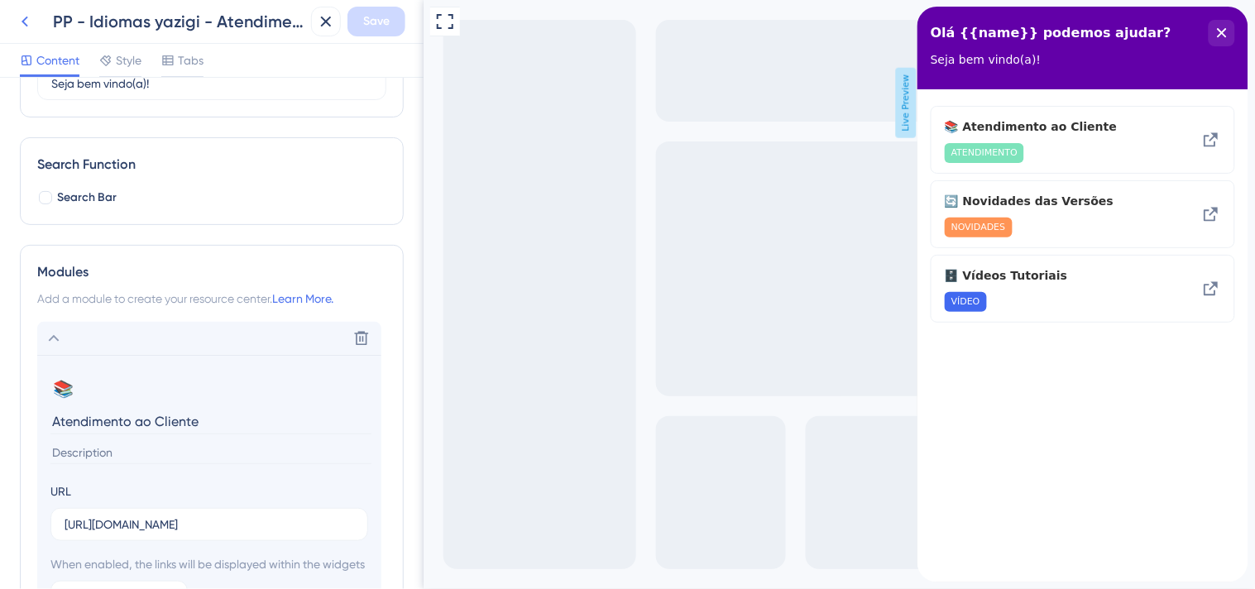
click at [25, 21] on icon at bounding box center [25, 22] width 20 height 20
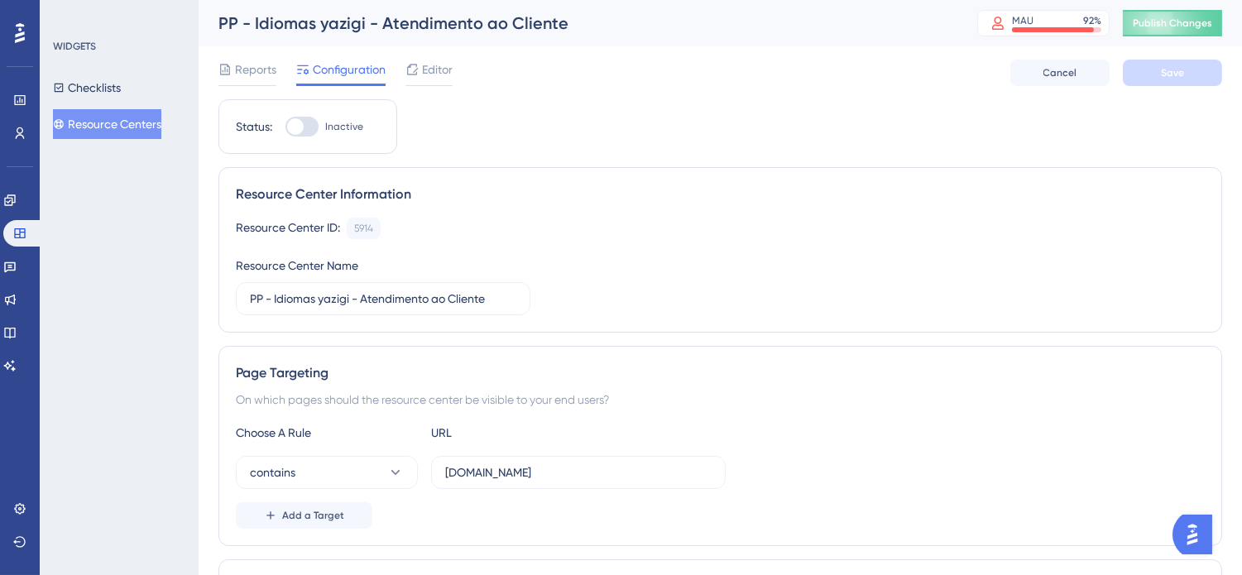
click at [307, 125] on div at bounding box center [301, 127] width 33 height 20
click at [285, 127] on input "Inactive" at bounding box center [285, 127] width 1 height 1
checkbox input "true"
click at [1194, 76] on button "Save" at bounding box center [1172, 73] width 99 height 26
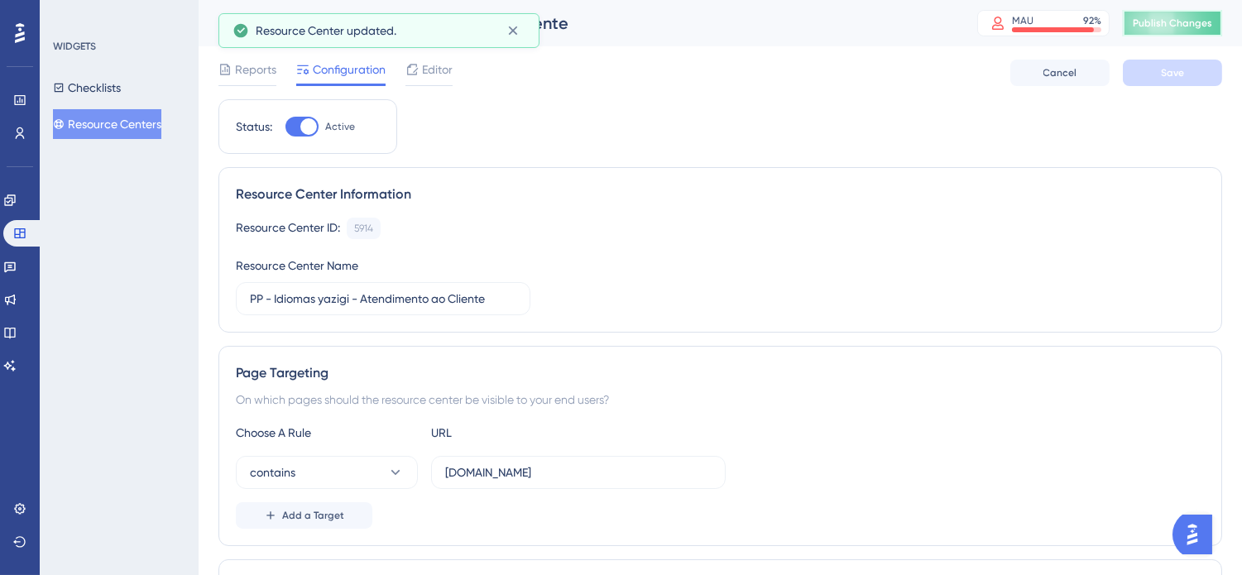
click at [1177, 19] on span "Publish Changes" at bounding box center [1172, 23] width 79 height 13
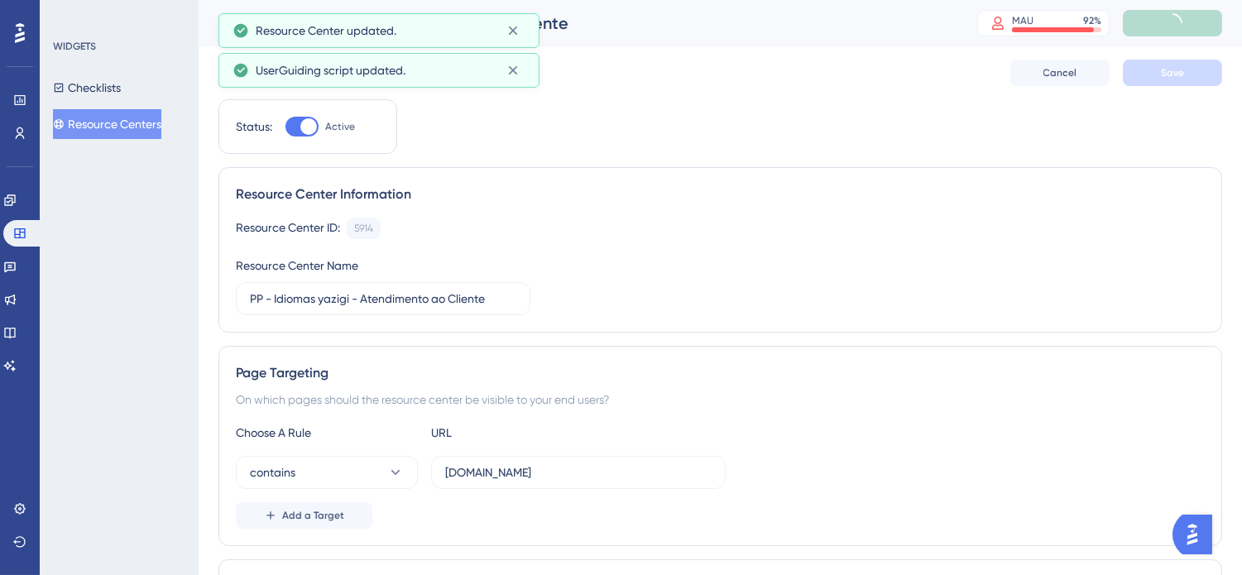
click at [103, 119] on button "Resource Centers" at bounding box center [107, 124] width 108 height 30
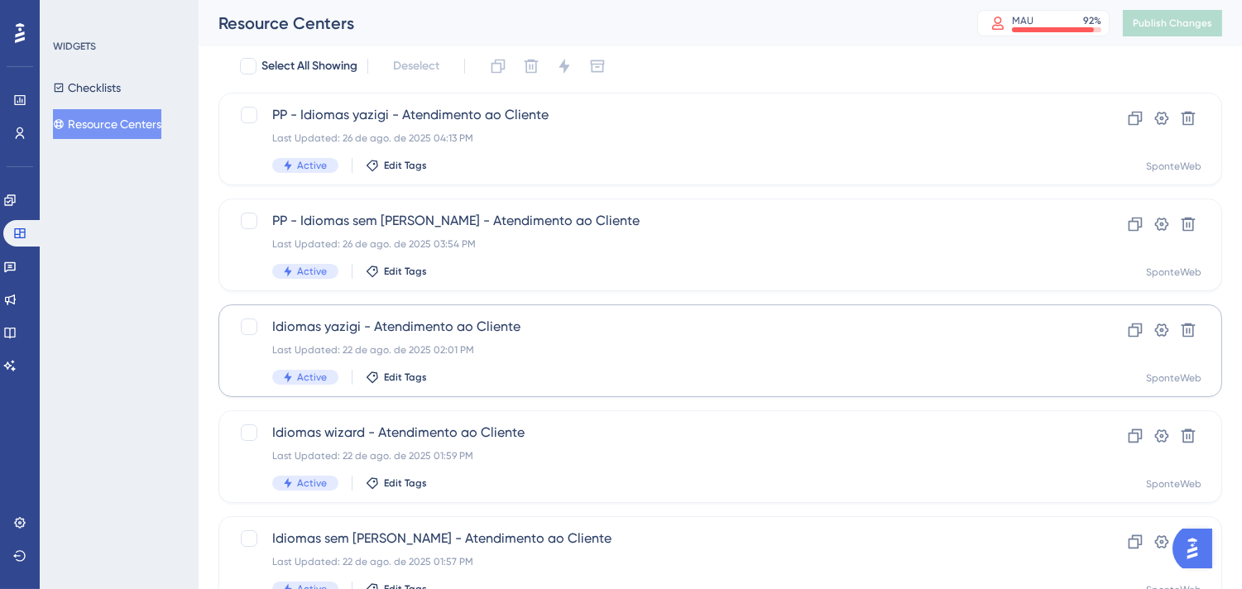
scroll to position [92, 0]
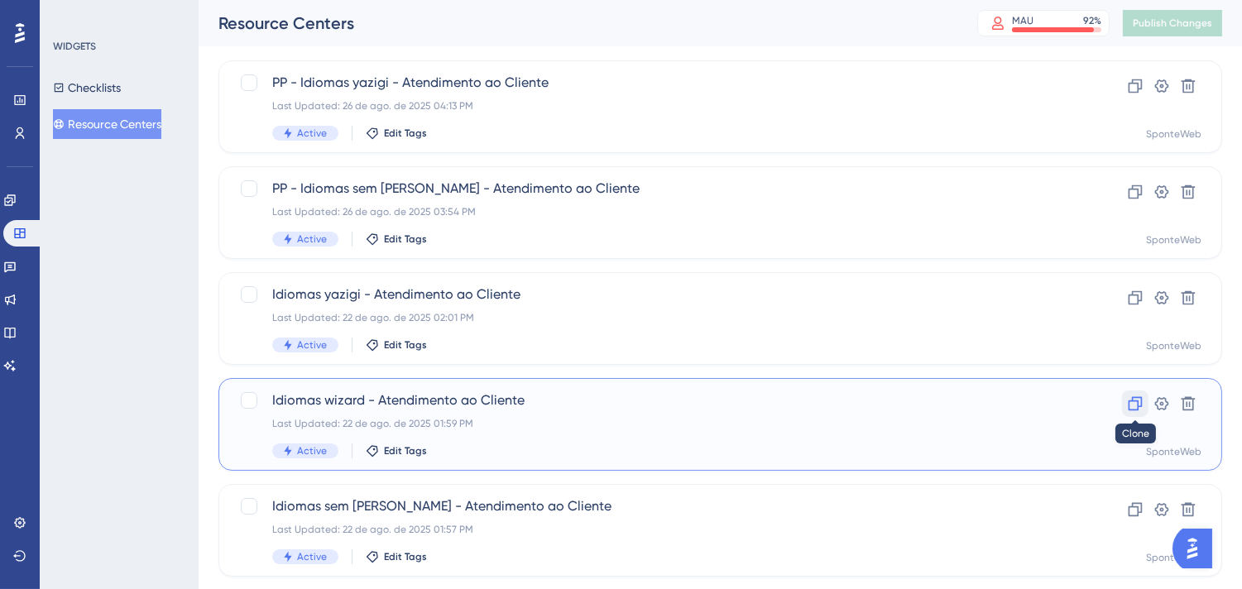
click at [1131, 405] on icon at bounding box center [1135, 403] width 17 height 17
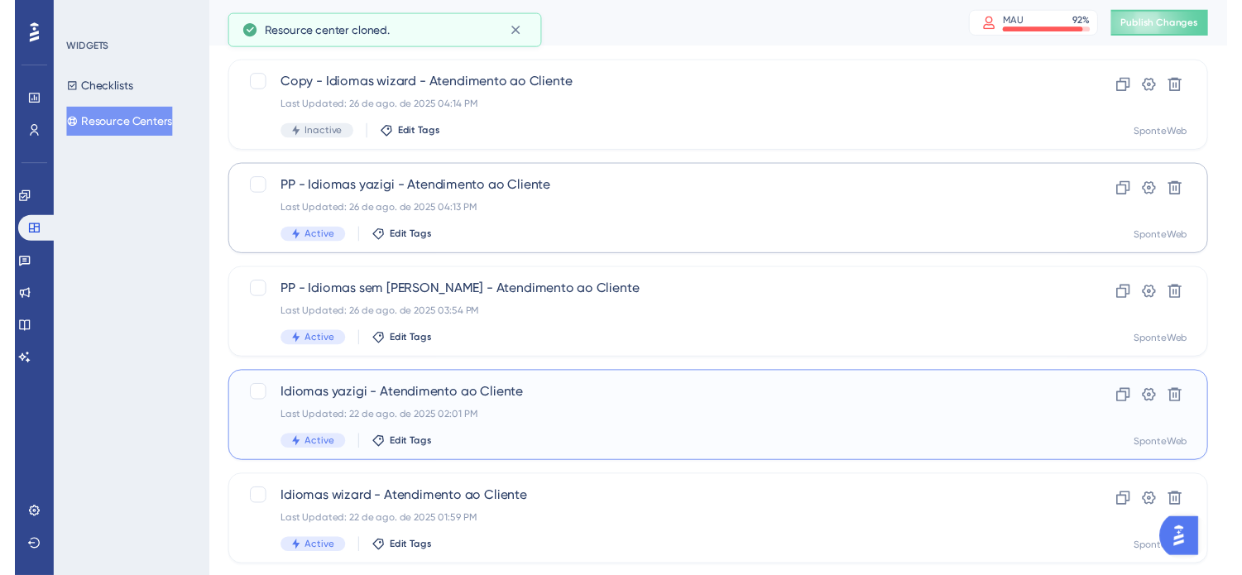
scroll to position [0, 0]
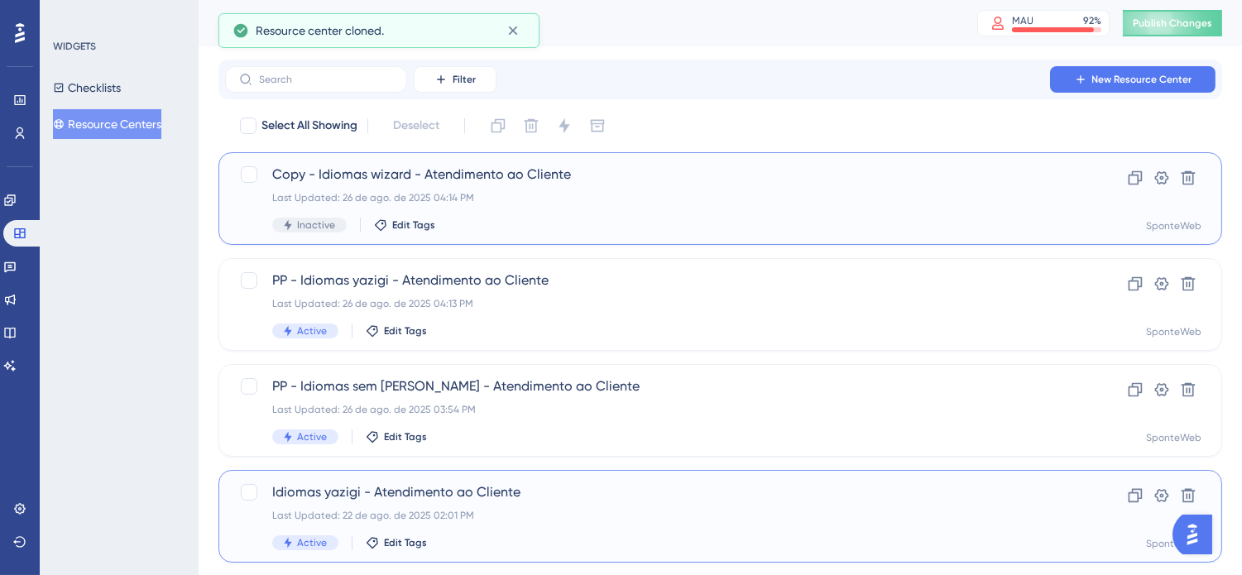
click at [425, 178] on span "Copy - Idiomas wizard - Atendimento ao Cliente" at bounding box center [654, 175] width 764 height 20
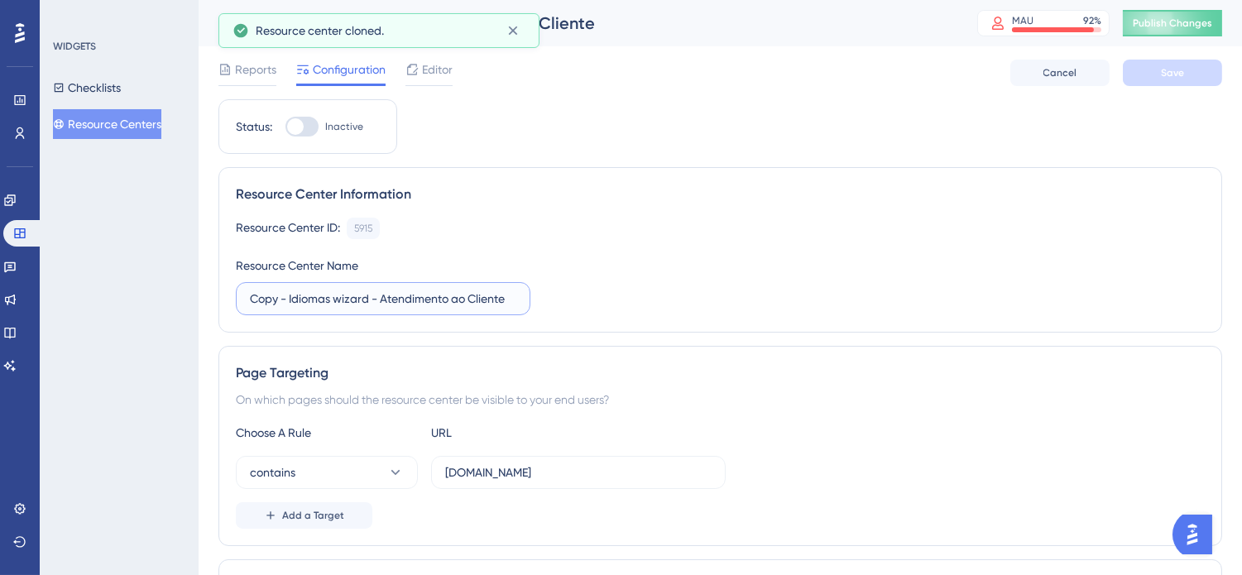
drag, startPoint x: 276, startPoint y: 302, endPoint x: 166, endPoint y: 290, distance: 110.7
click at [199, 290] on div "Performance Users Engagement Widgets Feedback Product Updates Knowledge Base AI…" at bounding box center [720, 558] width 1043 height 1117
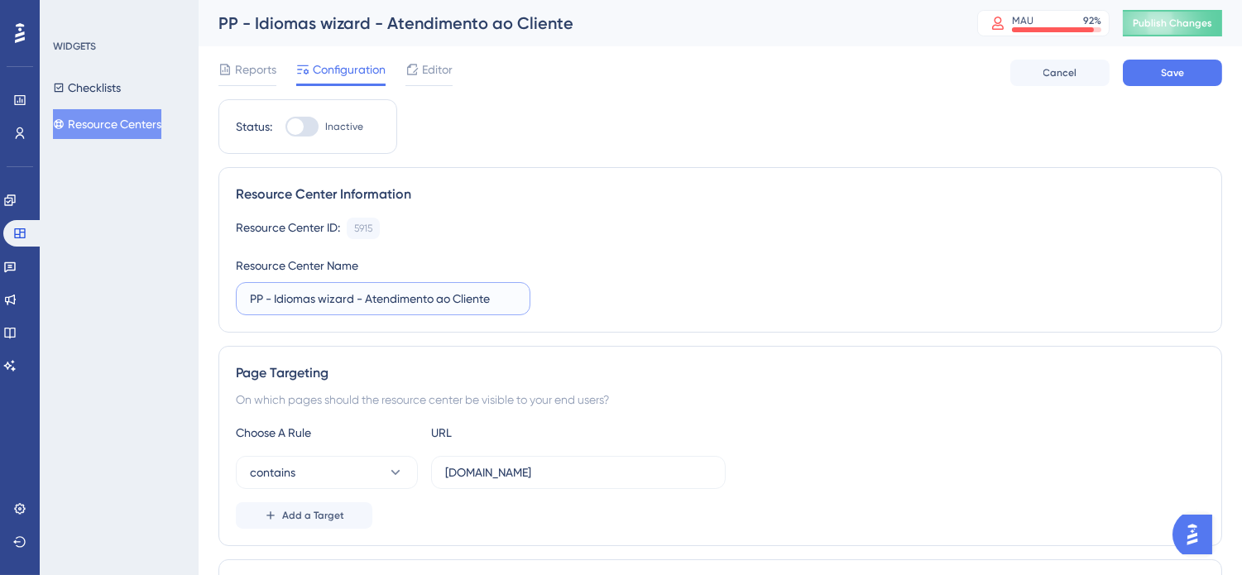
type input "PP - Idiomas wizard - Atendimento ao Cliente"
click at [817, 232] on div "Resource Center ID: 5915 Copy" at bounding box center [720, 229] width 969 height 22
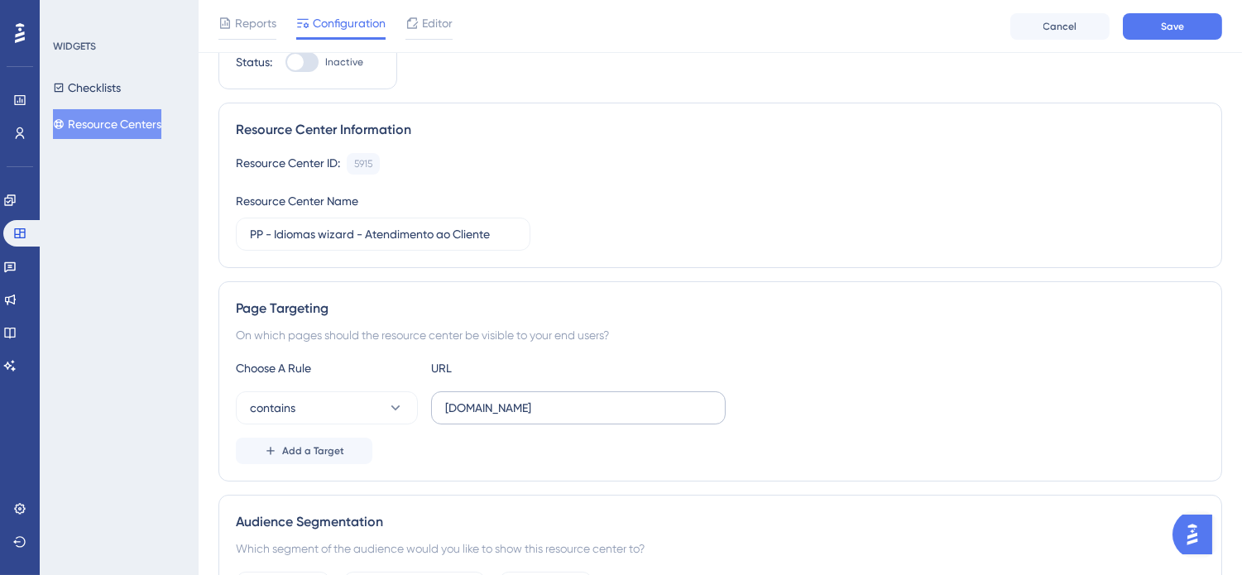
scroll to position [92, 0]
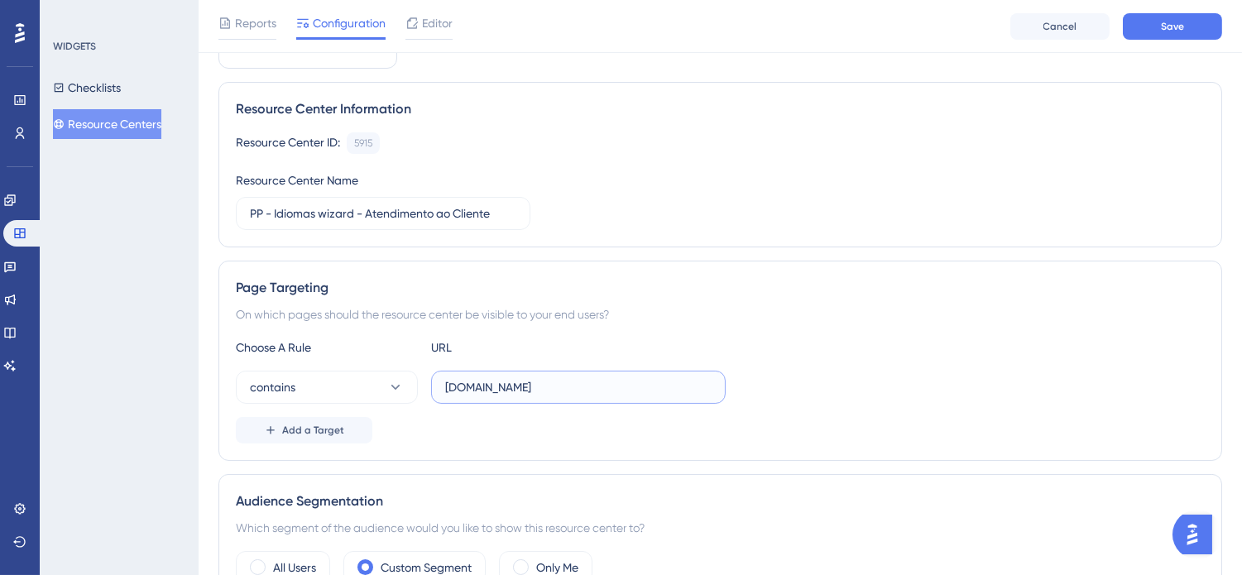
click at [447, 390] on input "[DOMAIN_NAME]" at bounding box center [578, 387] width 266 height 18
type input "[DOMAIN_NAME]"
click at [838, 313] on div "On which pages should the resource center be visible to your end users?" at bounding box center [720, 314] width 969 height 20
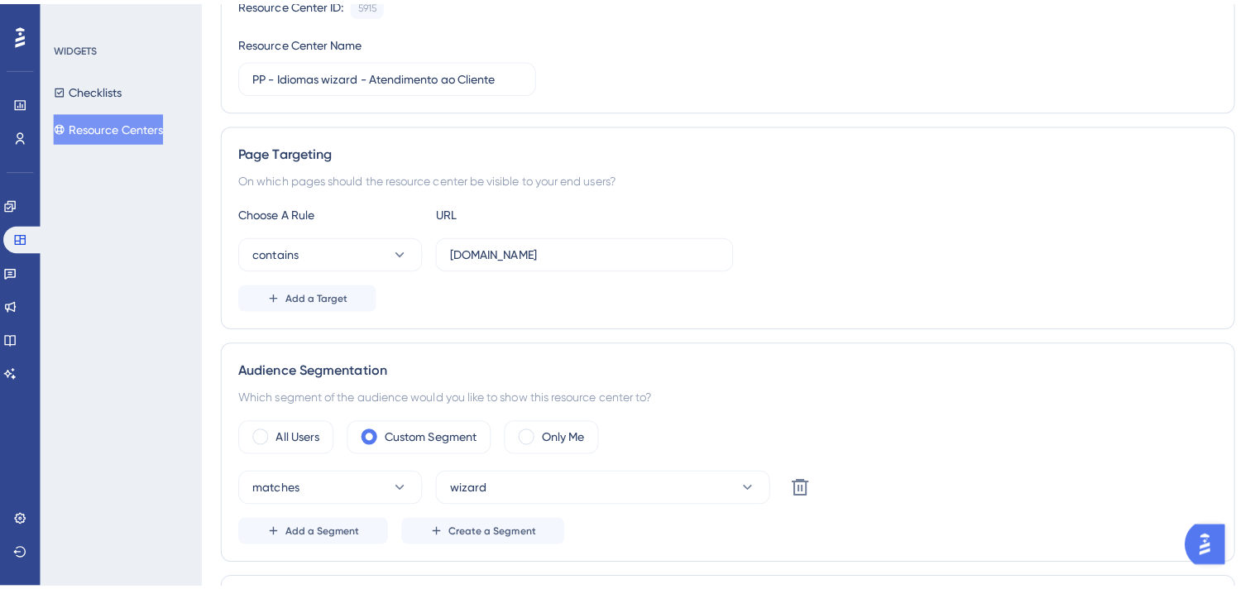
scroll to position [0, 0]
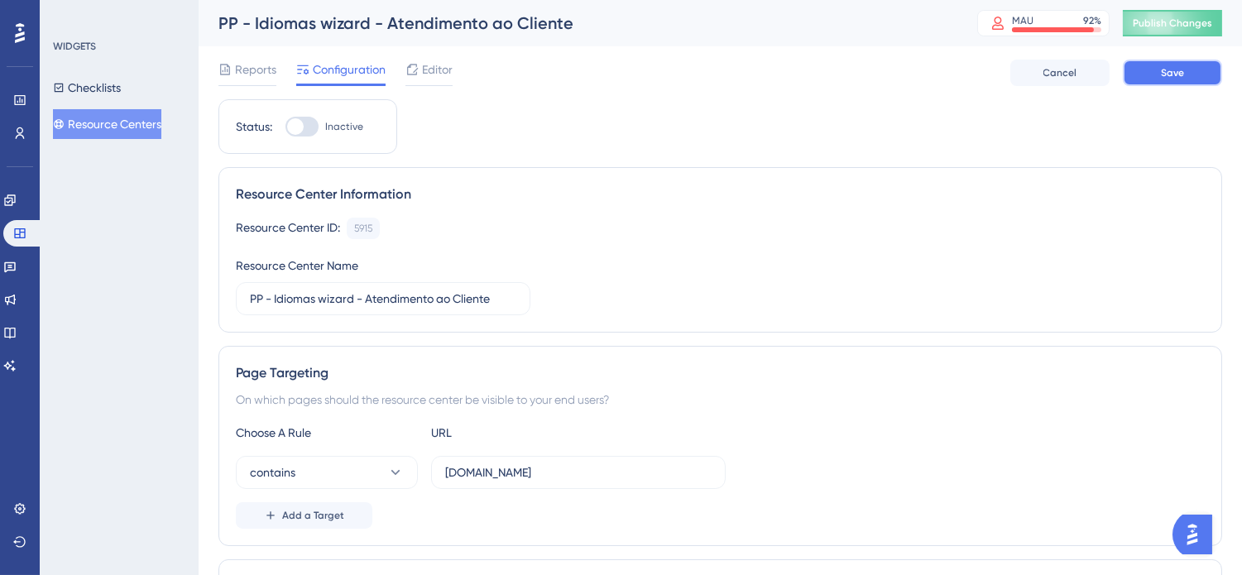
click at [1194, 77] on button "Save" at bounding box center [1172, 73] width 99 height 26
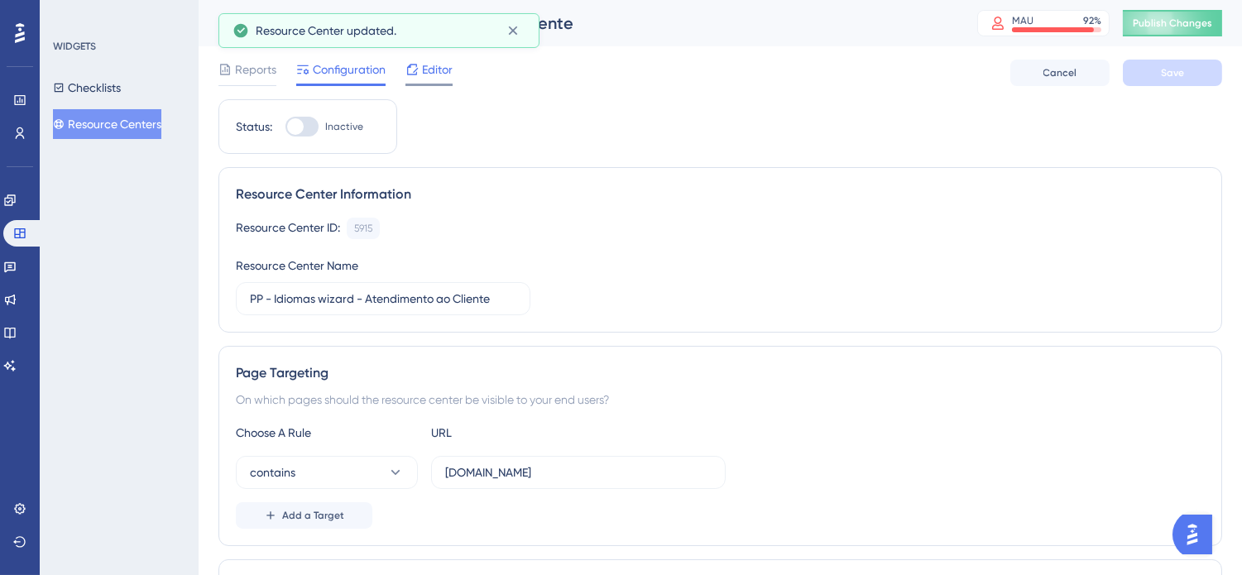
click at [429, 68] on span "Editor" at bounding box center [437, 70] width 31 height 20
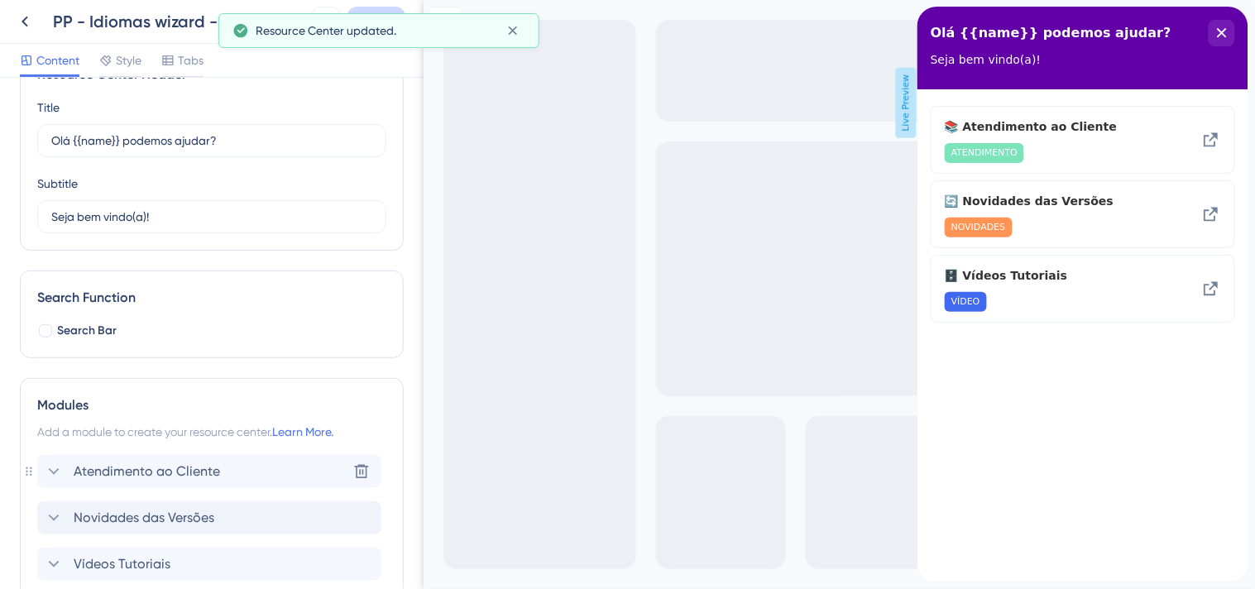
scroll to position [92, 0]
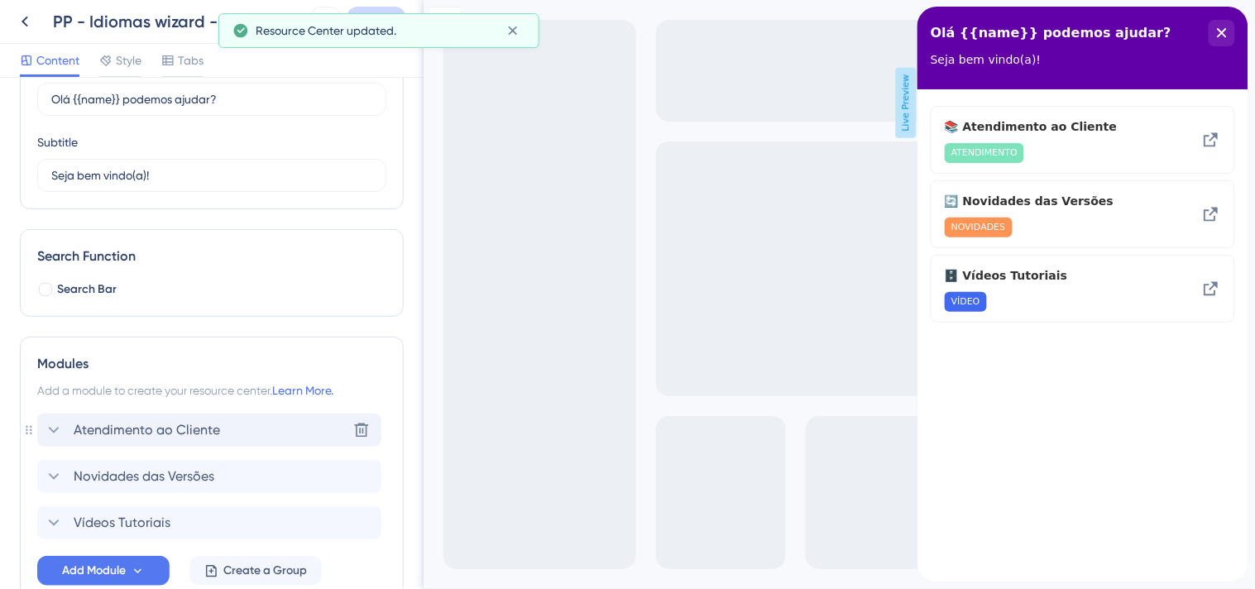
click at [55, 433] on icon at bounding box center [54, 430] width 20 height 20
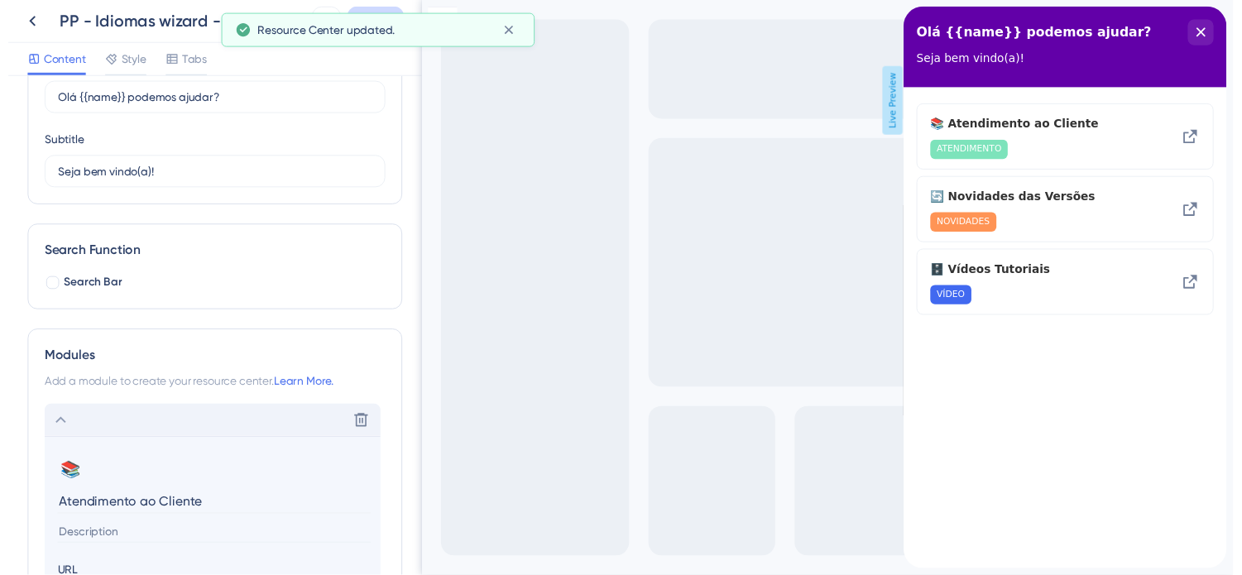
scroll to position [275, 0]
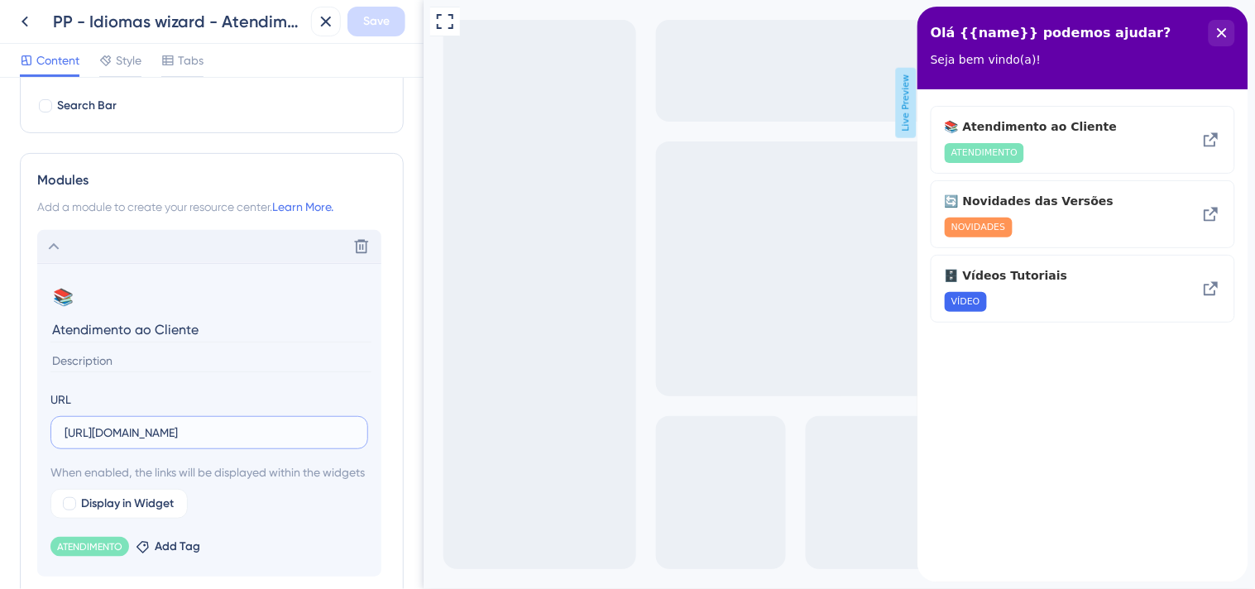
click at [282, 429] on input "[URL][DOMAIN_NAME]" at bounding box center [210, 433] width 290 height 18
paste input "pp"
type input "[URL][DOMAIN_NAME]"
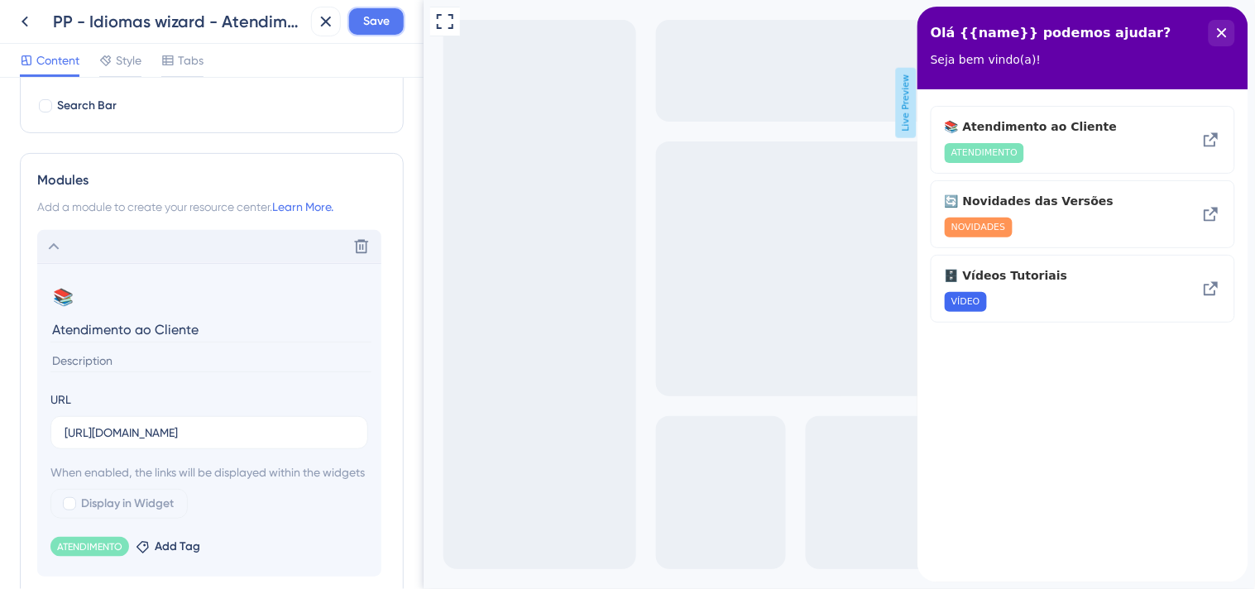
click at [378, 15] on span "Save" at bounding box center [376, 22] width 26 height 20
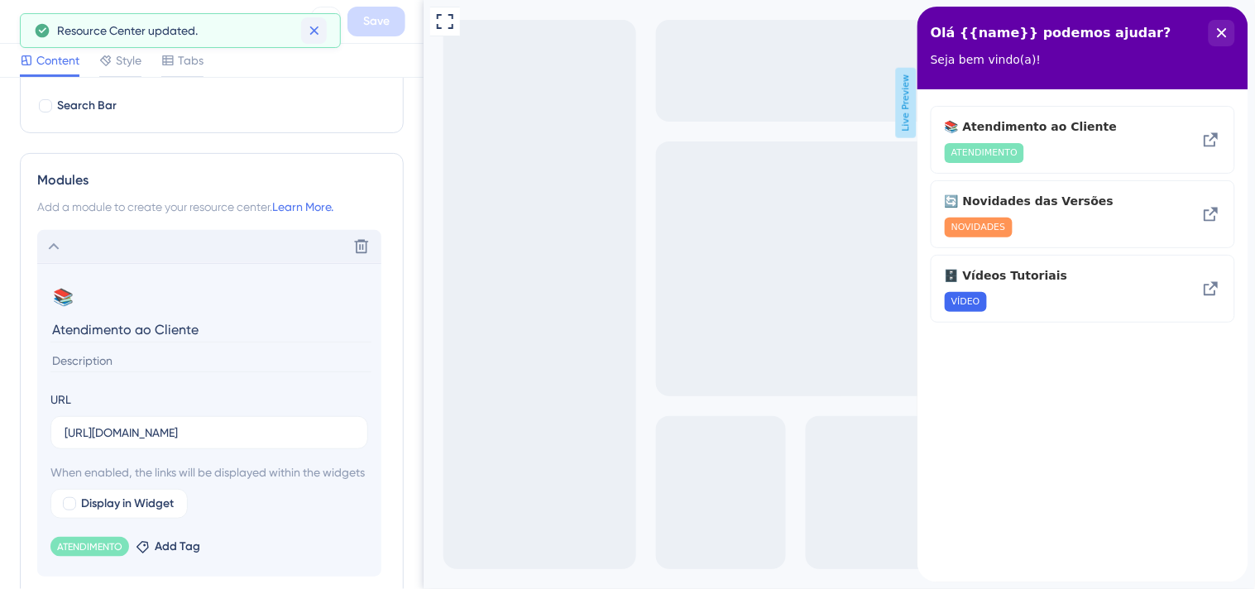
click at [313, 31] on icon at bounding box center [313, 30] width 9 height 9
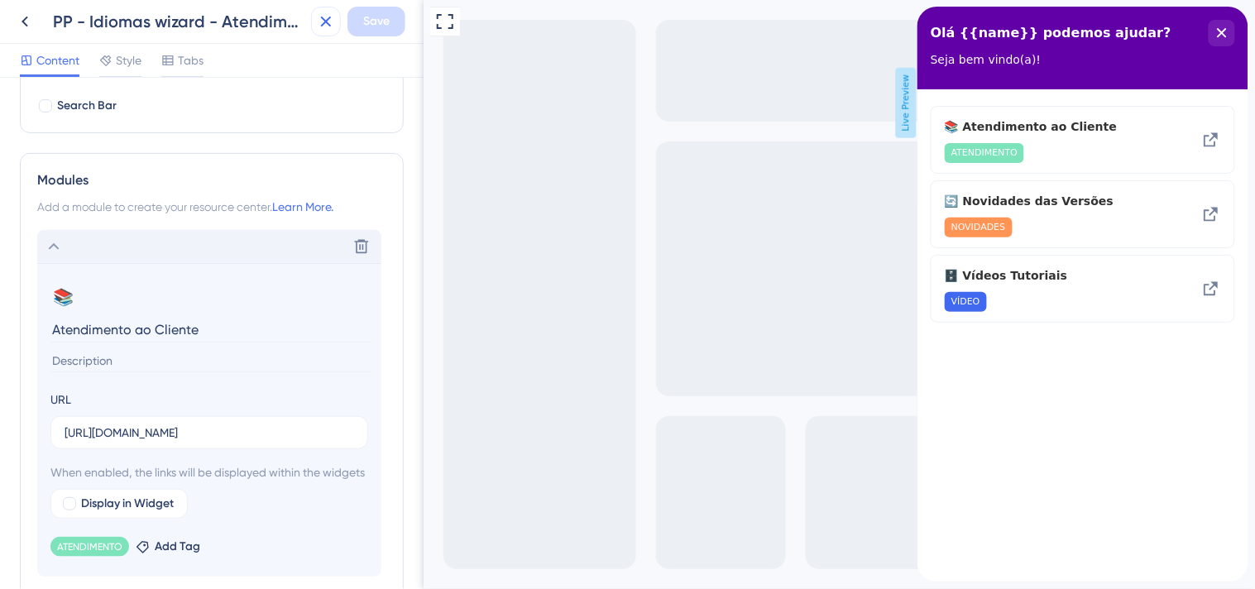
click at [333, 20] on icon at bounding box center [326, 22] width 20 height 20
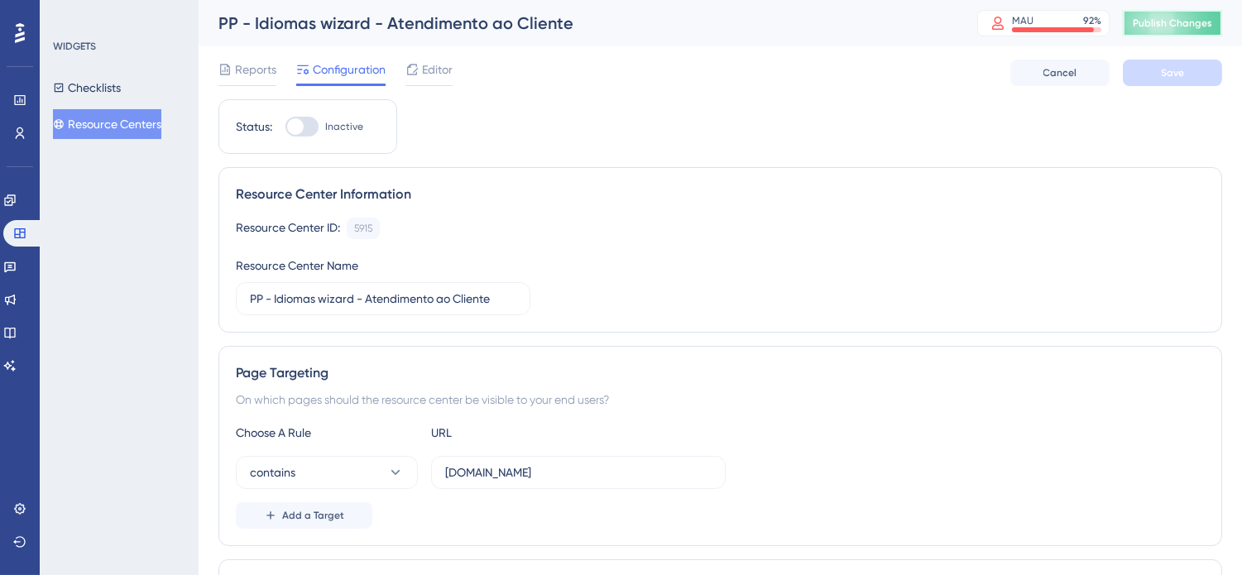
click at [1181, 20] on span "Publish Changes" at bounding box center [1172, 23] width 79 height 13
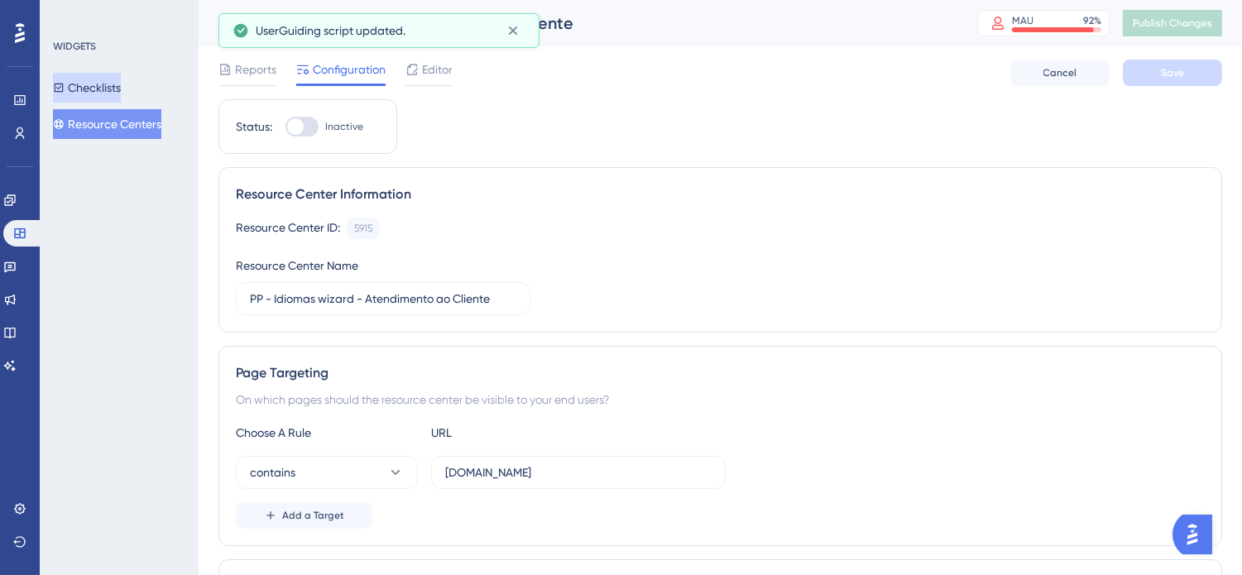
click at [112, 100] on button "Checklists" at bounding box center [87, 88] width 68 height 30
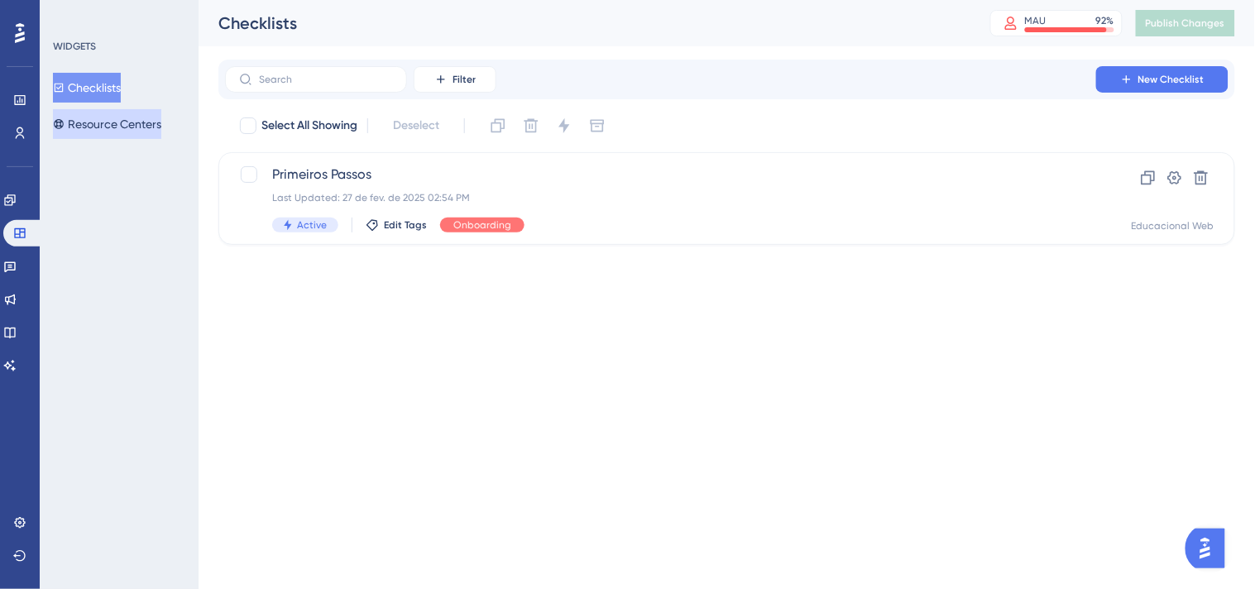
click at [109, 126] on button "Resource Centers" at bounding box center [107, 124] width 108 height 30
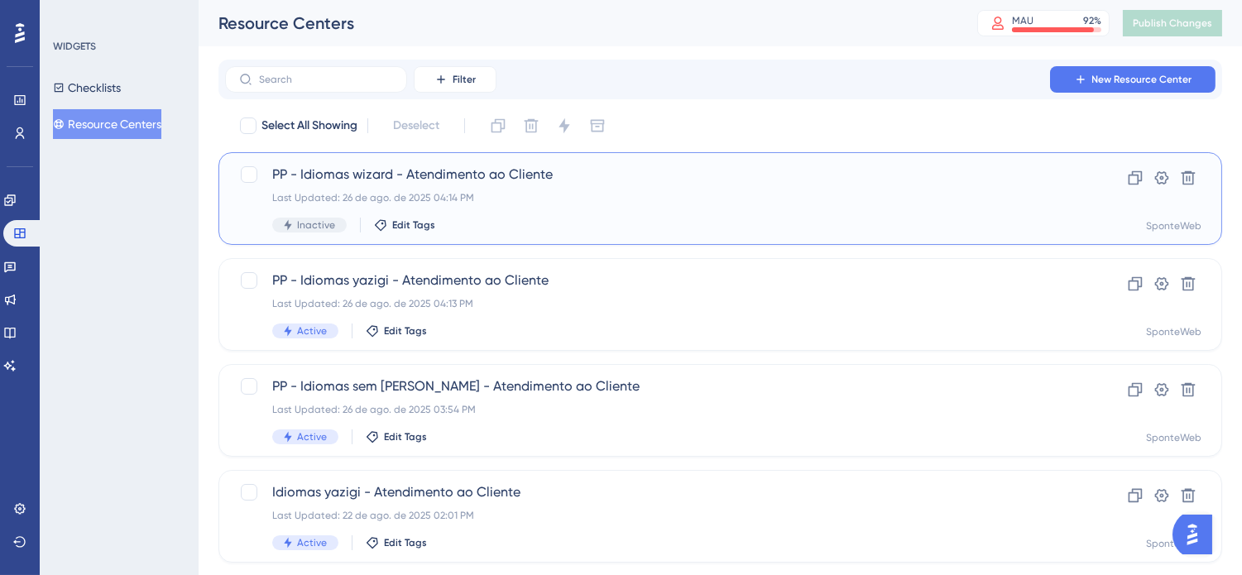
click at [551, 191] on div "Last Updated: 26 de ago. de 2025 04:14 PM" at bounding box center [654, 197] width 764 height 13
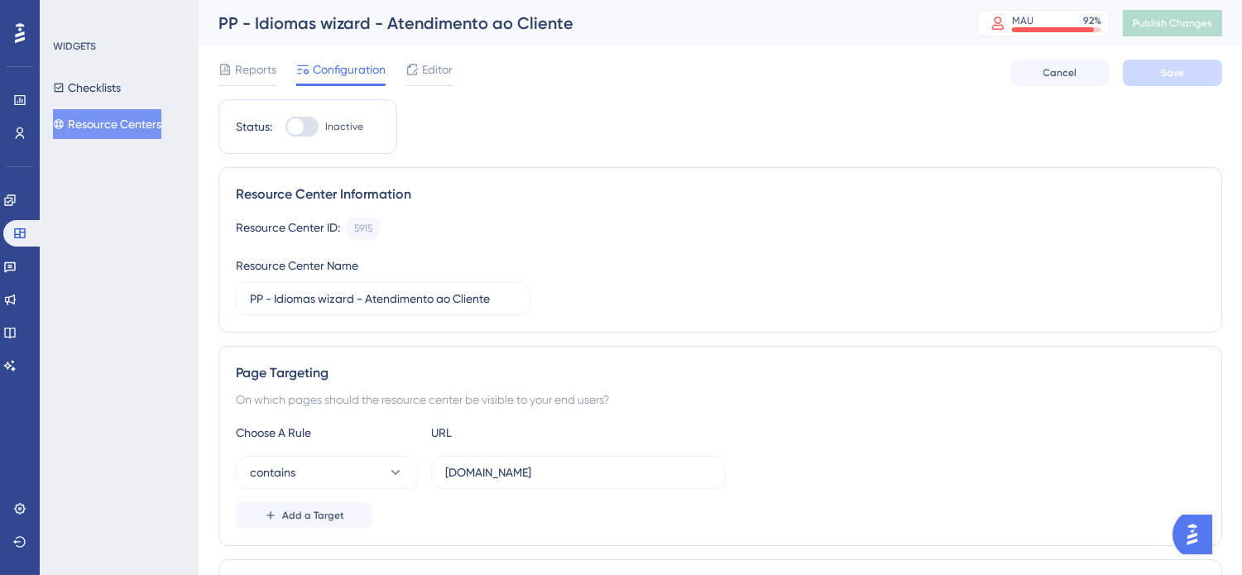
click at [306, 126] on div at bounding box center [301, 127] width 33 height 20
click at [285, 127] on input "Inactive" at bounding box center [285, 127] width 1 height 1
checkbox input "true"
click at [1177, 69] on span "Save" at bounding box center [1172, 72] width 23 height 13
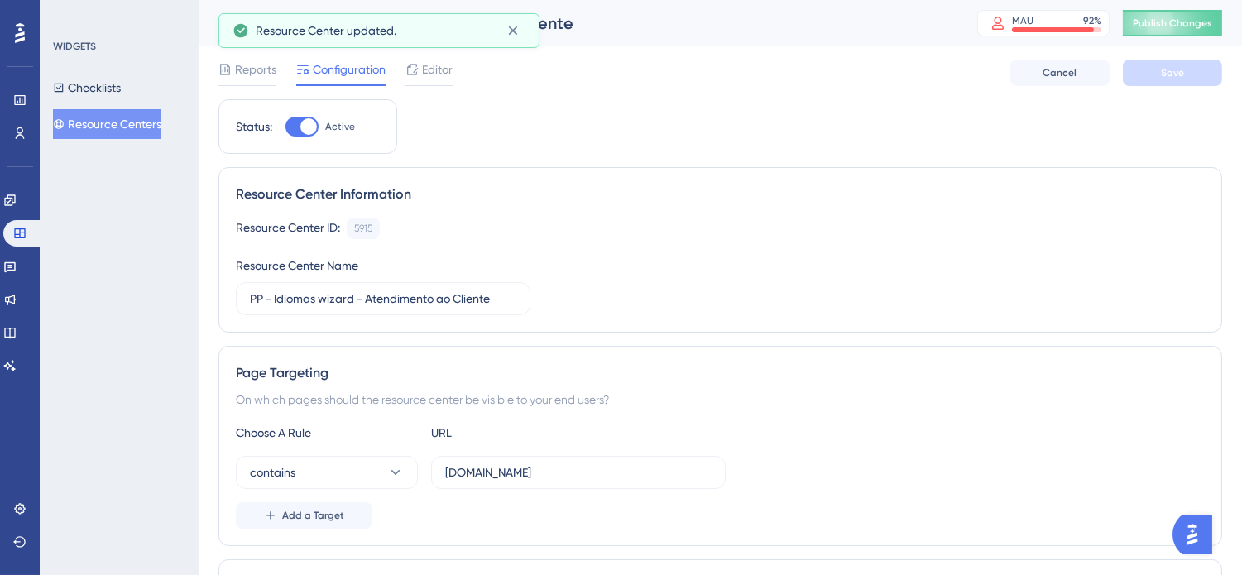
click at [1191, 22] on span "Publish Changes" at bounding box center [1172, 23] width 79 height 13
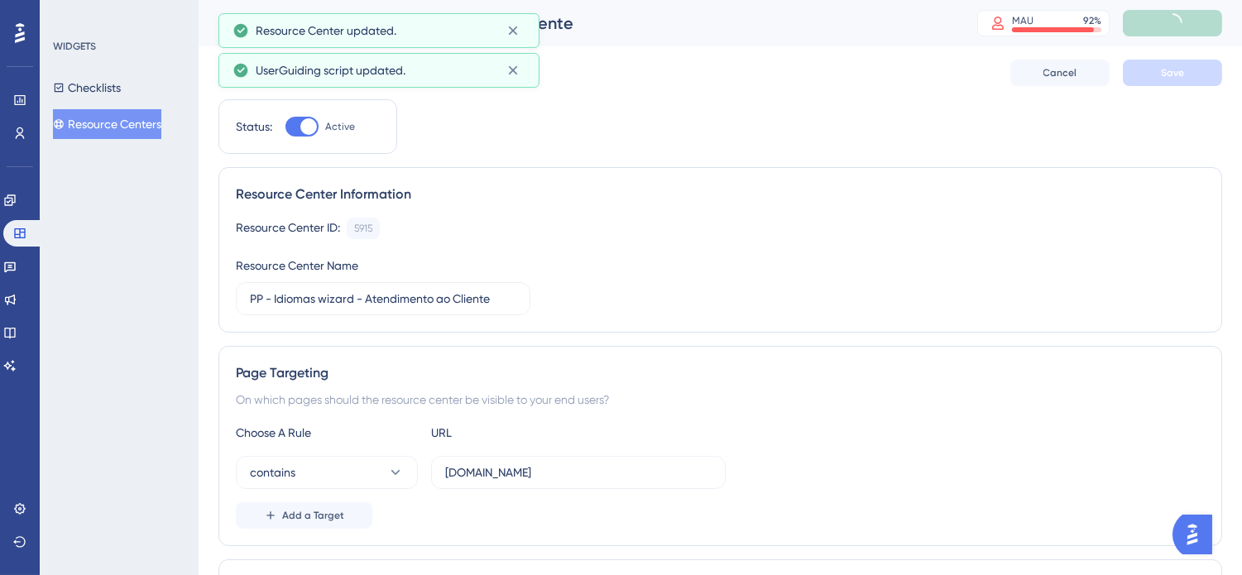
click at [109, 126] on button "Resource Centers" at bounding box center [107, 124] width 108 height 30
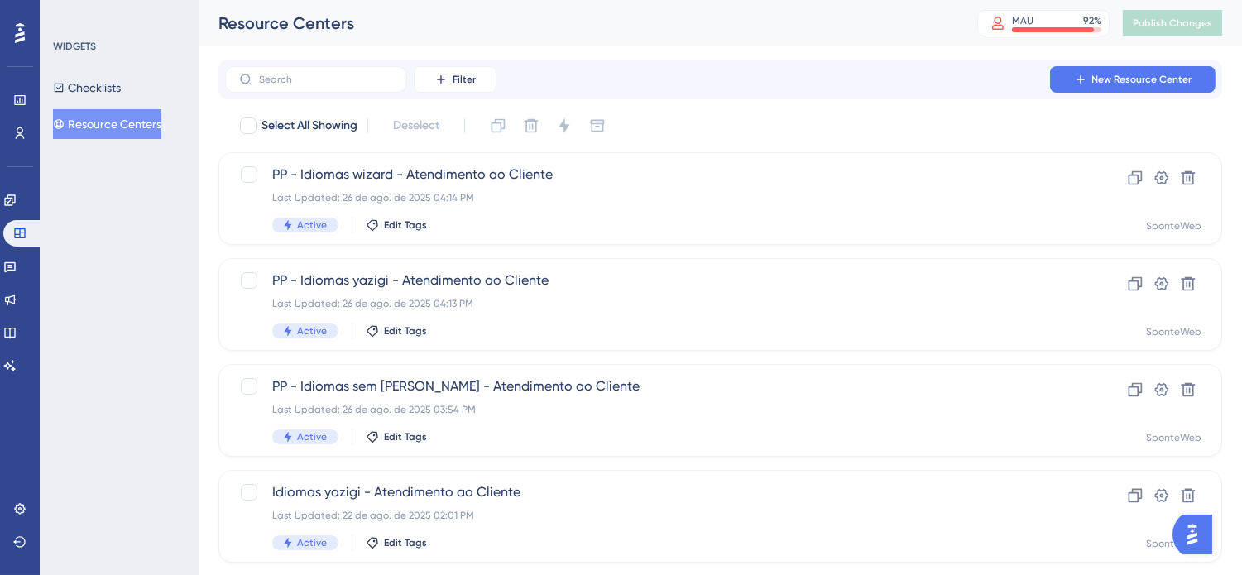
click at [132, 122] on button "Resource Centers" at bounding box center [107, 124] width 108 height 30
